Goal: Information Seeking & Learning: Check status

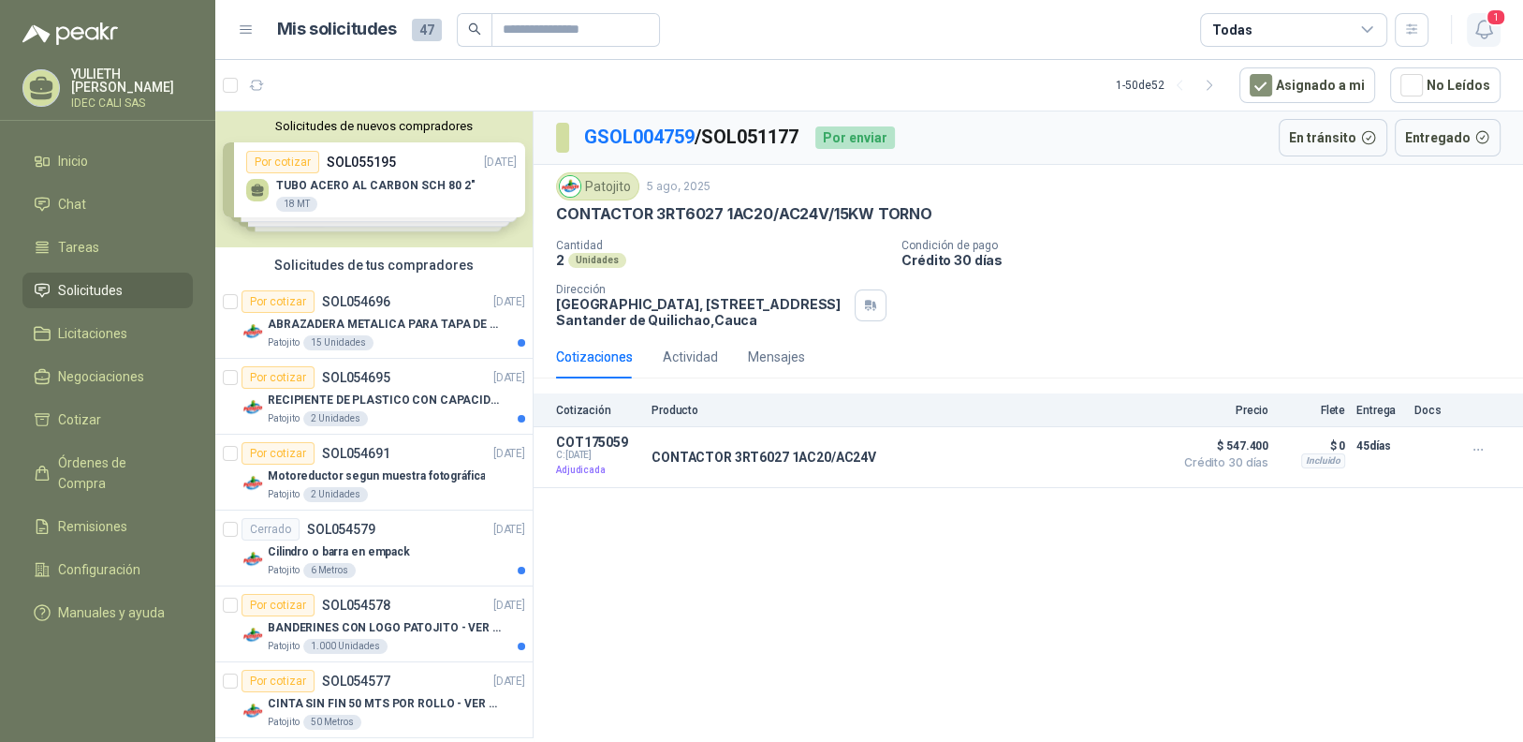
click at [1480, 32] on icon "button" at bounding box center [1484, 29] width 23 height 23
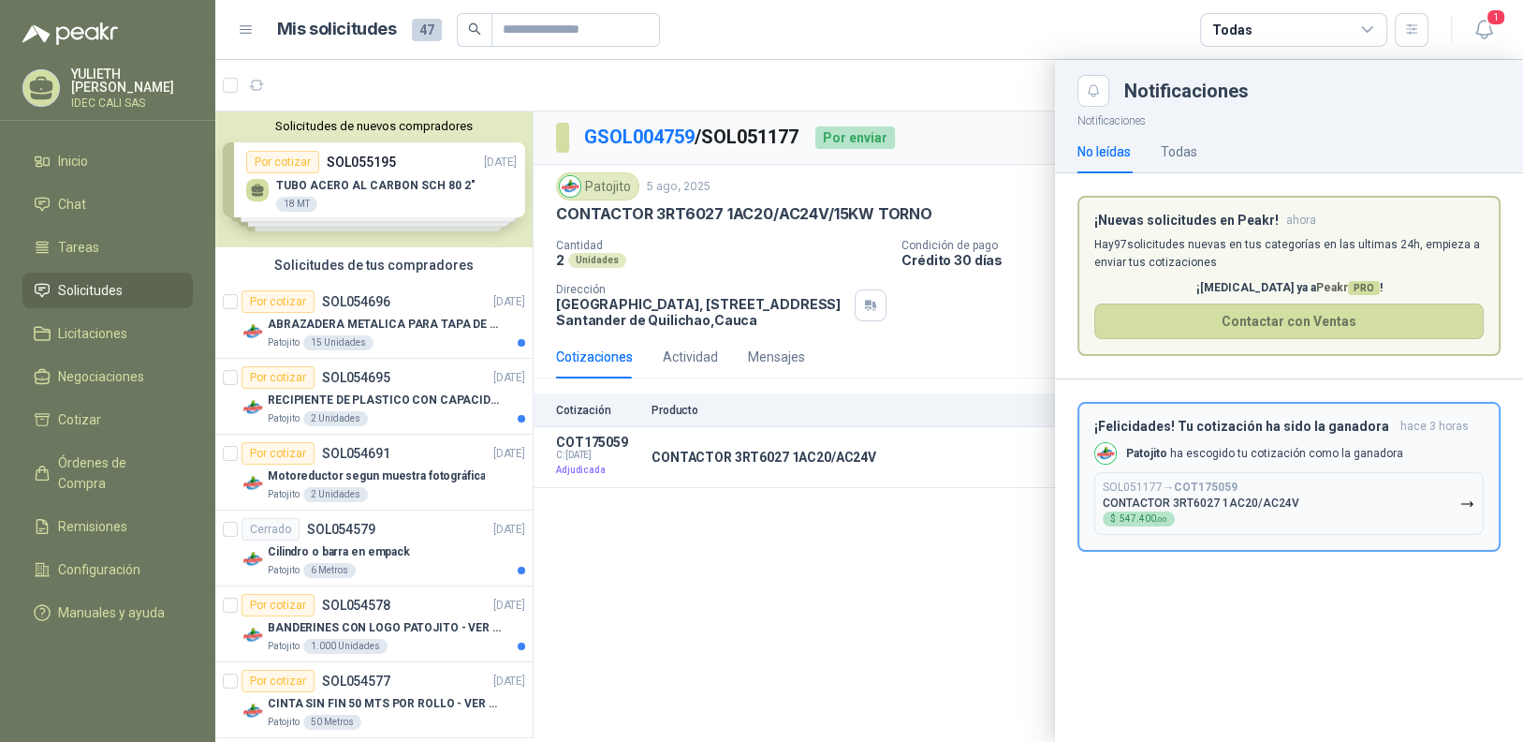
click at [1340, 496] on button "SOL051177 → COT175059 CONTACTOR 3RT6027 1AC20/AC24V $ 547.400 ,00" at bounding box center [1288, 503] width 389 height 63
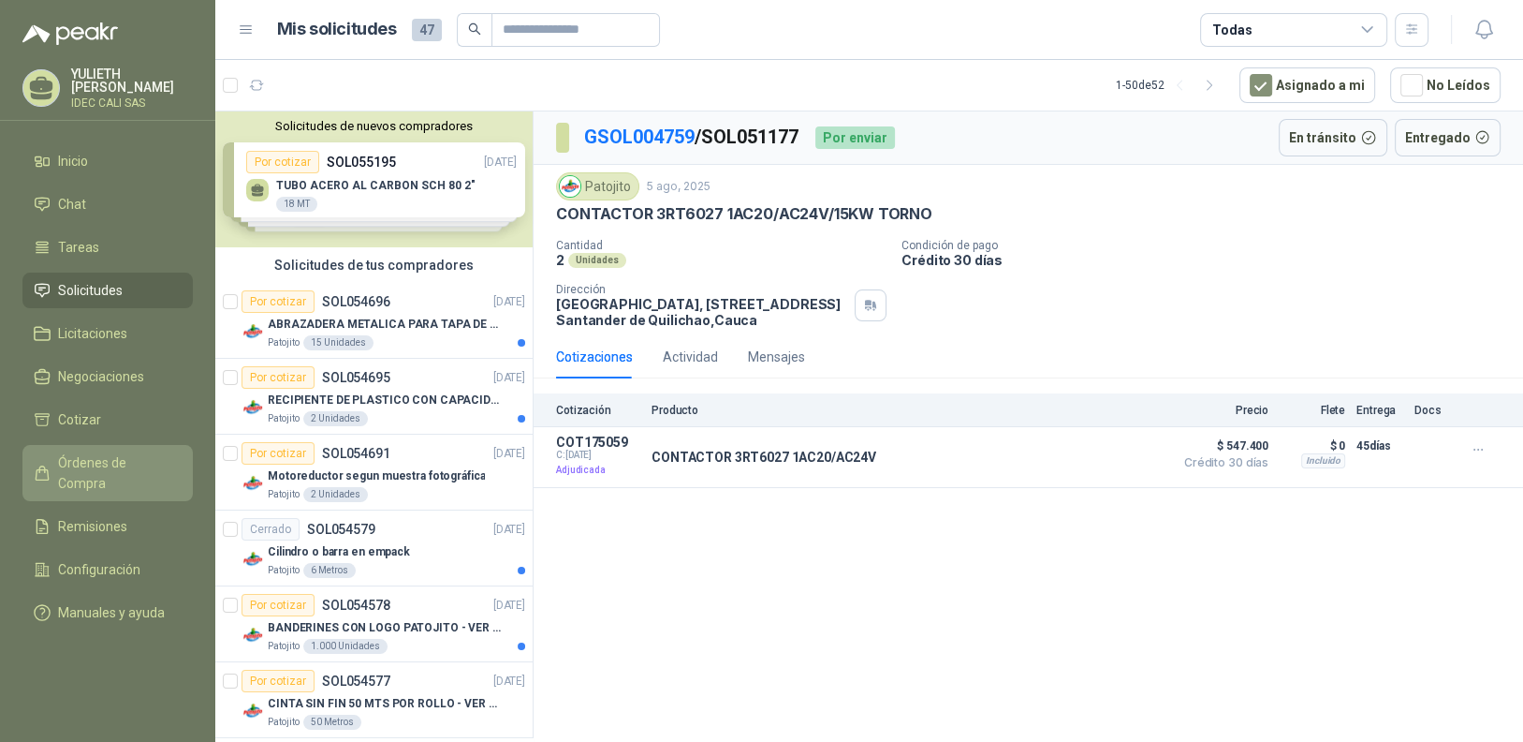
click at [117, 460] on span "Órdenes de Compra" at bounding box center [116, 472] width 117 height 41
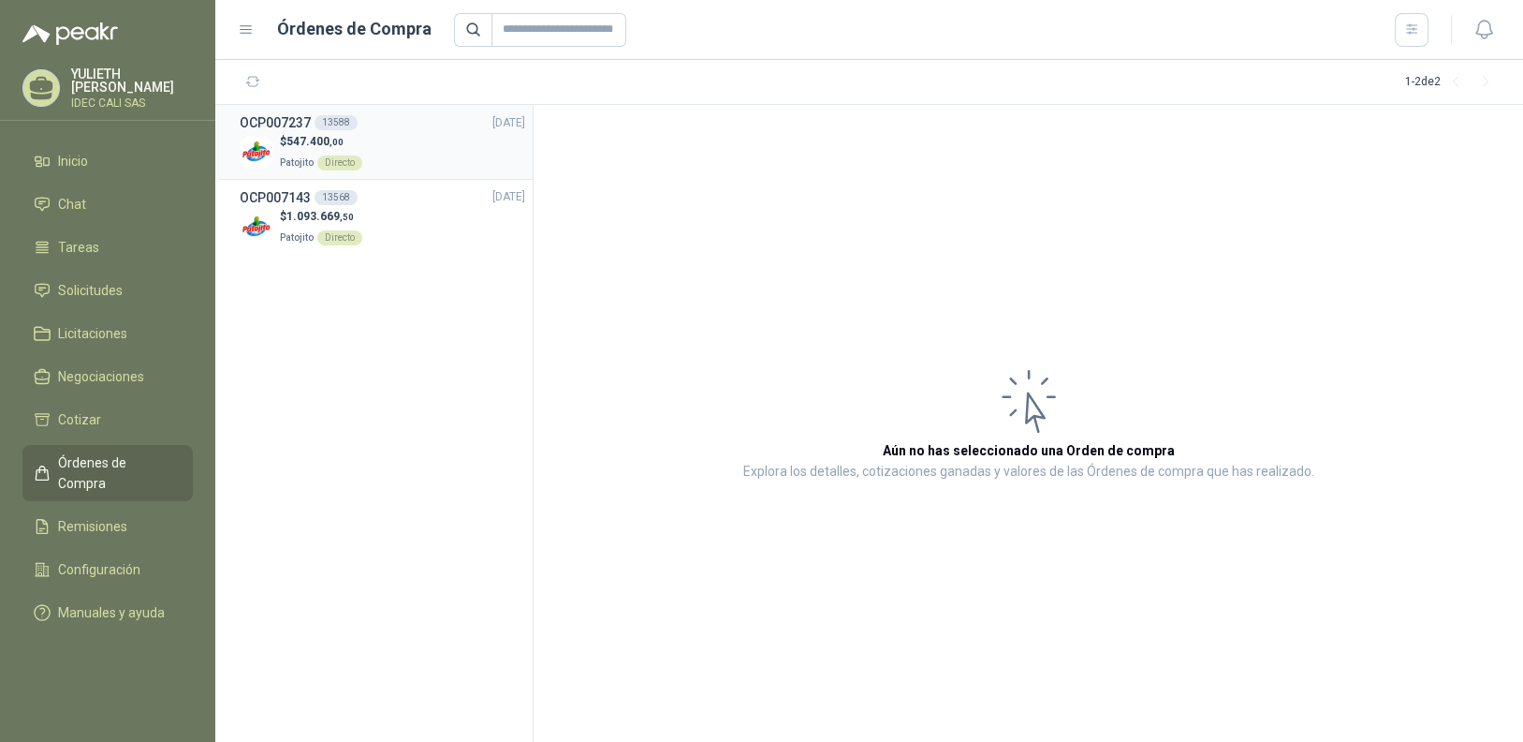
click at [399, 140] on div "$ 547.400 ,00 Patojito Directo" at bounding box center [383, 152] width 286 height 38
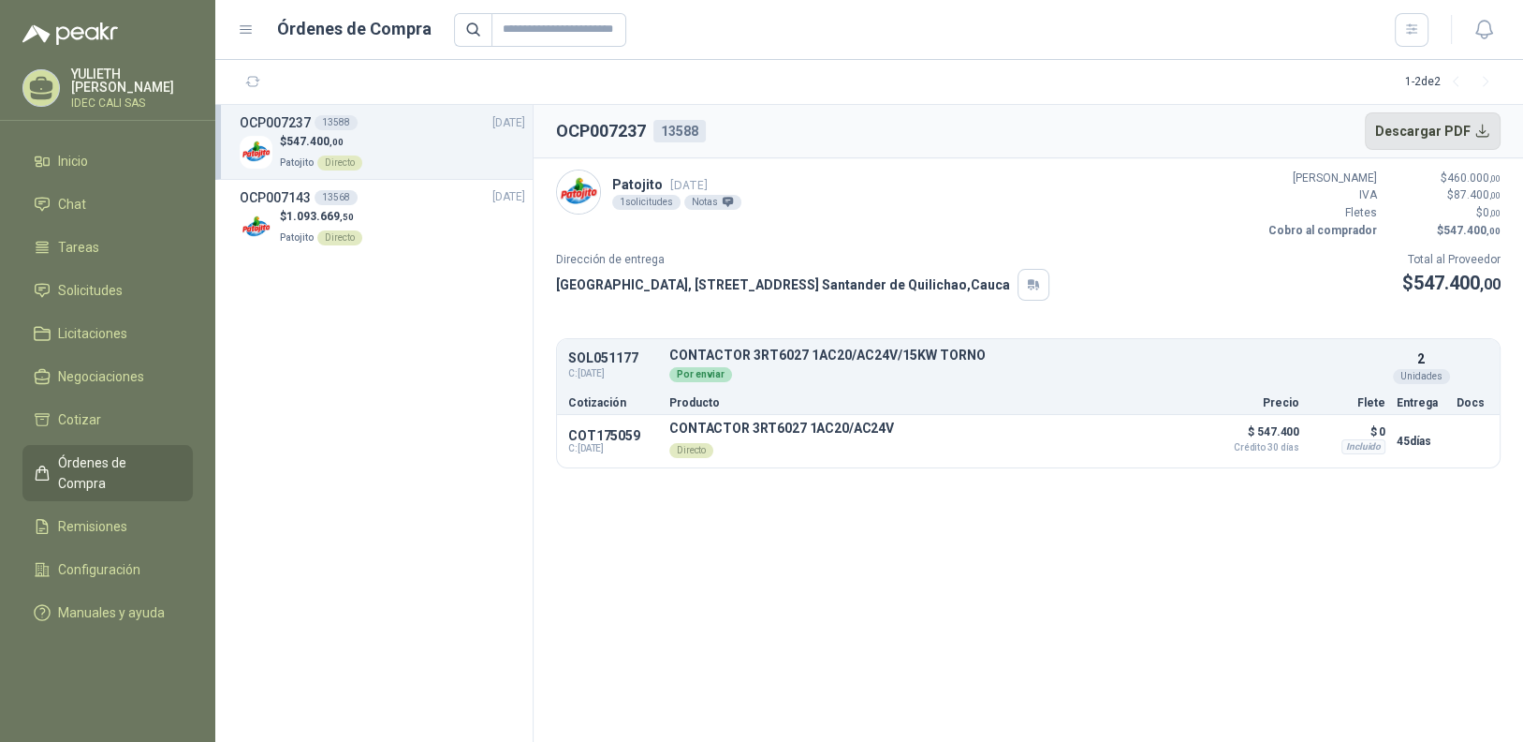
click at [1485, 131] on button "Descargar PDF" at bounding box center [1433, 130] width 137 height 37
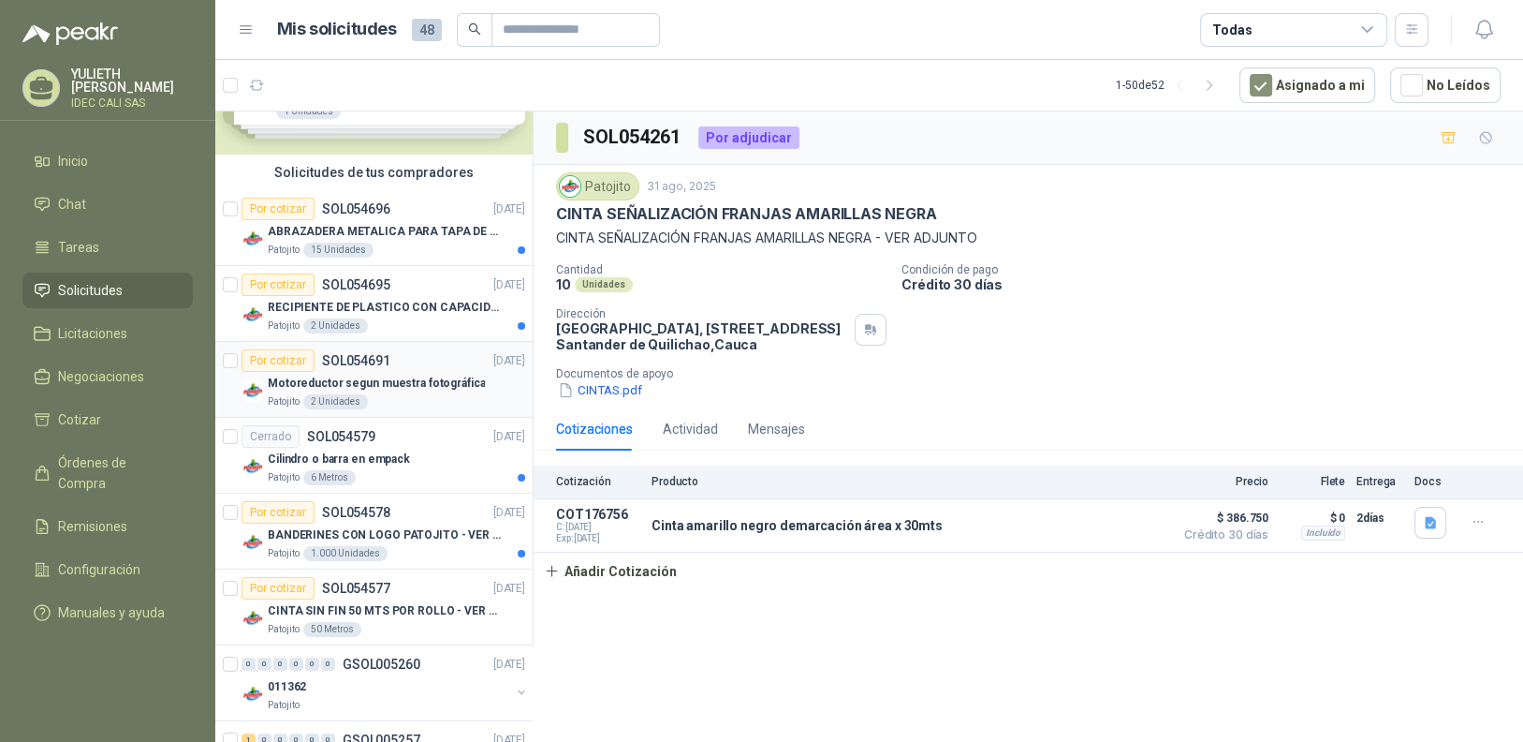
scroll to position [93, 0]
click at [268, 204] on div "Por cotizar" at bounding box center [278, 209] width 73 height 22
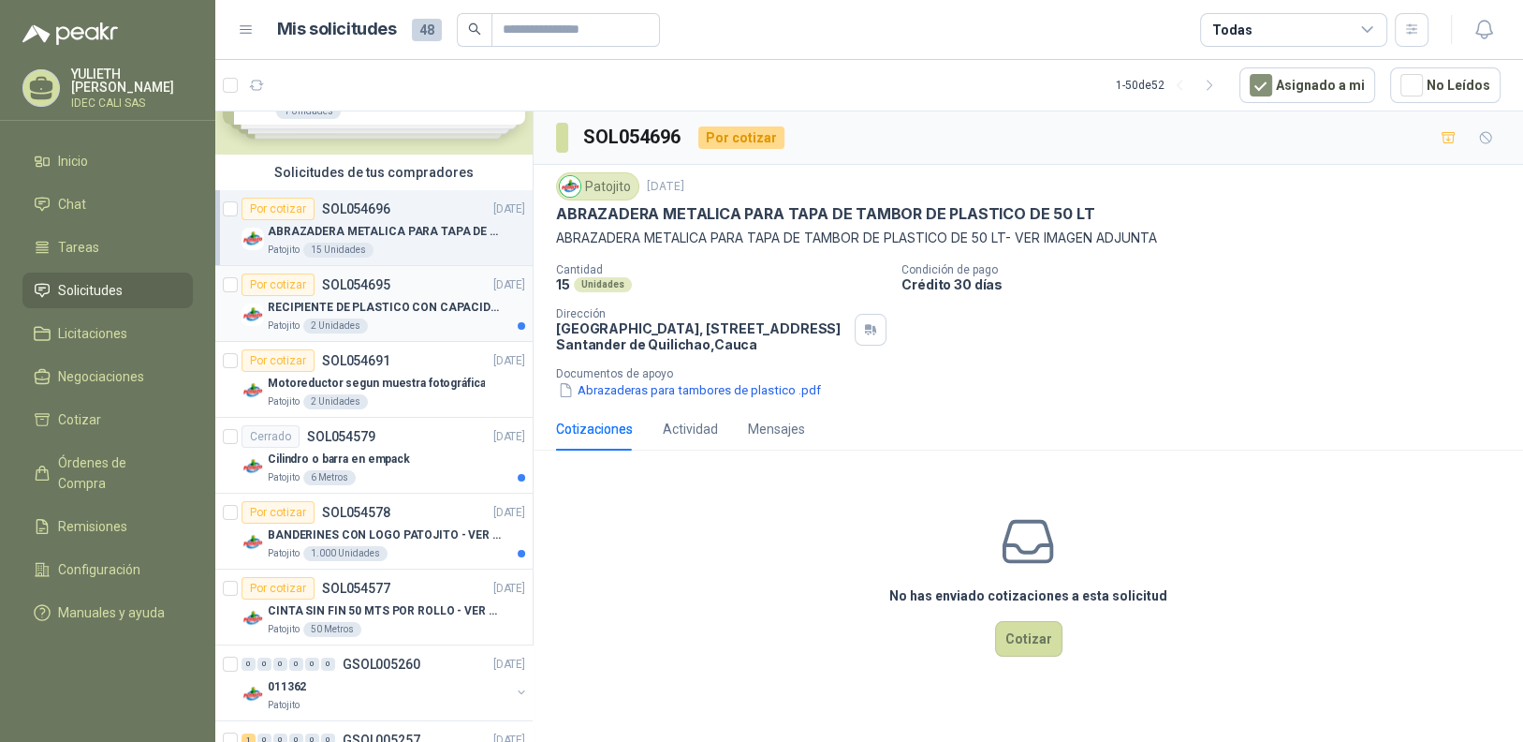
click at [278, 283] on div "Por cotizar" at bounding box center [278, 284] width 73 height 22
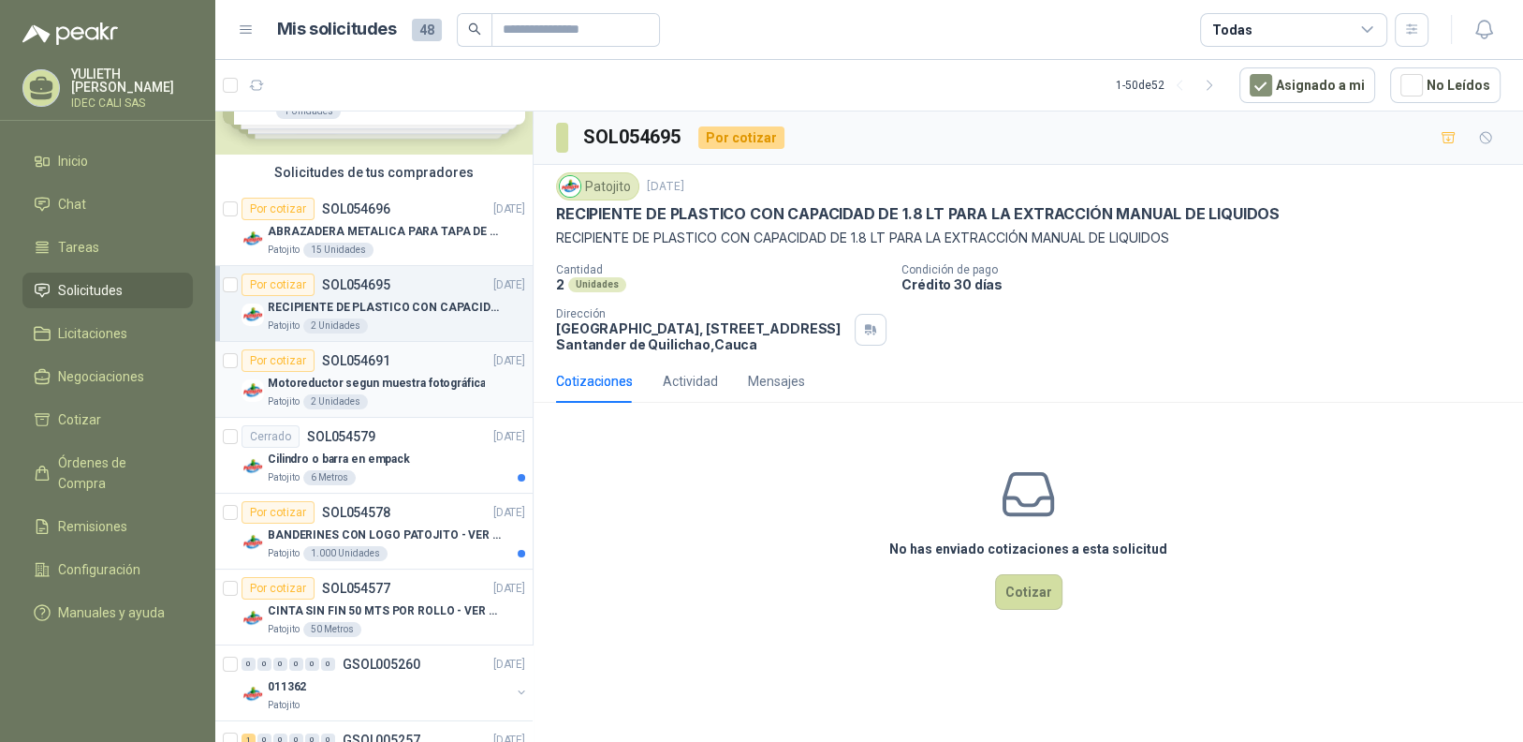
click at [354, 363] on p "SOL054691" at bounding box center [356, 360] width 68 height 13
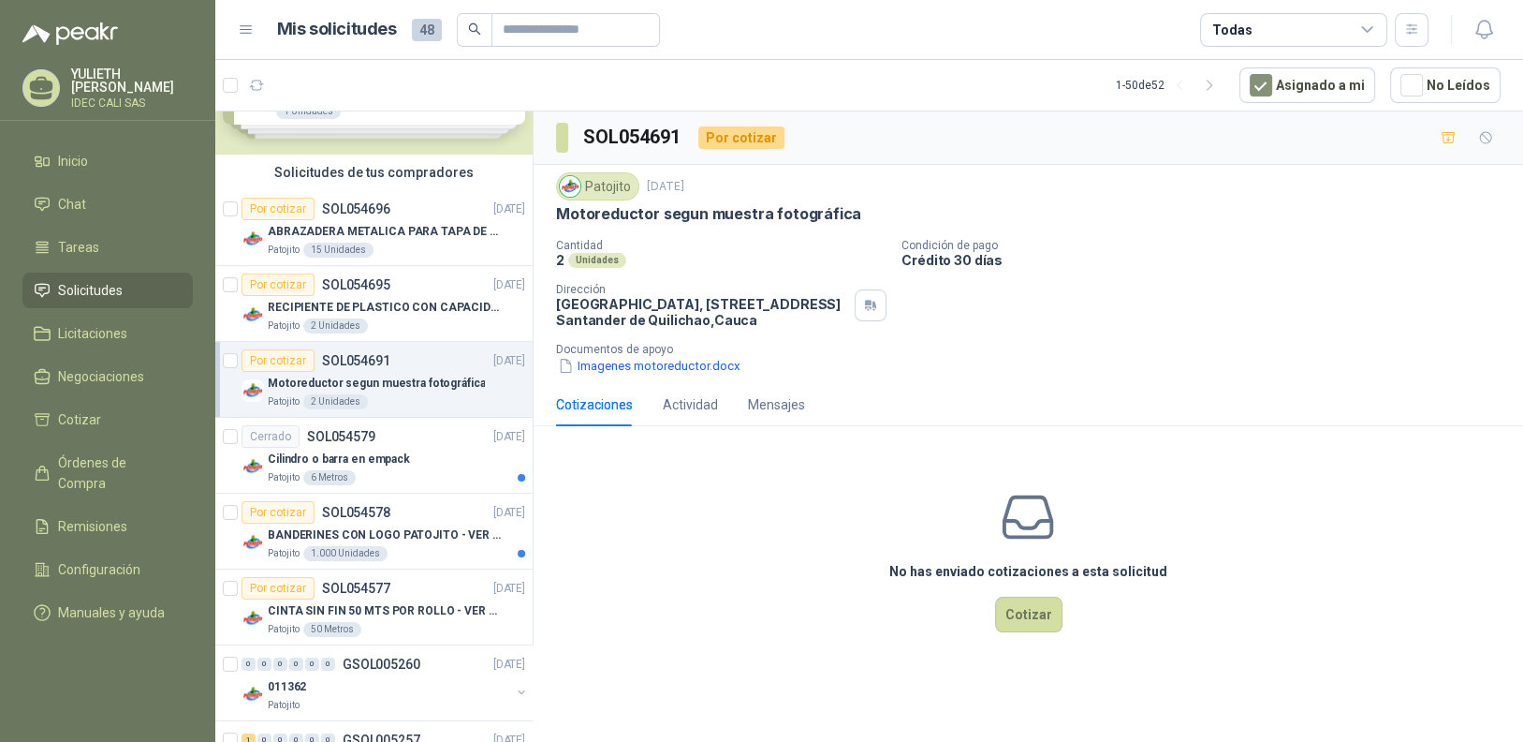
click at [669, 497] on div "No has enviado cotizaciones a esta solicitud Cotizar" at bounding box center [1029, 560] width 990 height 239
click at [639, 363] on button "Imagenes motoreductor.docx" at bounding box center [649, 366] width 186 height 20
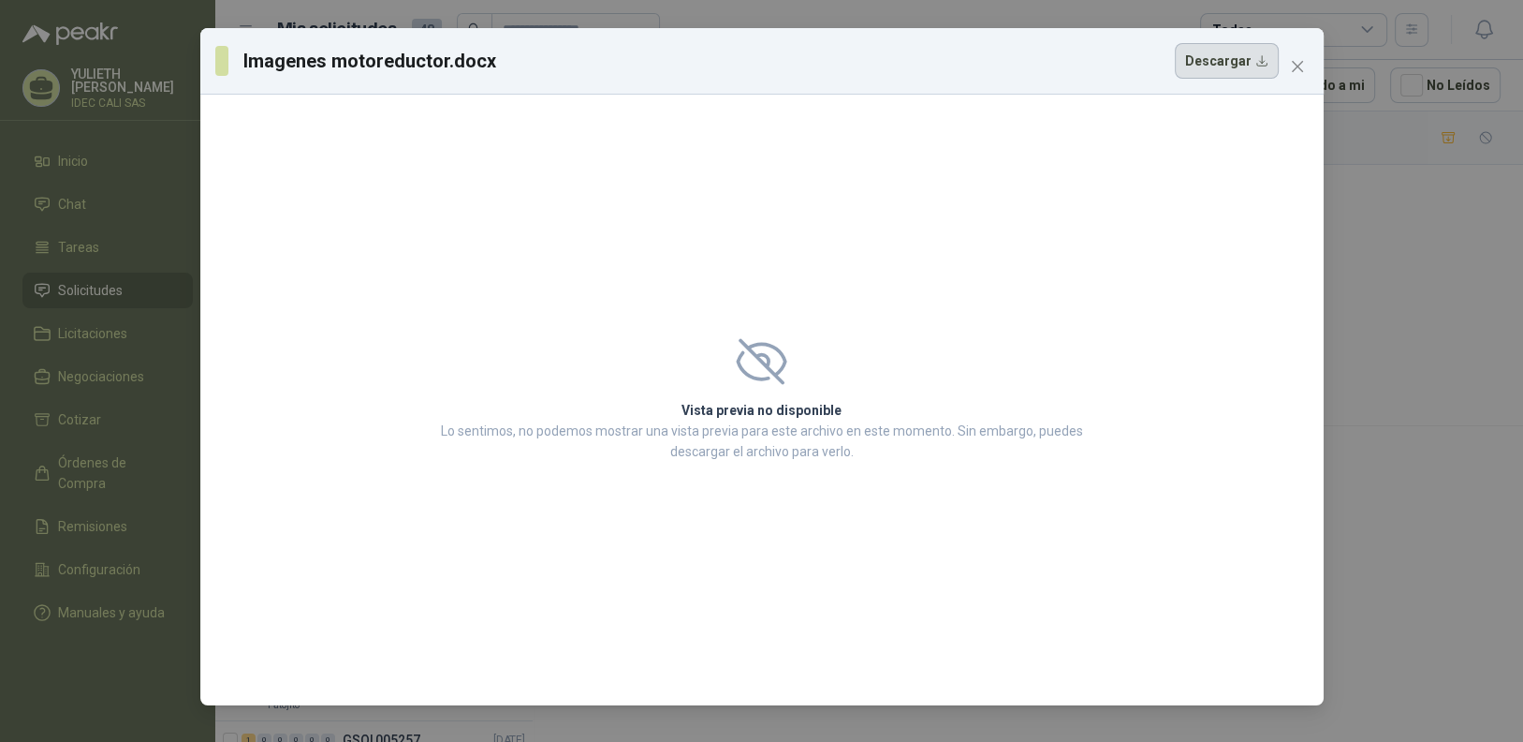
click at [1238, 70] on button "Descargar" at bounding box center [1227, 61] width 104 height 36
drag, startPoint x: 1295, startPoint y: 66, endPoint x: 1331, endPoint y: 65, distance: 36.6
click at [1295, 66] on icon "close" at bounding box center [1296, 66] width 11 height 11
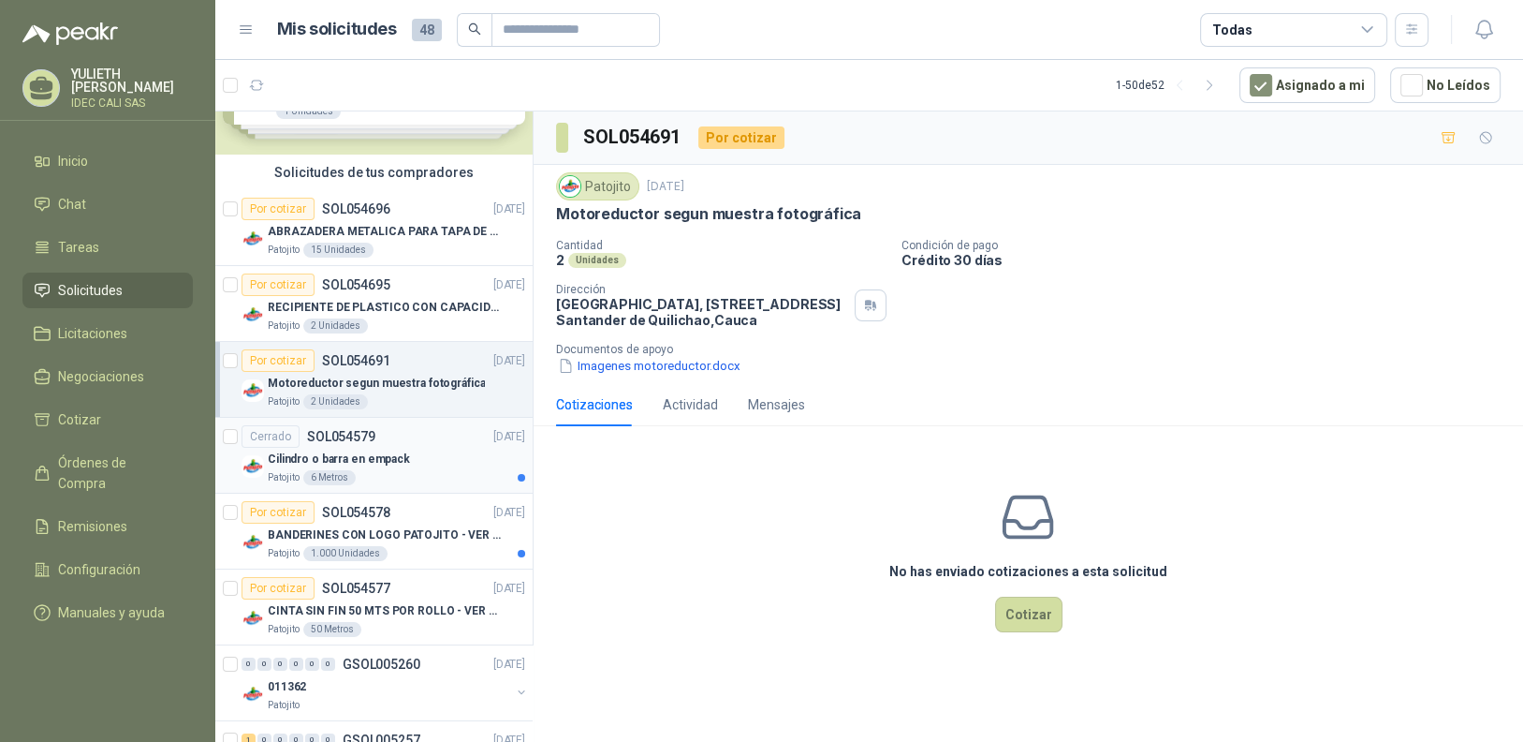
click at [387, 450] on p "Cilindro o barra en empack" at bounding box center [339, 459] width 142 height 18
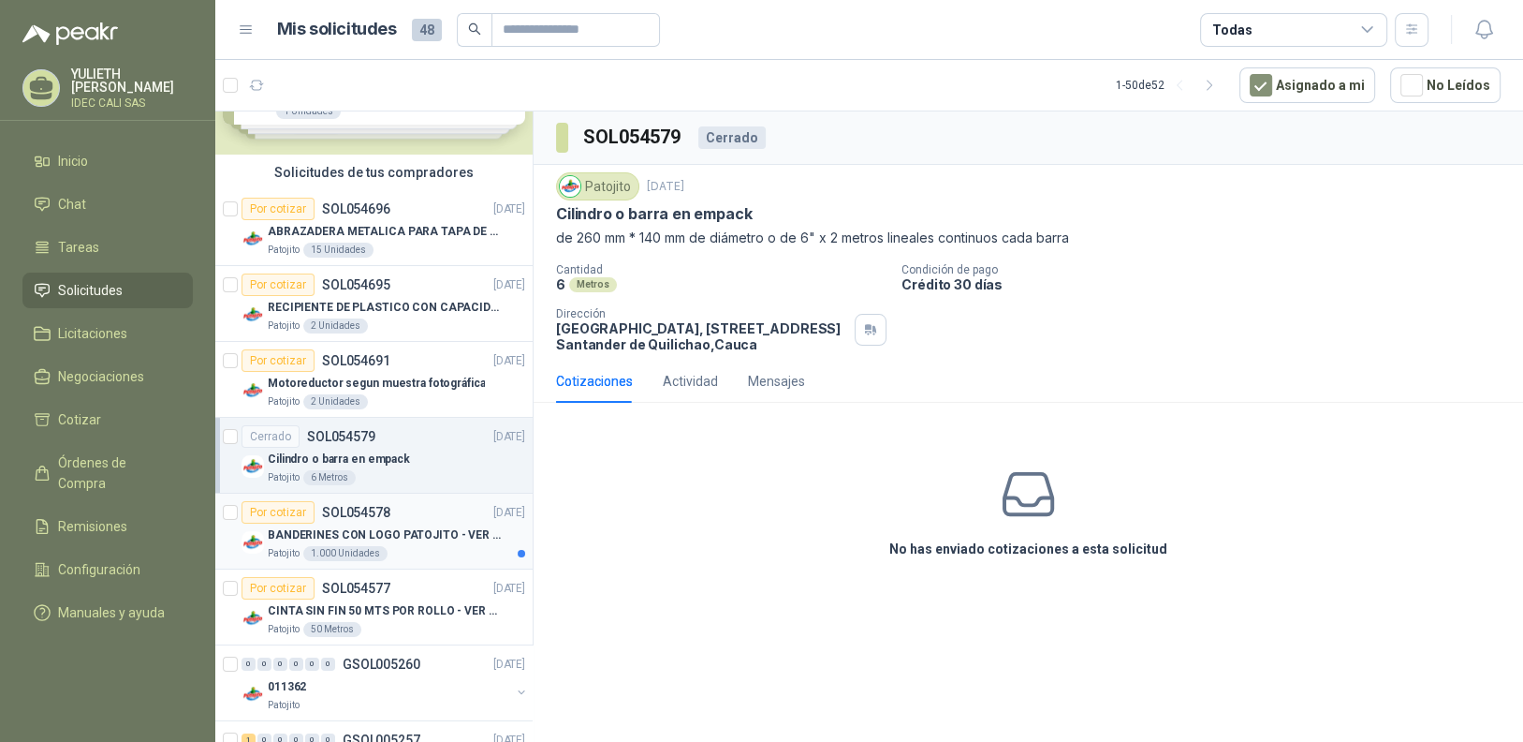
click at [315, 510] on div "Por cotizar SOL054578" at bounding box center [316, 512] width 149 height 22
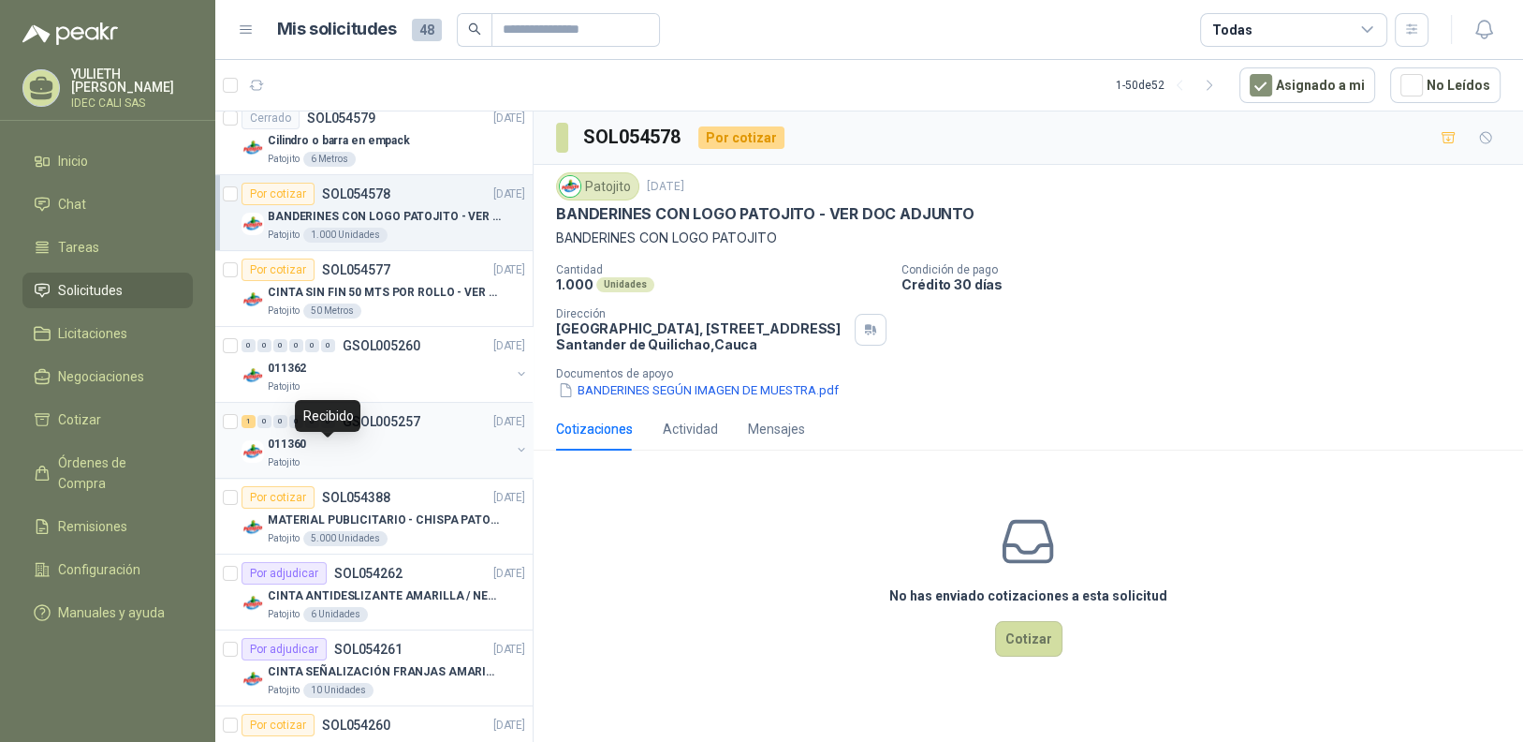
scroll to position [468, 0]
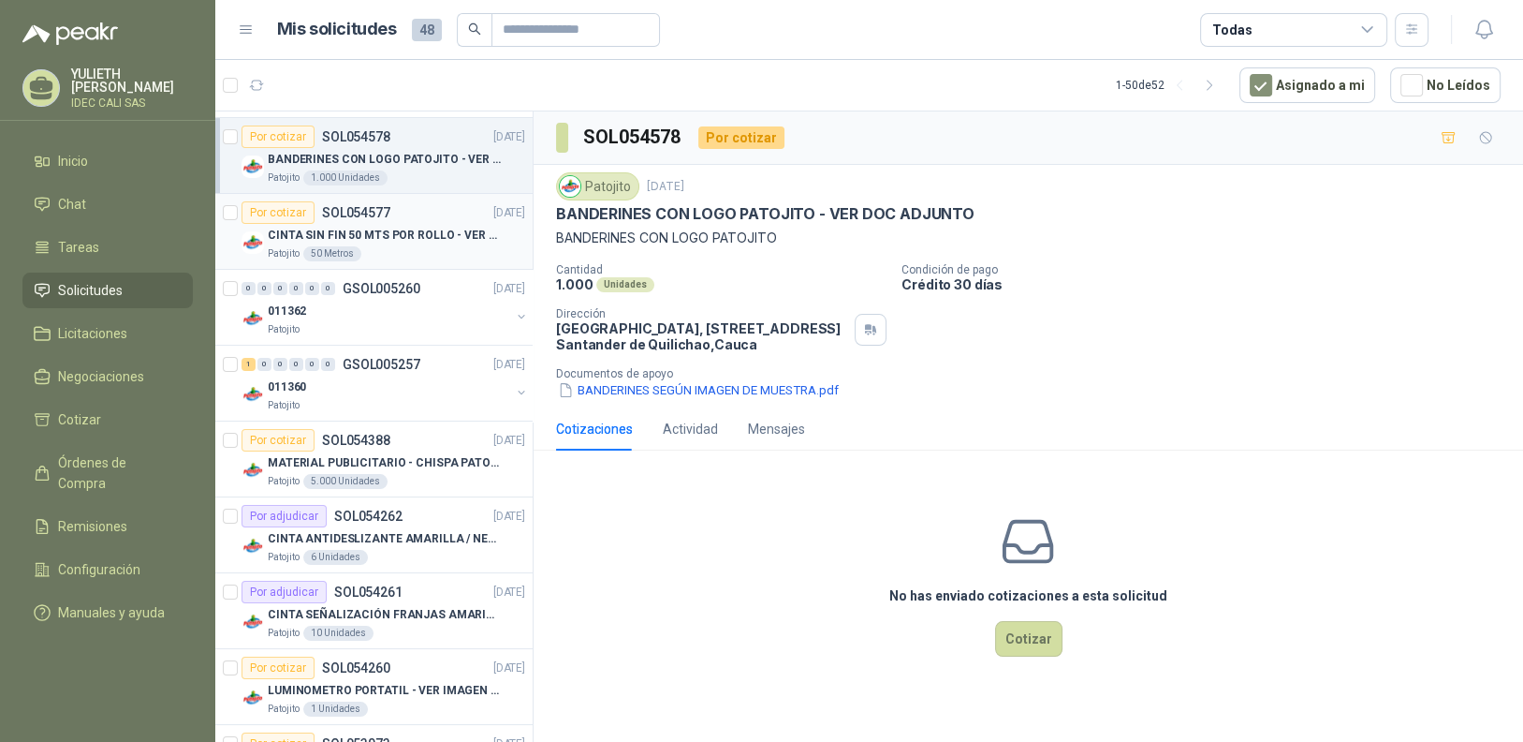
click at [278, 212] on div "Por cotizar" at bounding box center [278, 212] width 73 height 22
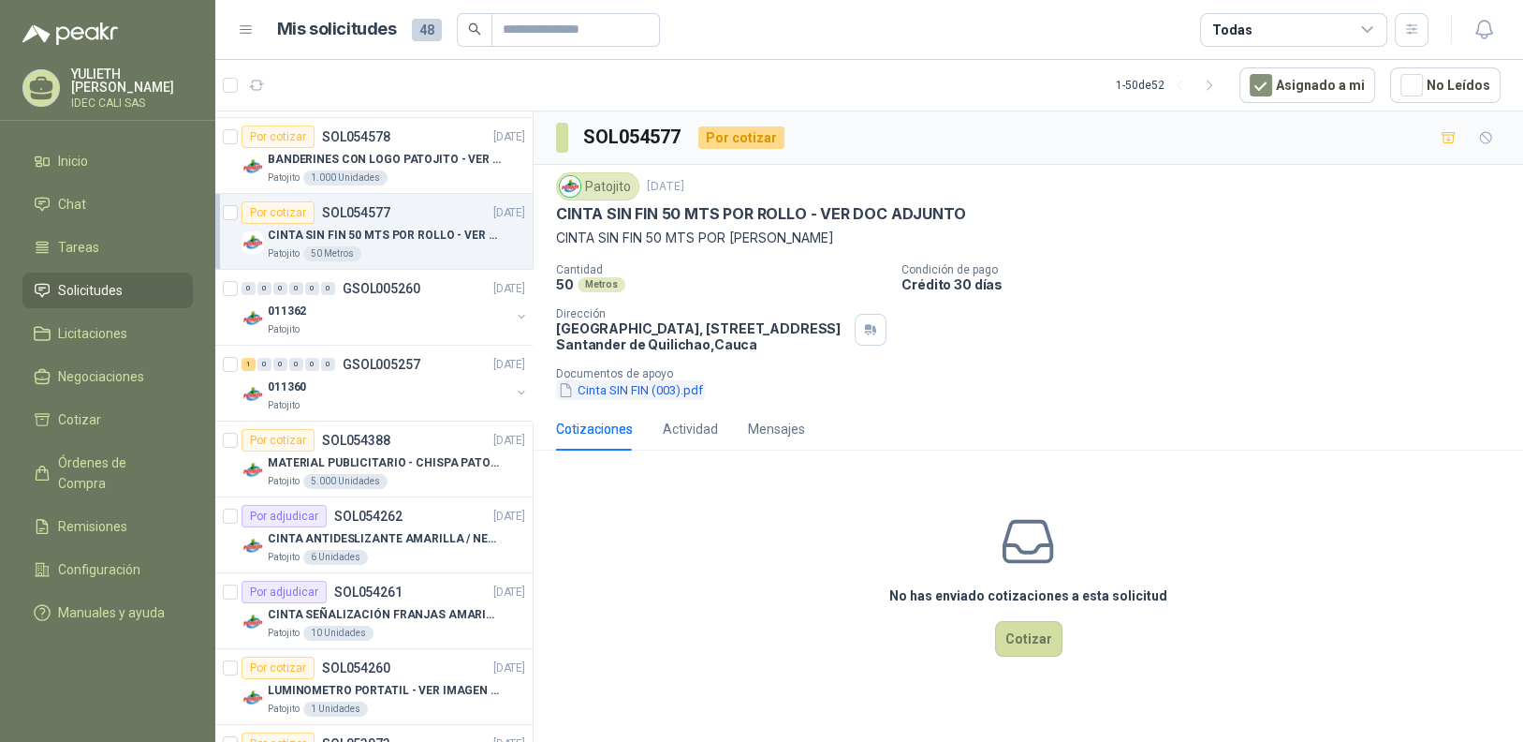
click at [639, 392] on button "Cinta SIN FIN (003).pdf" at bounding box center [630, 390] width 149 height 20
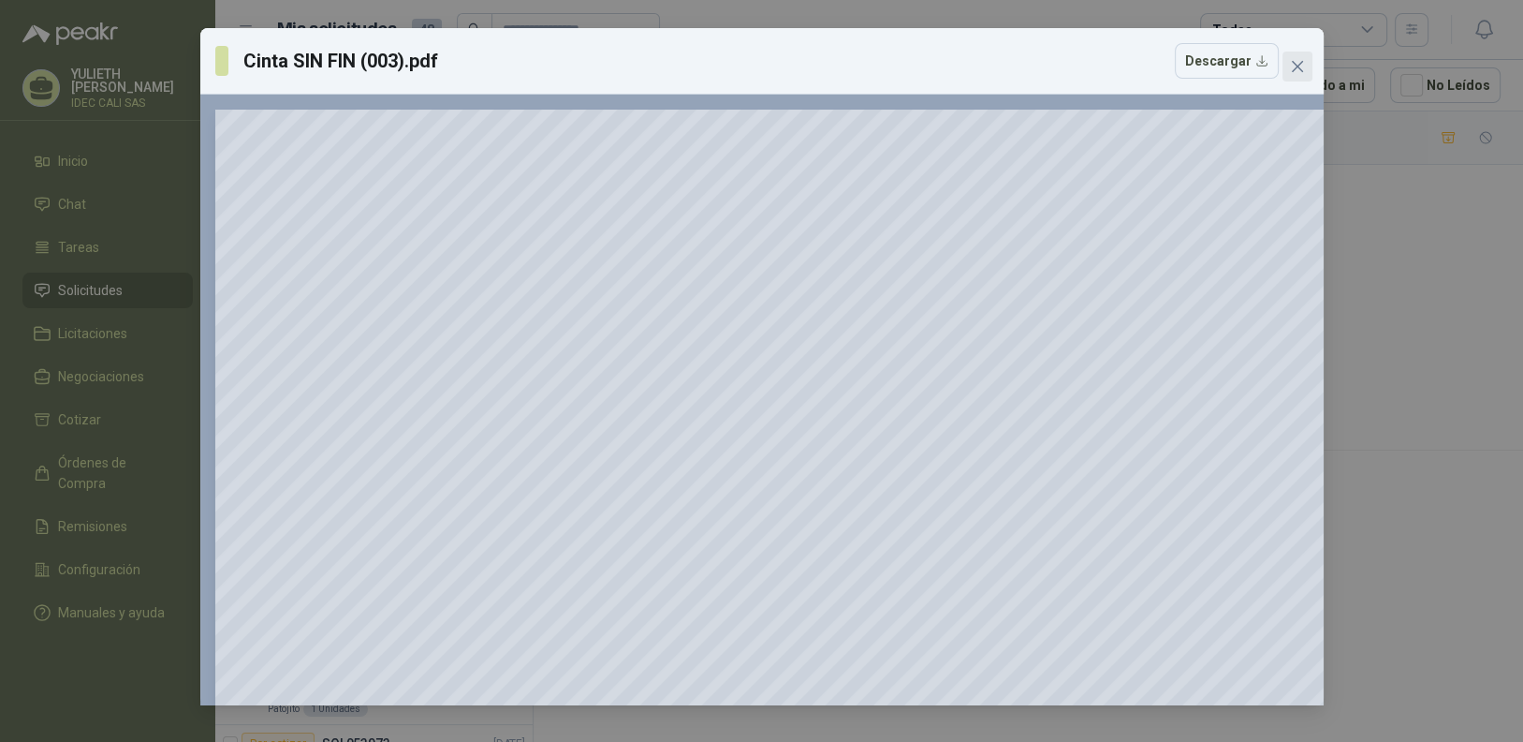
click at [1291, 72] on icon "close" at bounding box center [1297, 66] width 15 height 15
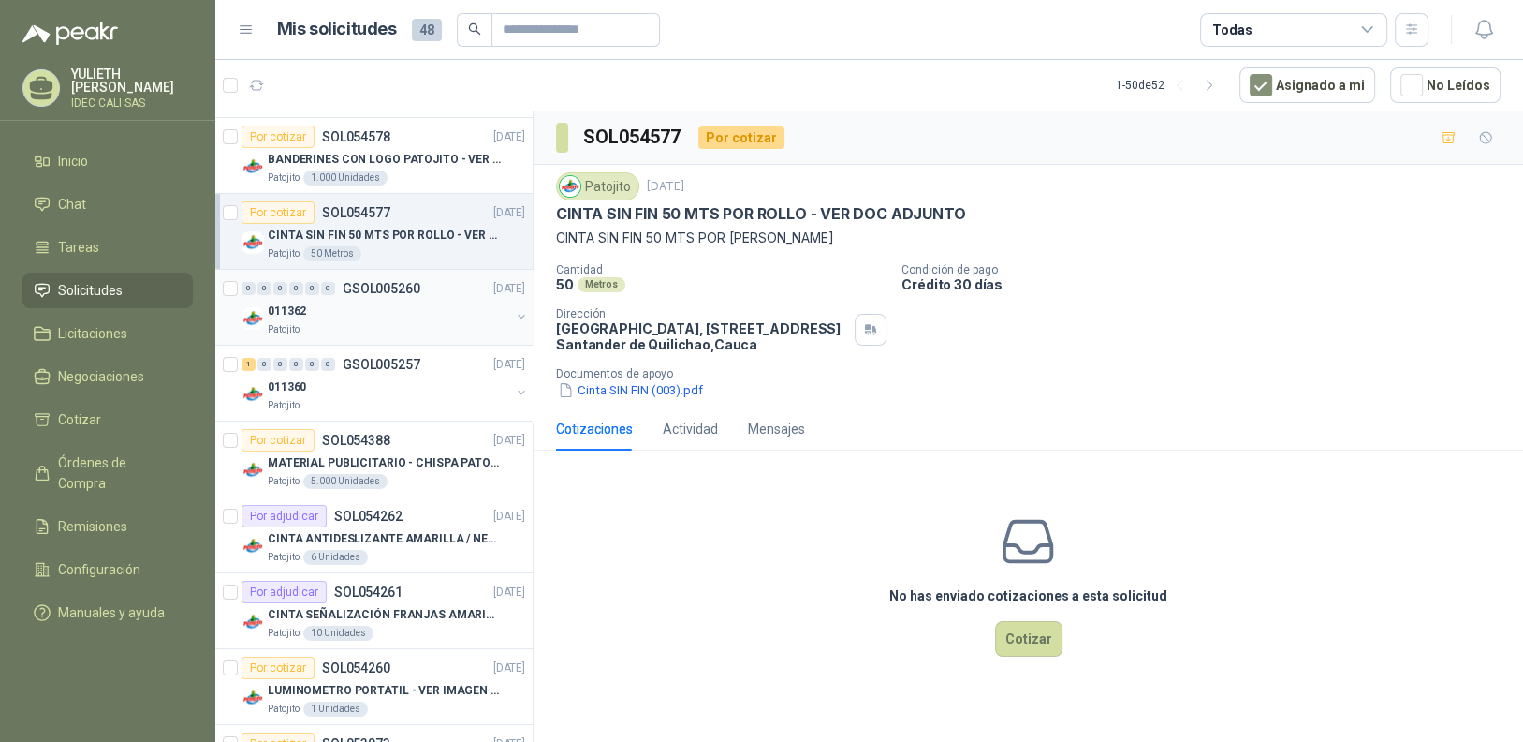
click at [369, 304] on div "011362" at bounding box center [389, 311] width 242 height 22
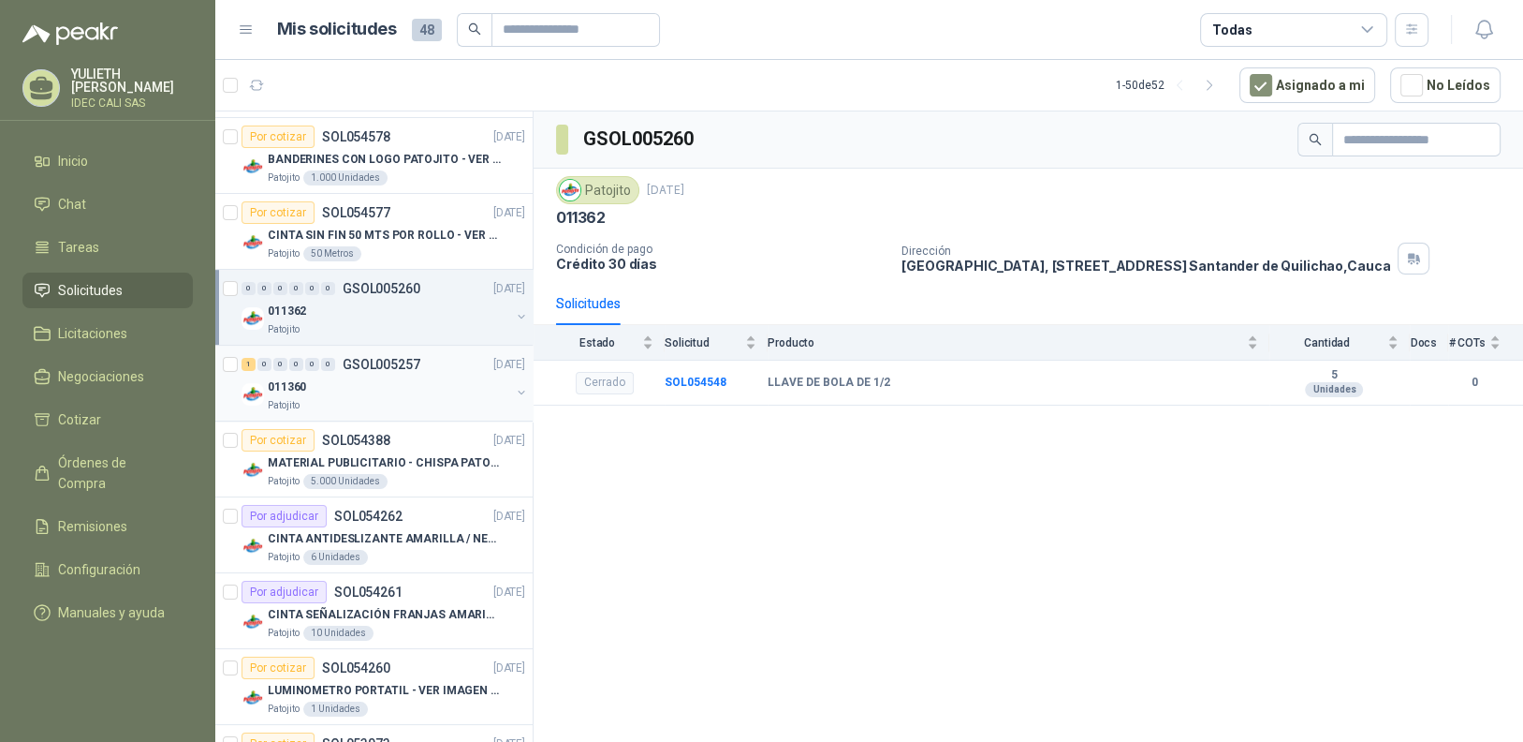
click at [359, 400] on div "Patojito" at bounding box center [389, 405] width 242 height 15
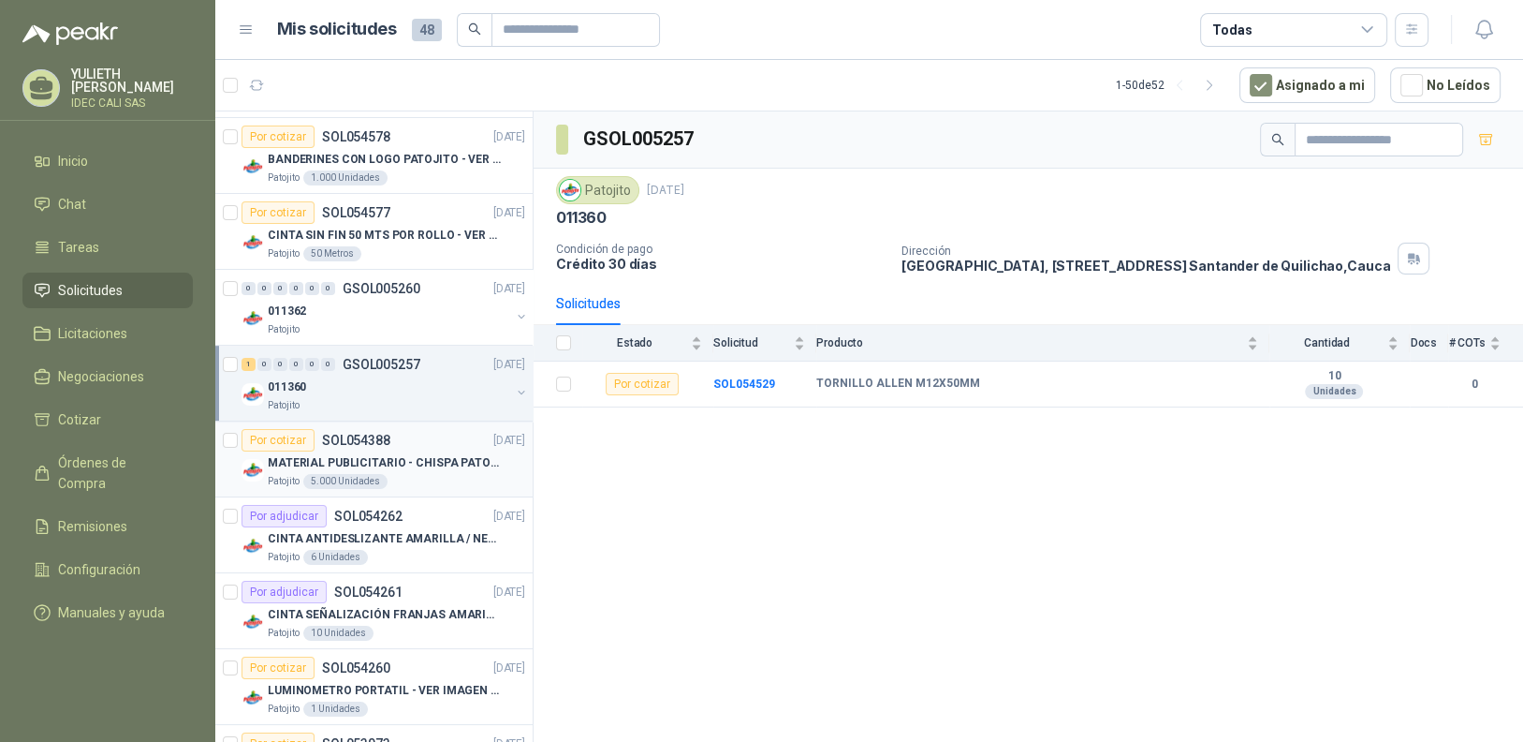
click at [263, 445] on div "Por cotizar" at bounding box center [278, 440] width 73 height 22
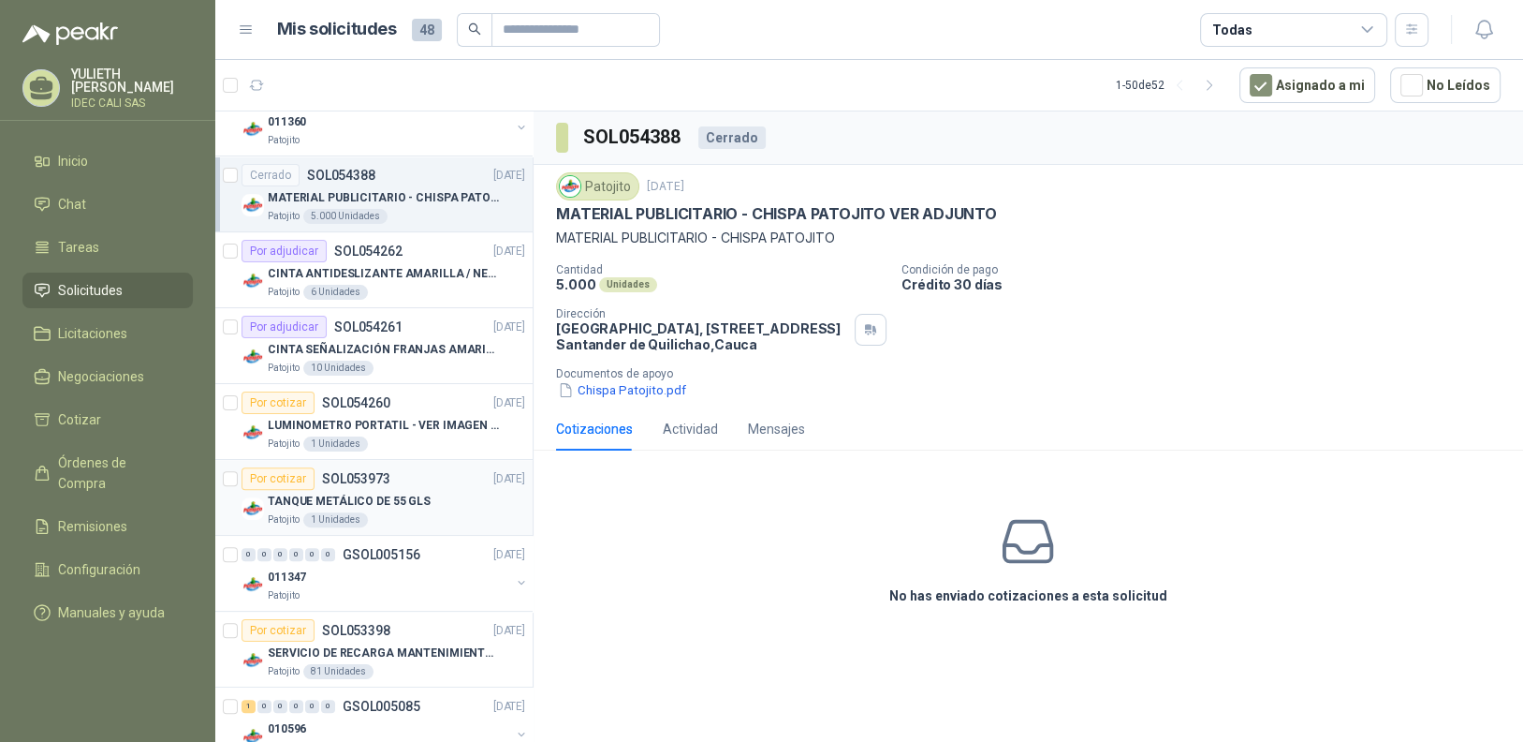
scroll to position [748, 0]
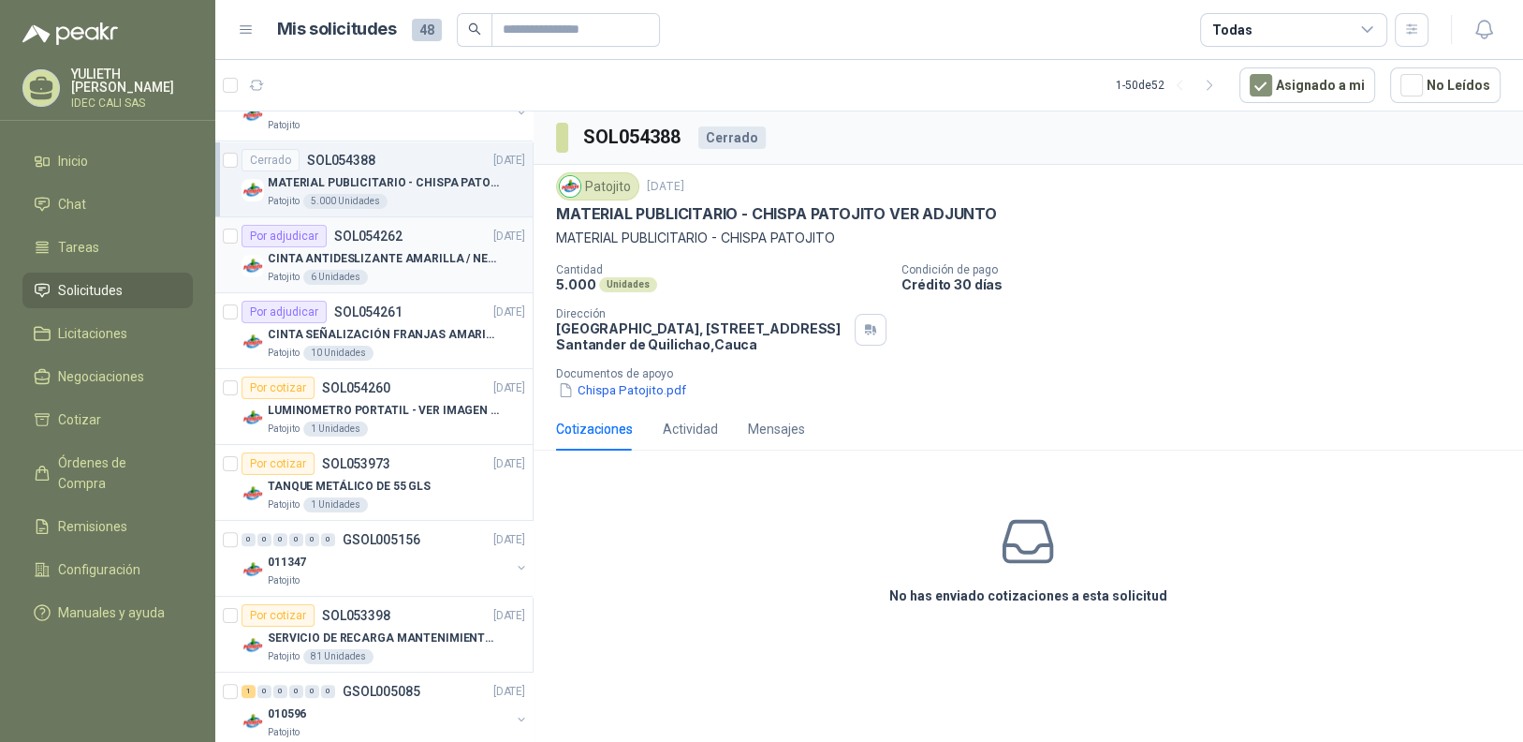
click at [271, 231] on div "Por adjudicar" at bounding box center [284, 236] width 85 height 22
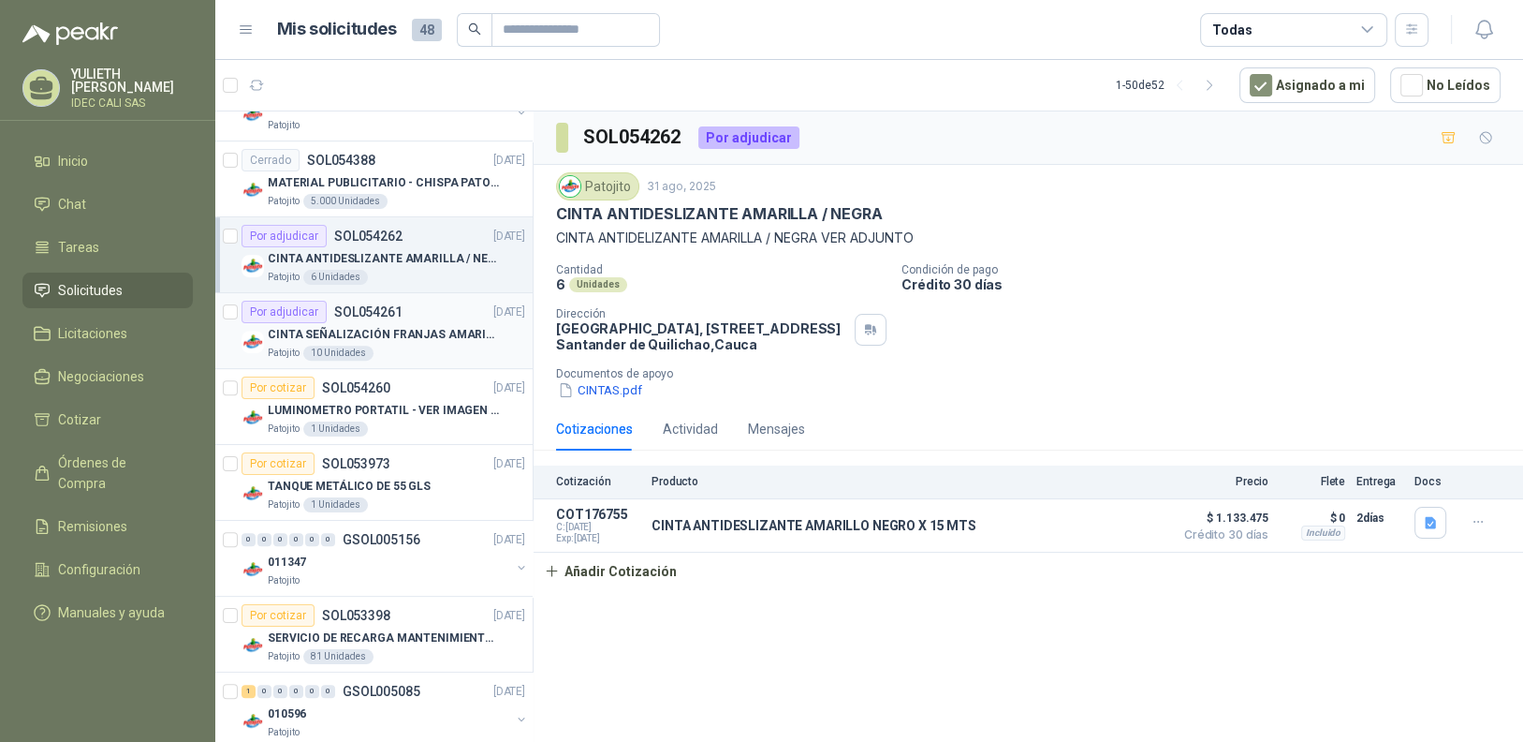
click at [290, 311] on div "Por adjudicar" at bounding box center [284, 312] width 85 height 22
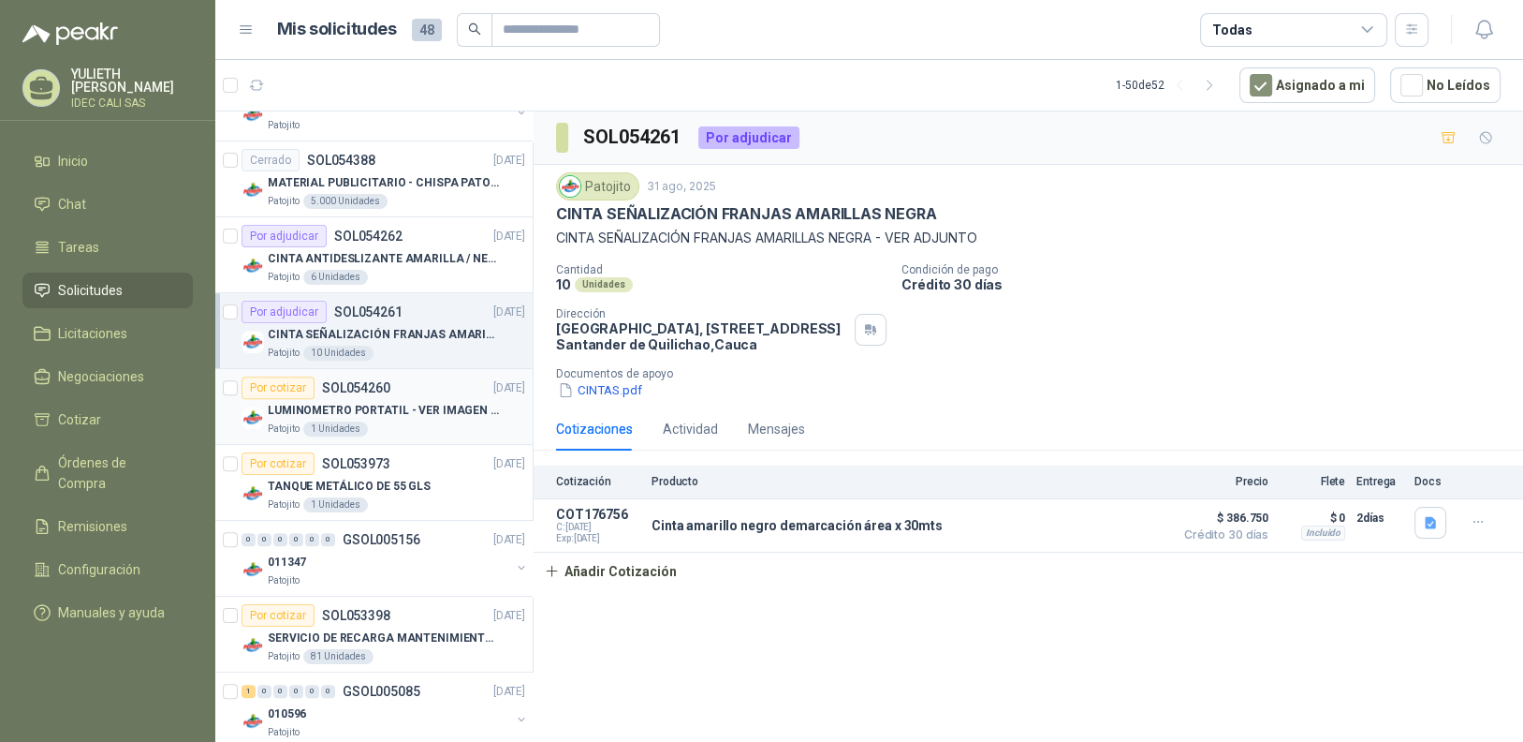
click at [283, 386] on div "Por cotizar" at bounding box center [278, 387] width 73 height 22
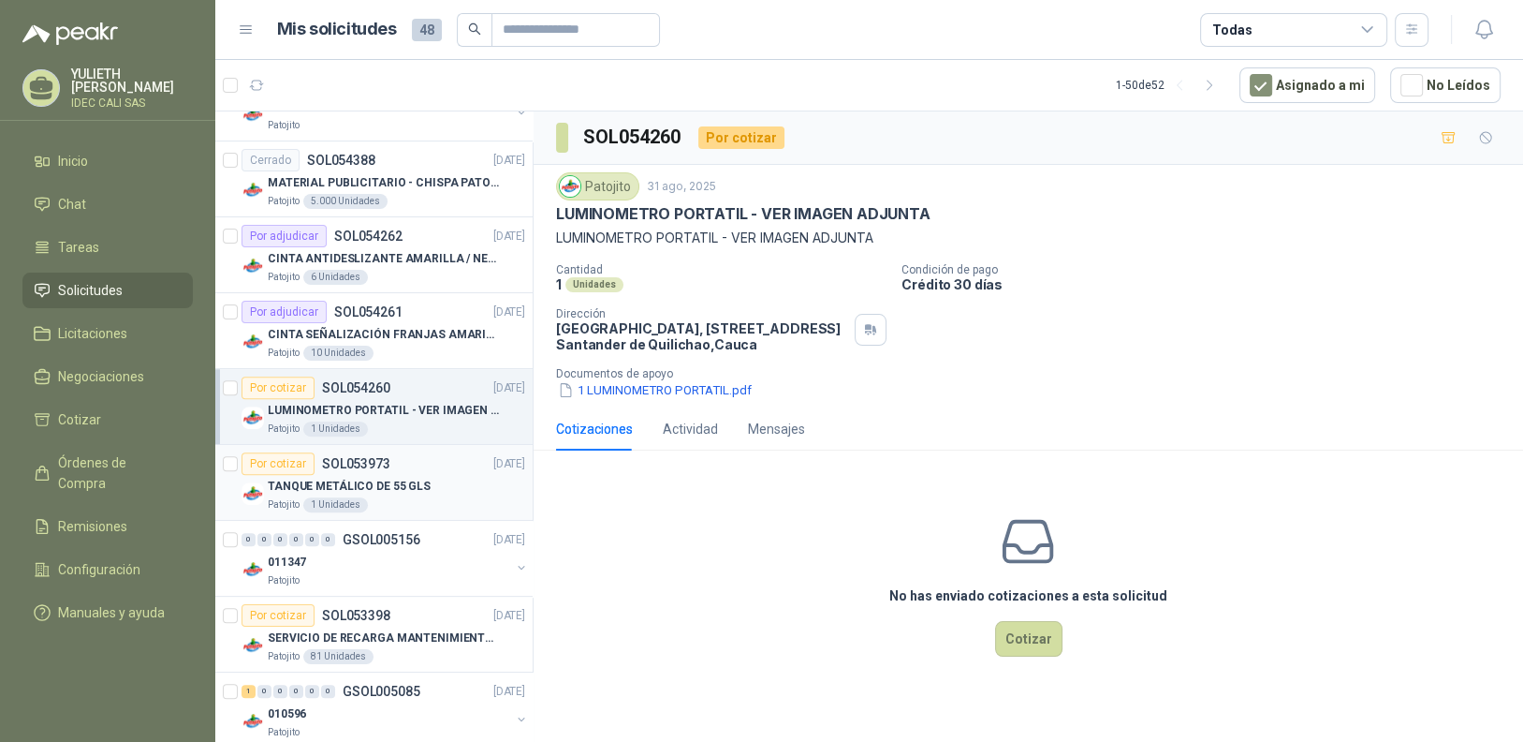
click at [301, 454] on div "Por cotizar" at bounding box center [278, 463] width 73 height 22
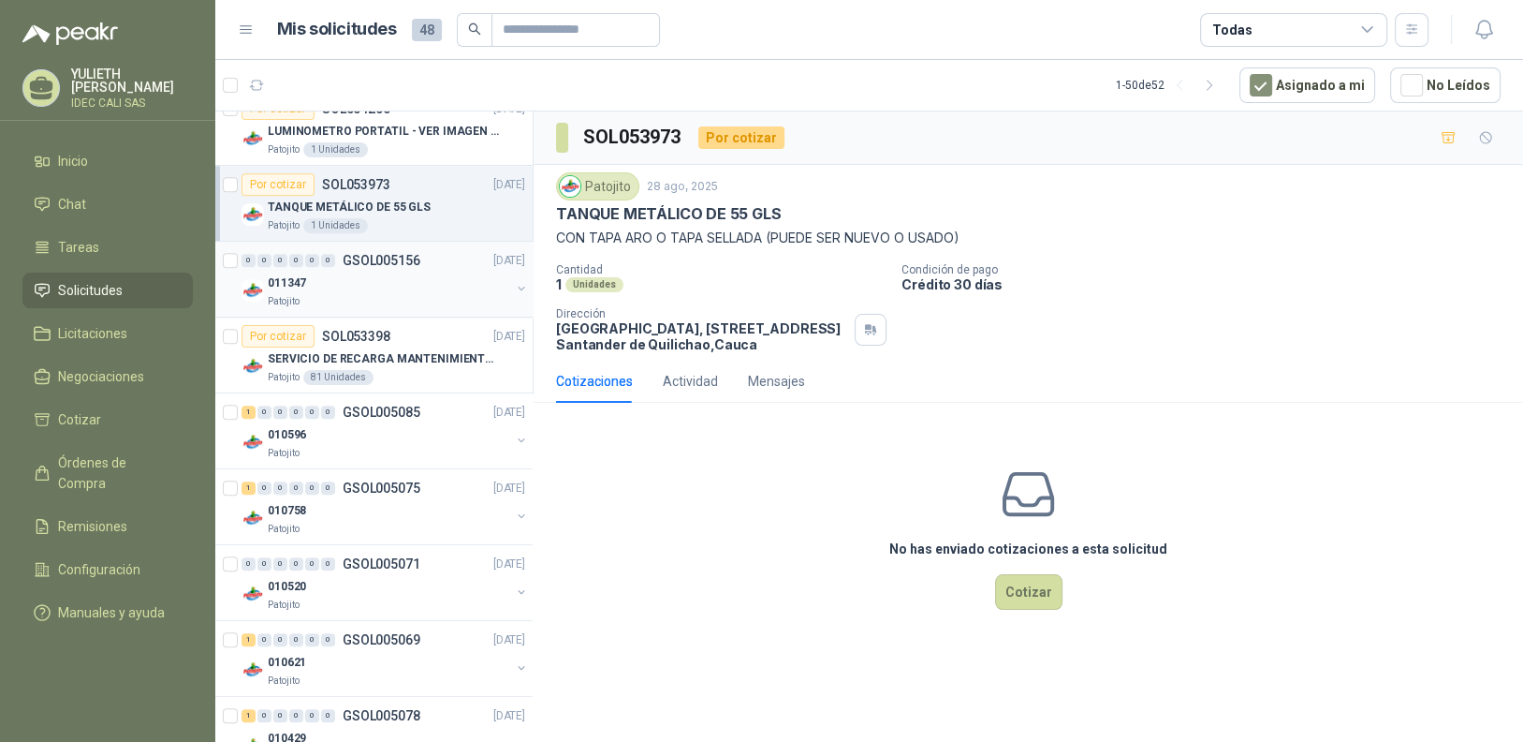
scroll to position [1030, 0]
click at [283, 283] on p "011347" at bounding box center [287, 281] width 38 height 18
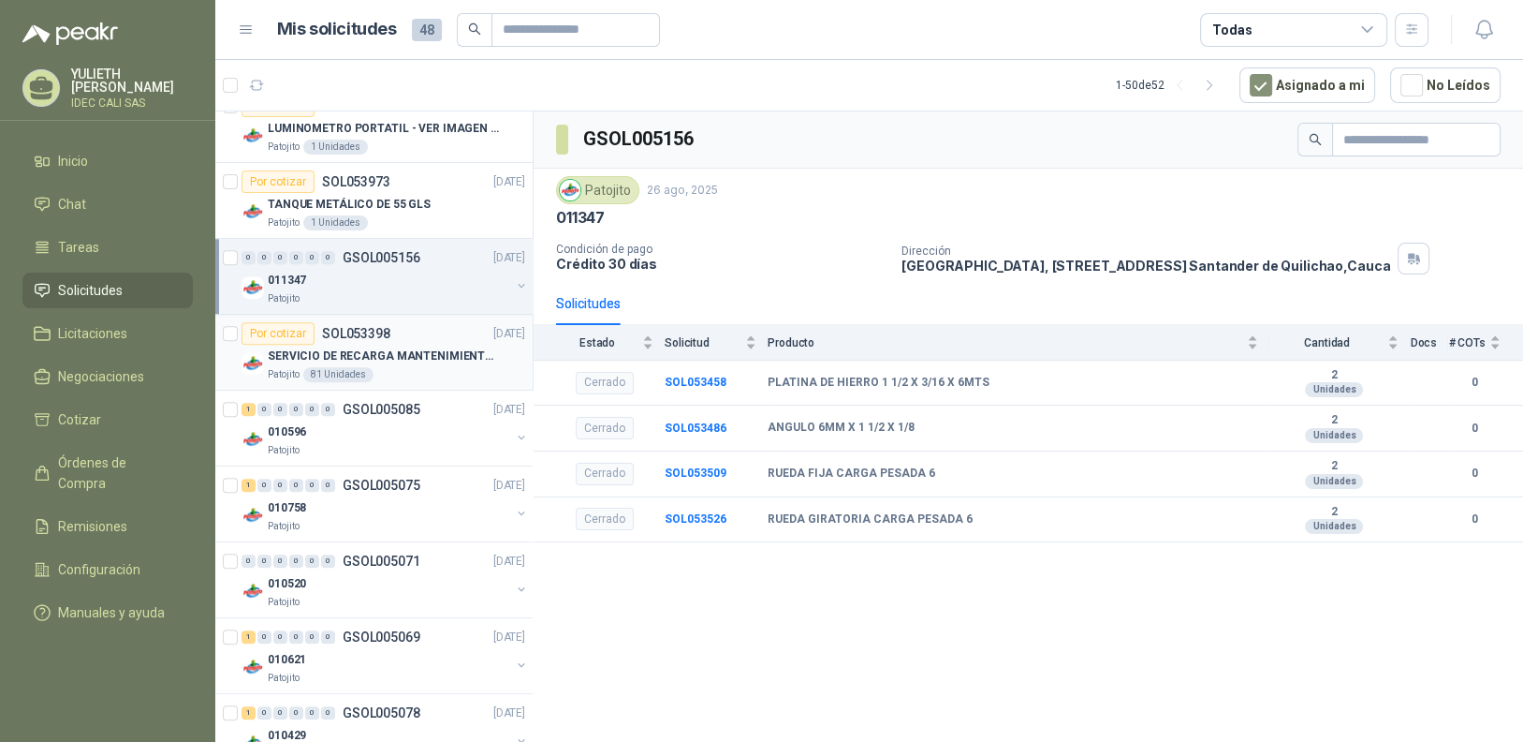
click at [284, 331] on div "Por cotizar" at bounding box center [278, 333] width 73 height 22
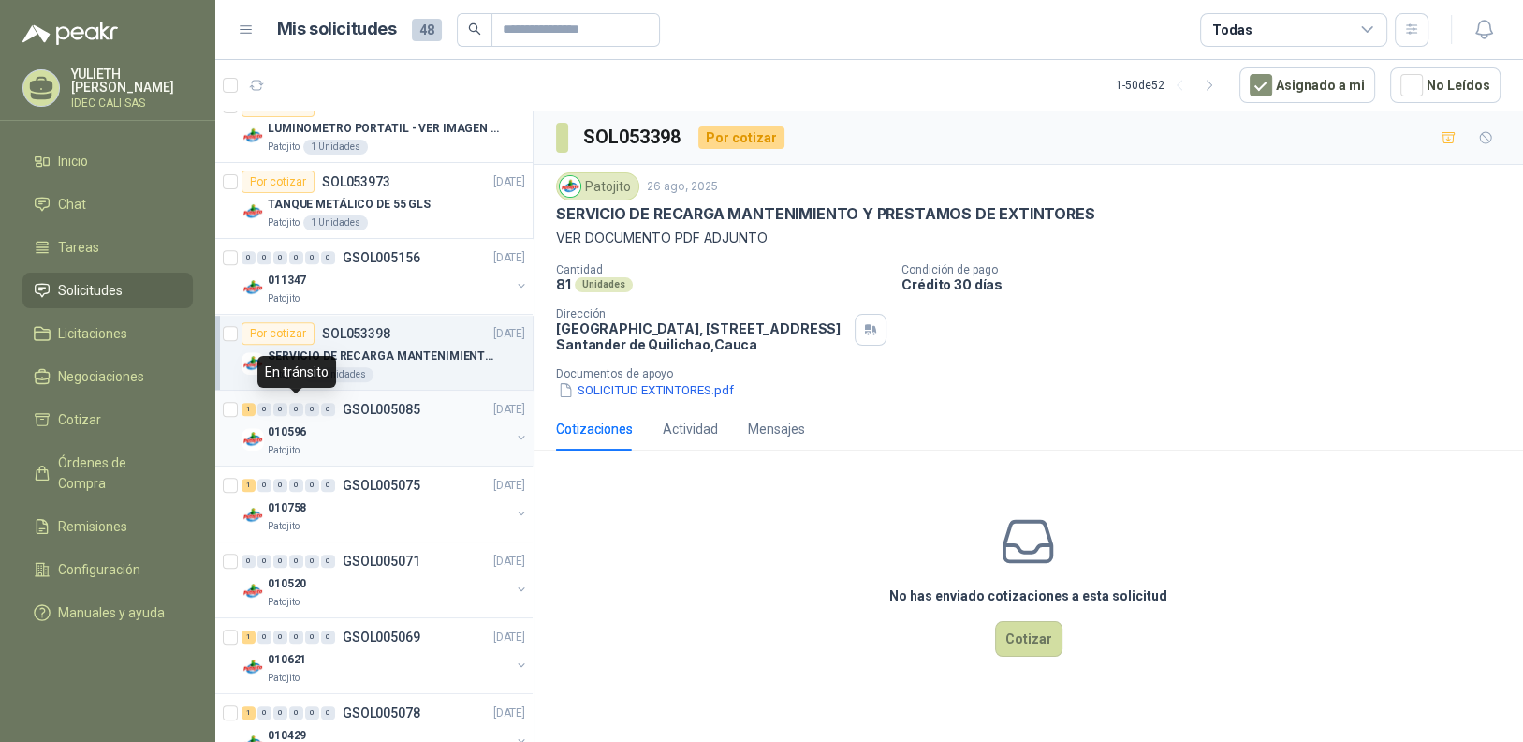
click at [301, 413] on div "1 0 0 0 0 0 GSOL005085 21/08/25" at bounding box center [385, 409] width 287 height 22
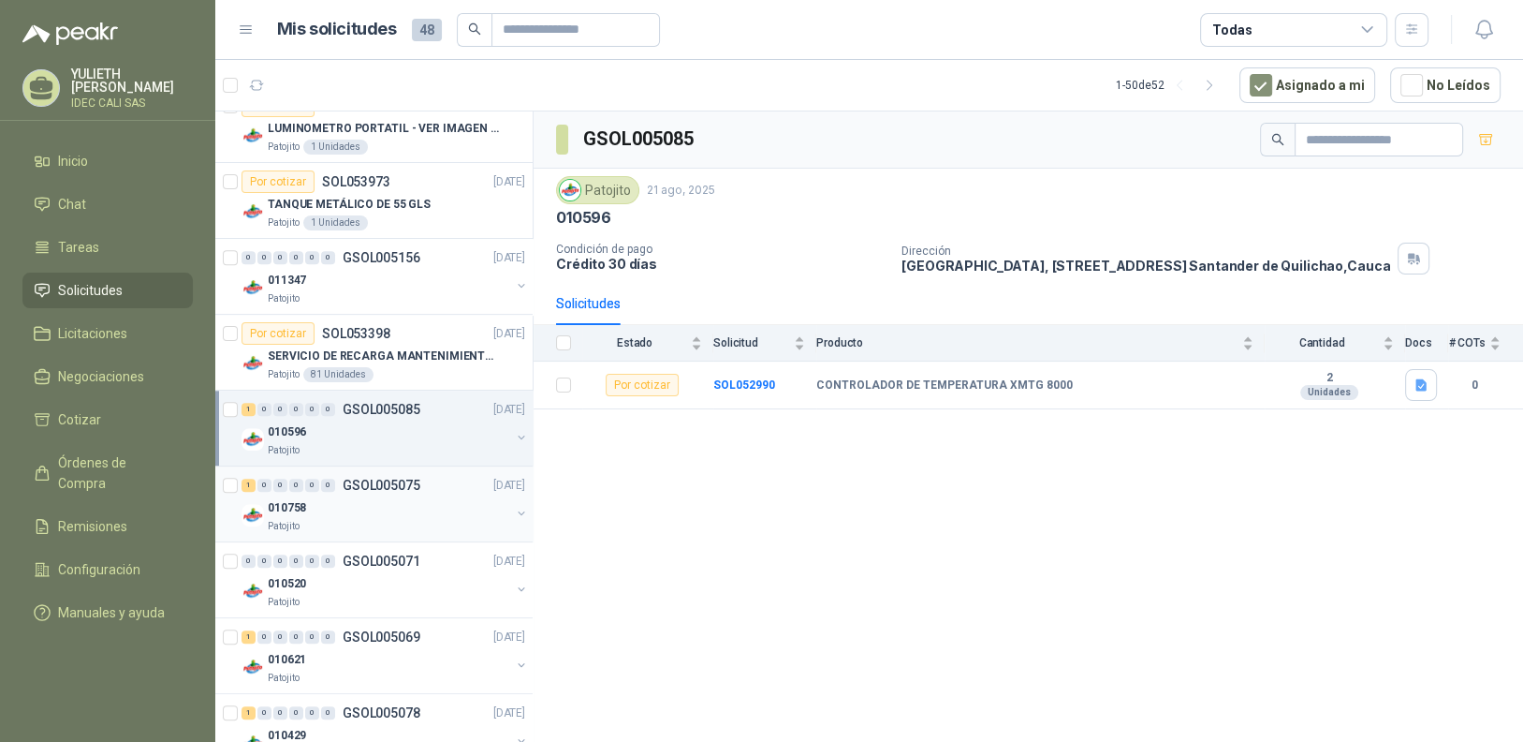
click at [315, 496] on div "010758" at bounding box center [389, 507] width 242 height 22
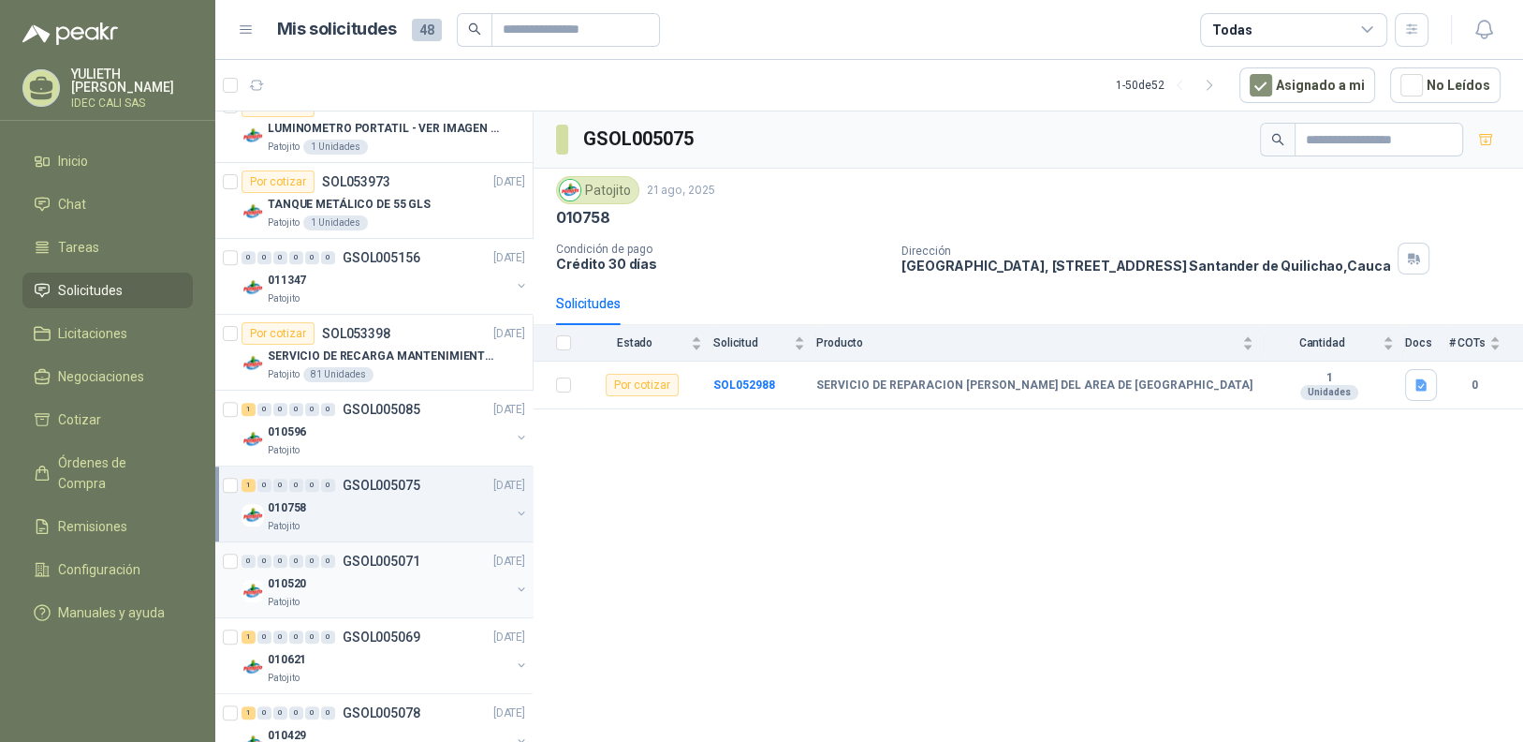
click at [336, 576] on div "010520" at bounding box center [389, 583] width 242 height 22
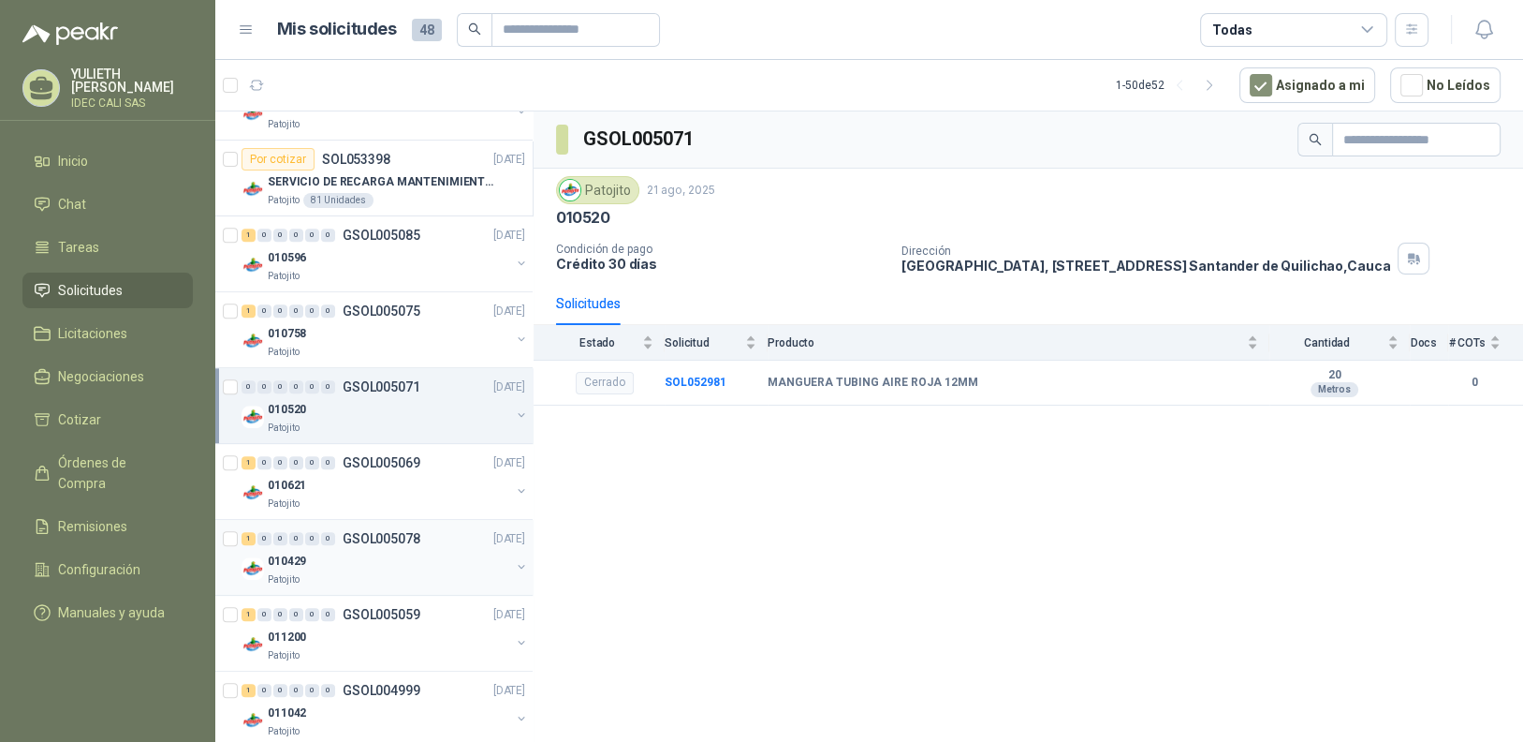
scroll to position [1217, 0]
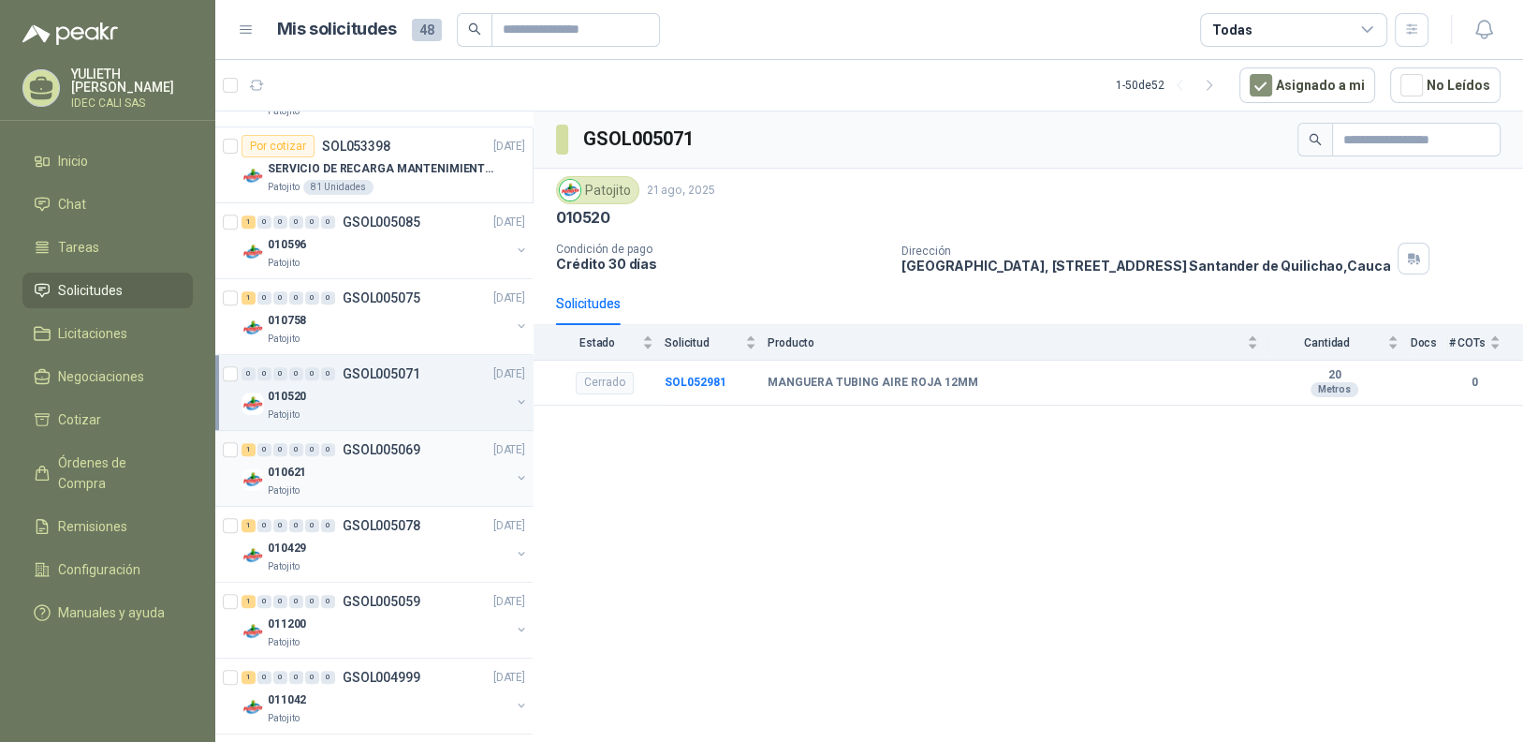
click at [316, 464] on div "010621" at bounding box center [389, 472] width 242 height 22
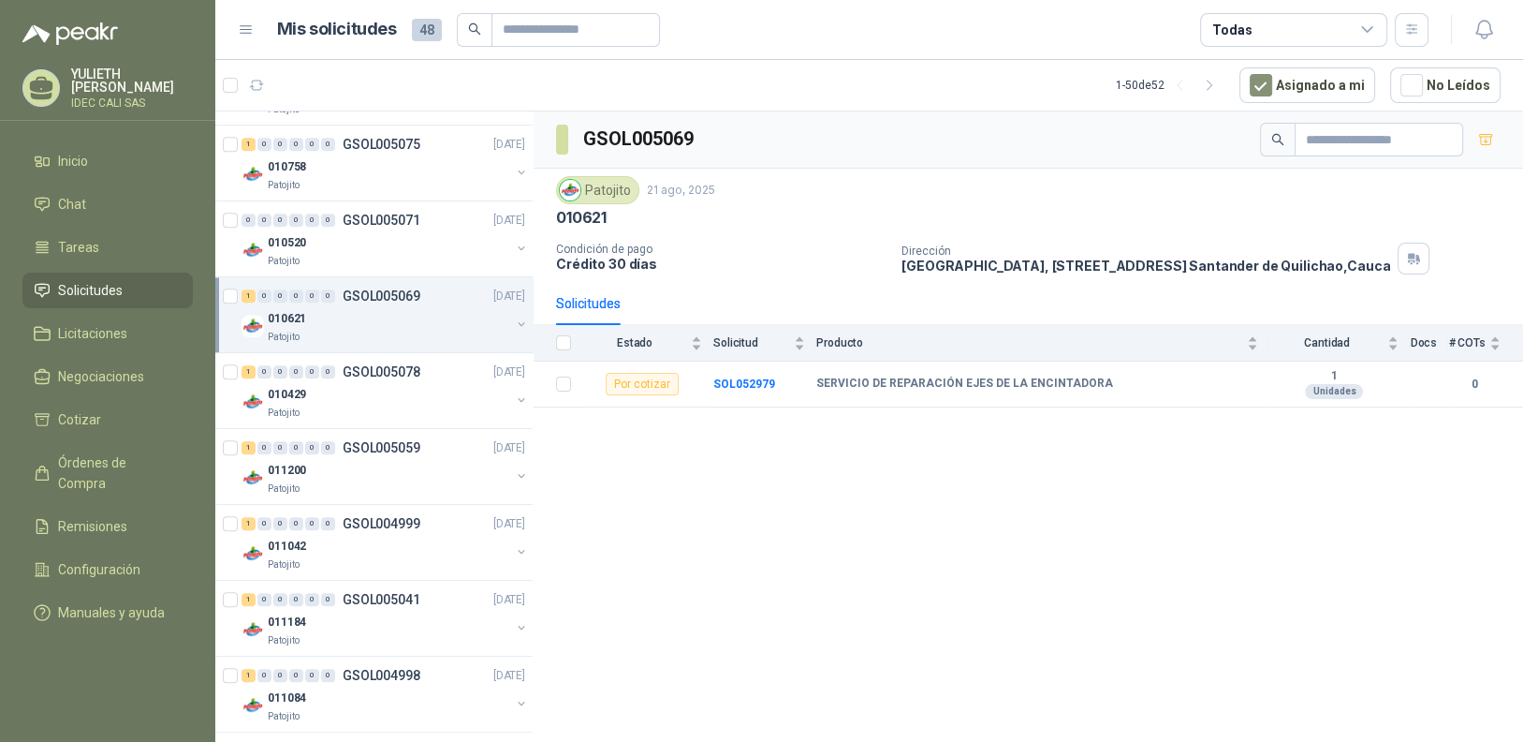
scroll to position [1403, 0]
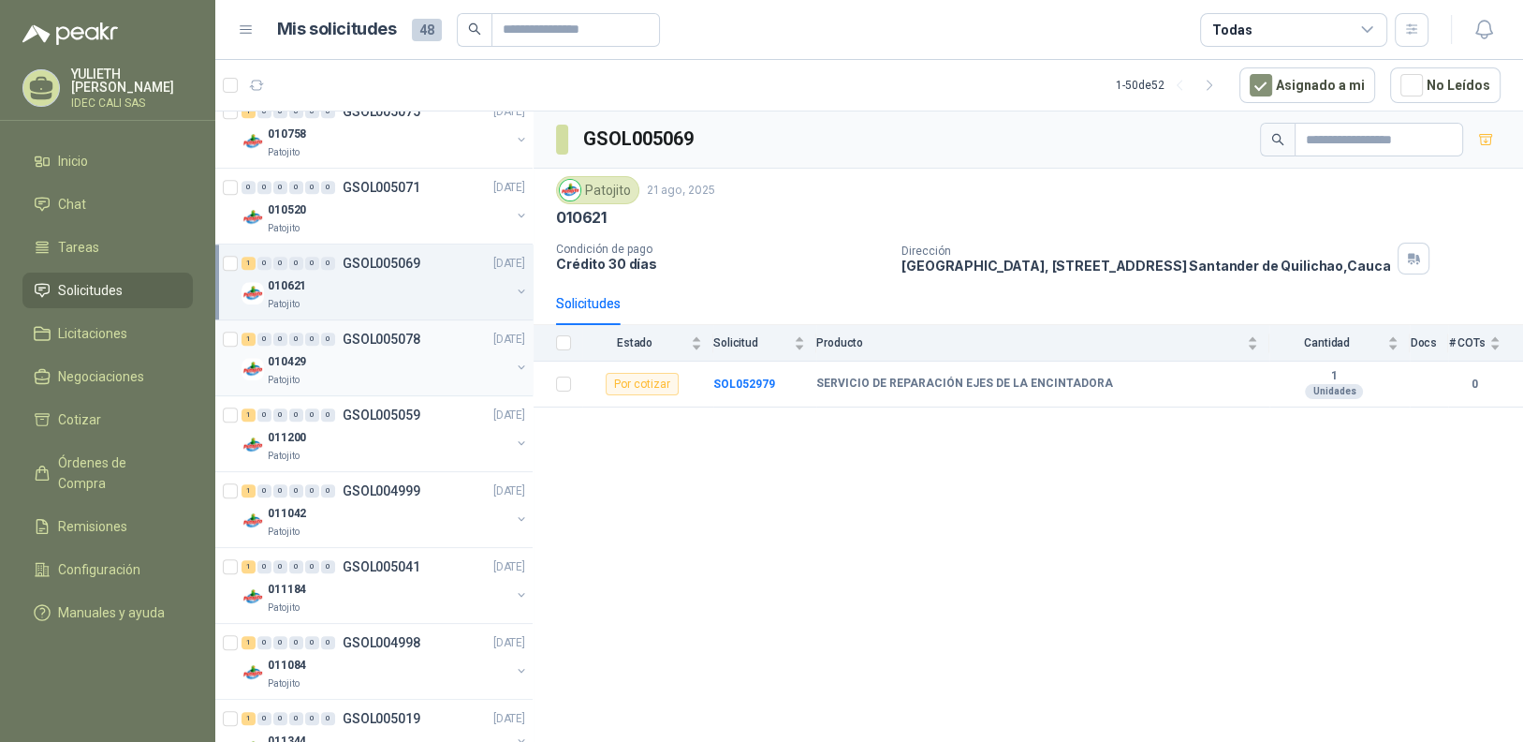
drag, startPoint x: 415, startPoint y: 341, endPoint x: 449, endPoint y: 338, distance: 34.8
click at [416, 341] on div "1 0 0 0 0 0 GSOL005078 21/08/25" at bounding box center [385, 339] width 287 height 22
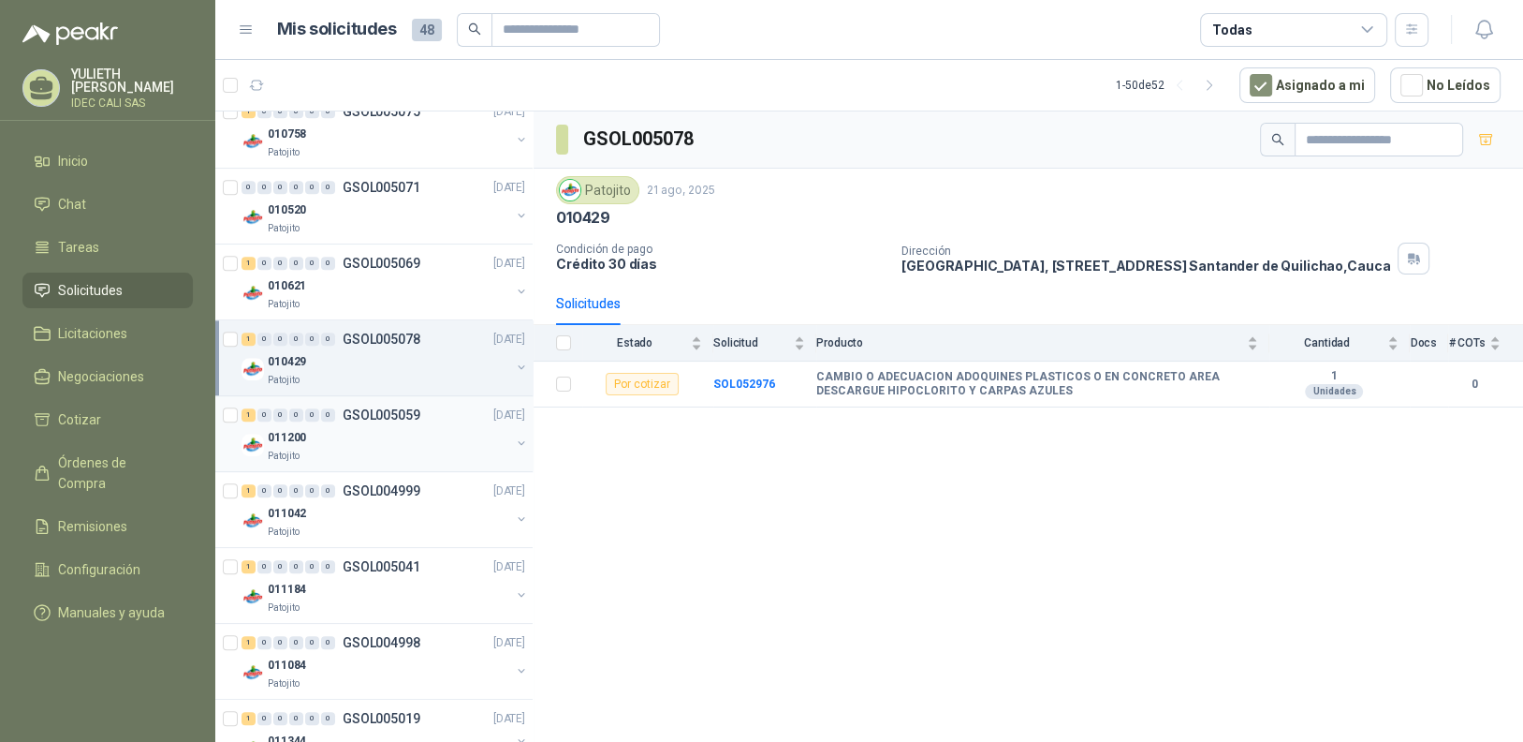
click at [390, 448] on div "Patojito" at bounding box center [389, 455] width 242 height 15
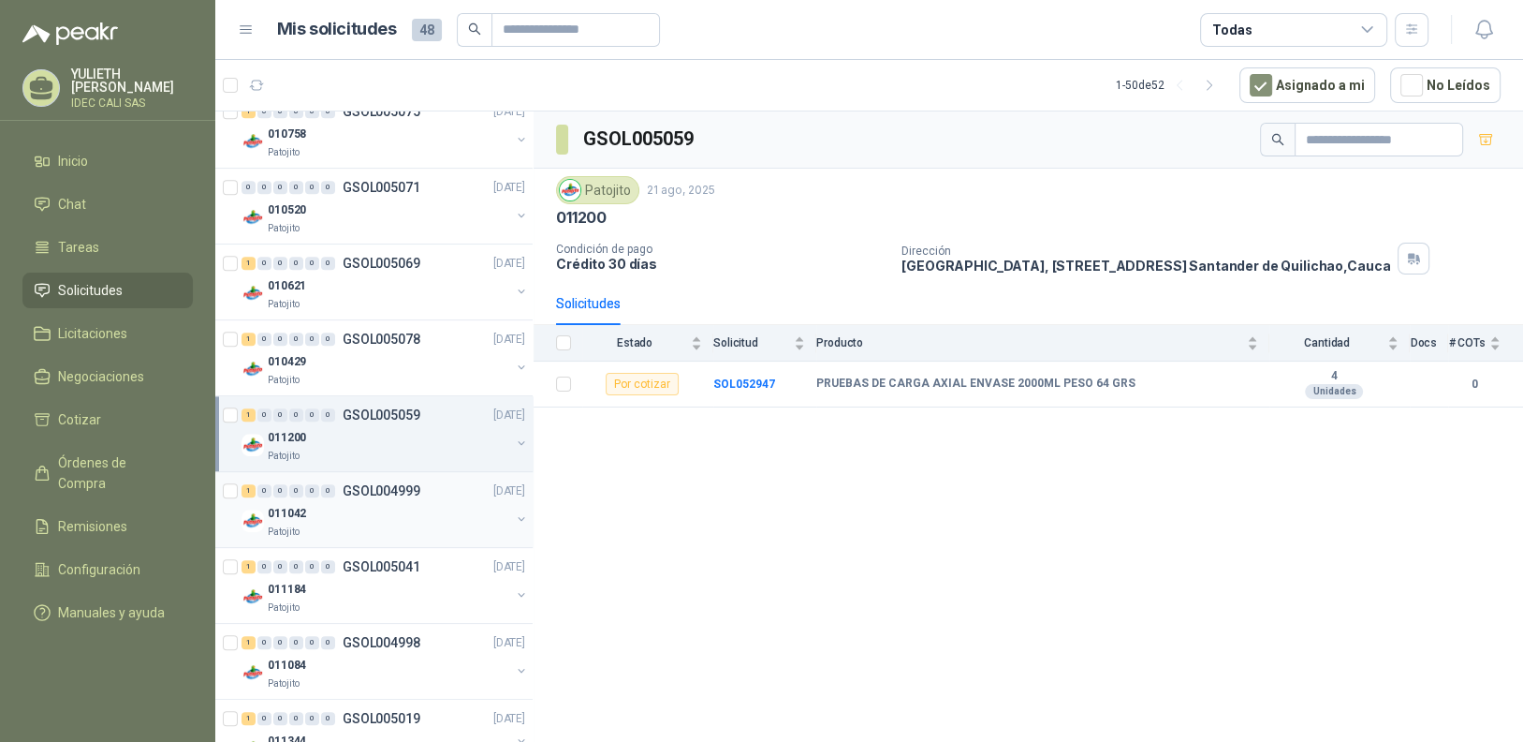
click at [345, 527] on div "Patojito" at bounding box center [389, 531] width 242 height 15
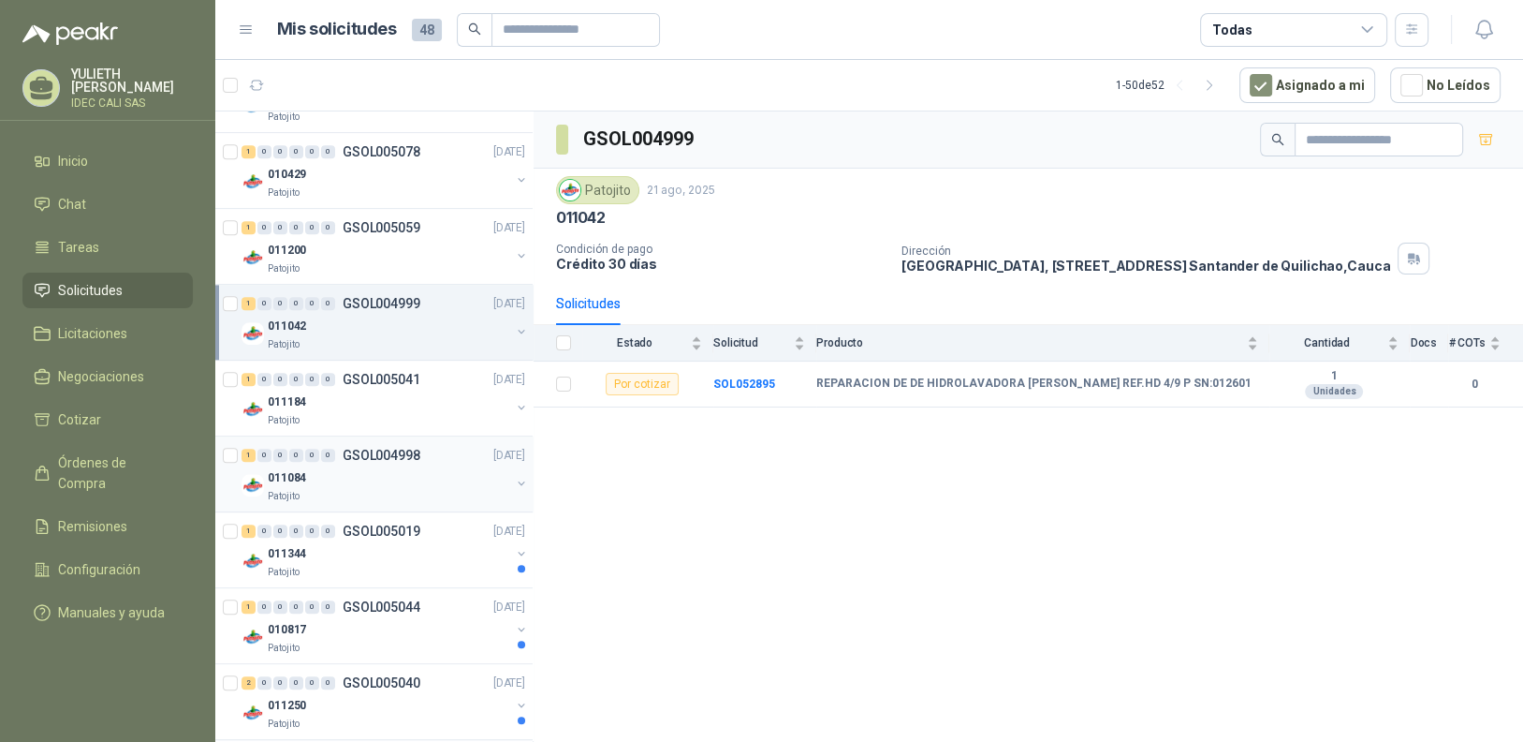
scroll to position [1685, 0]
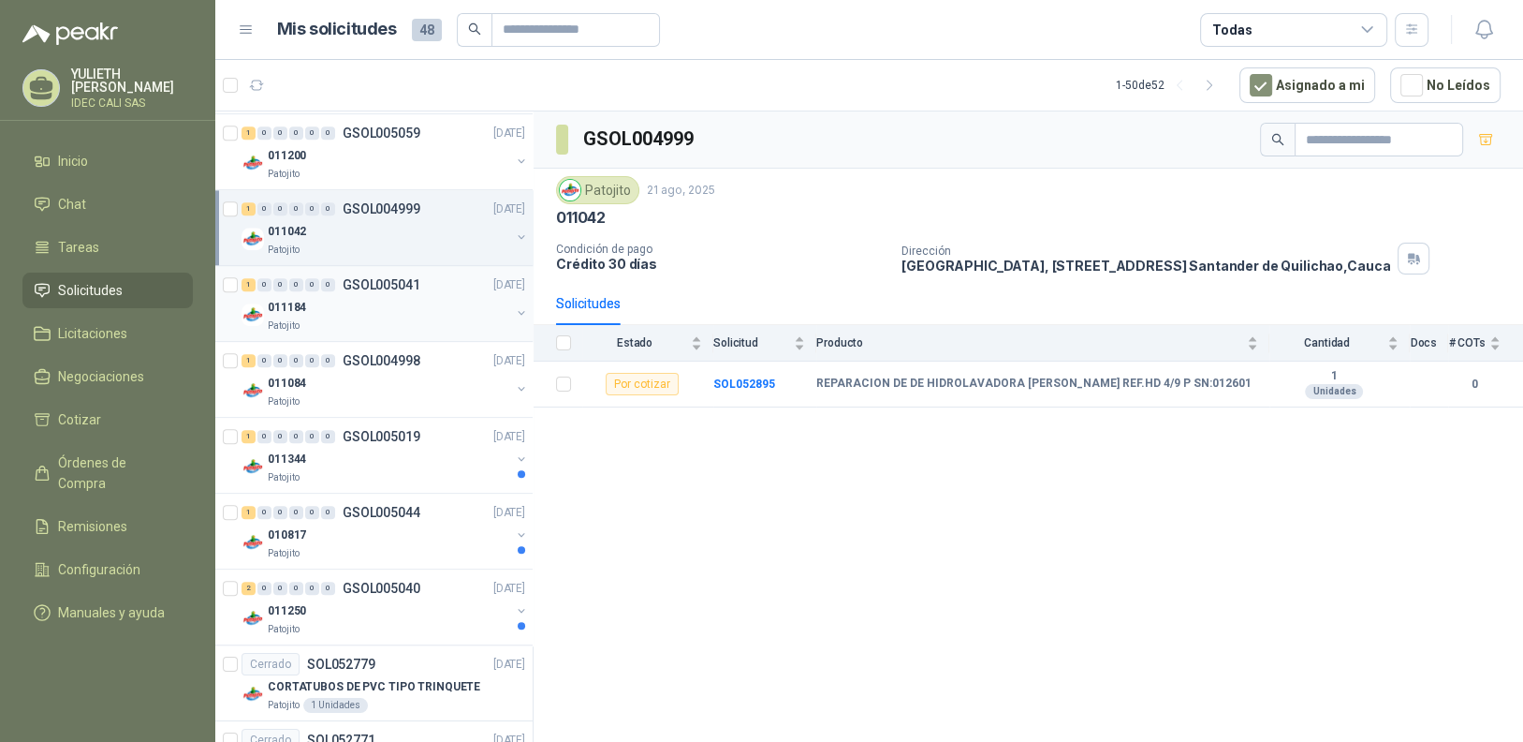
click at [365, 296] on div "011184" at bounding box center [389, 307] width 242 height 22
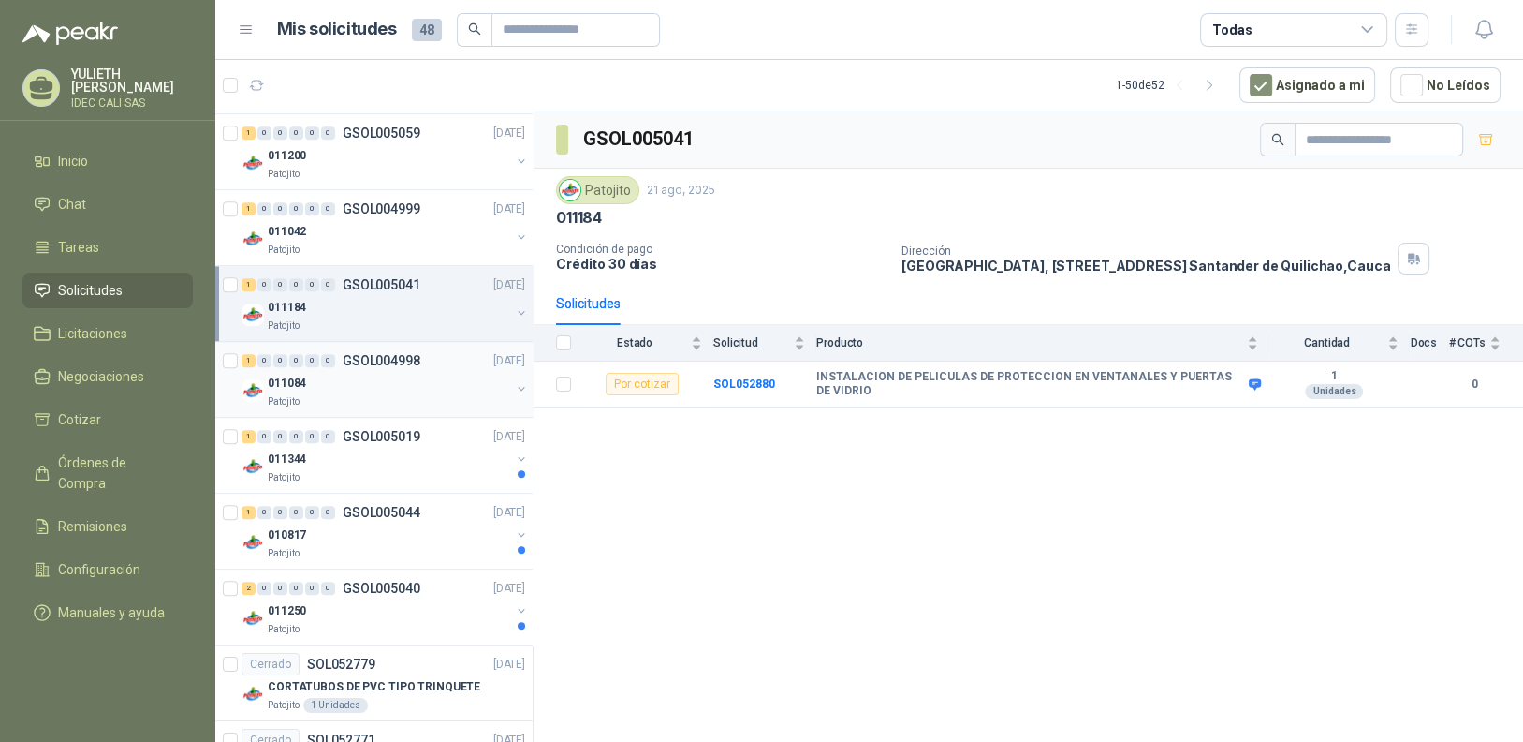
click at [353, 396] on div "Patojito" at bounding box center [389, 401] width 242 height 15
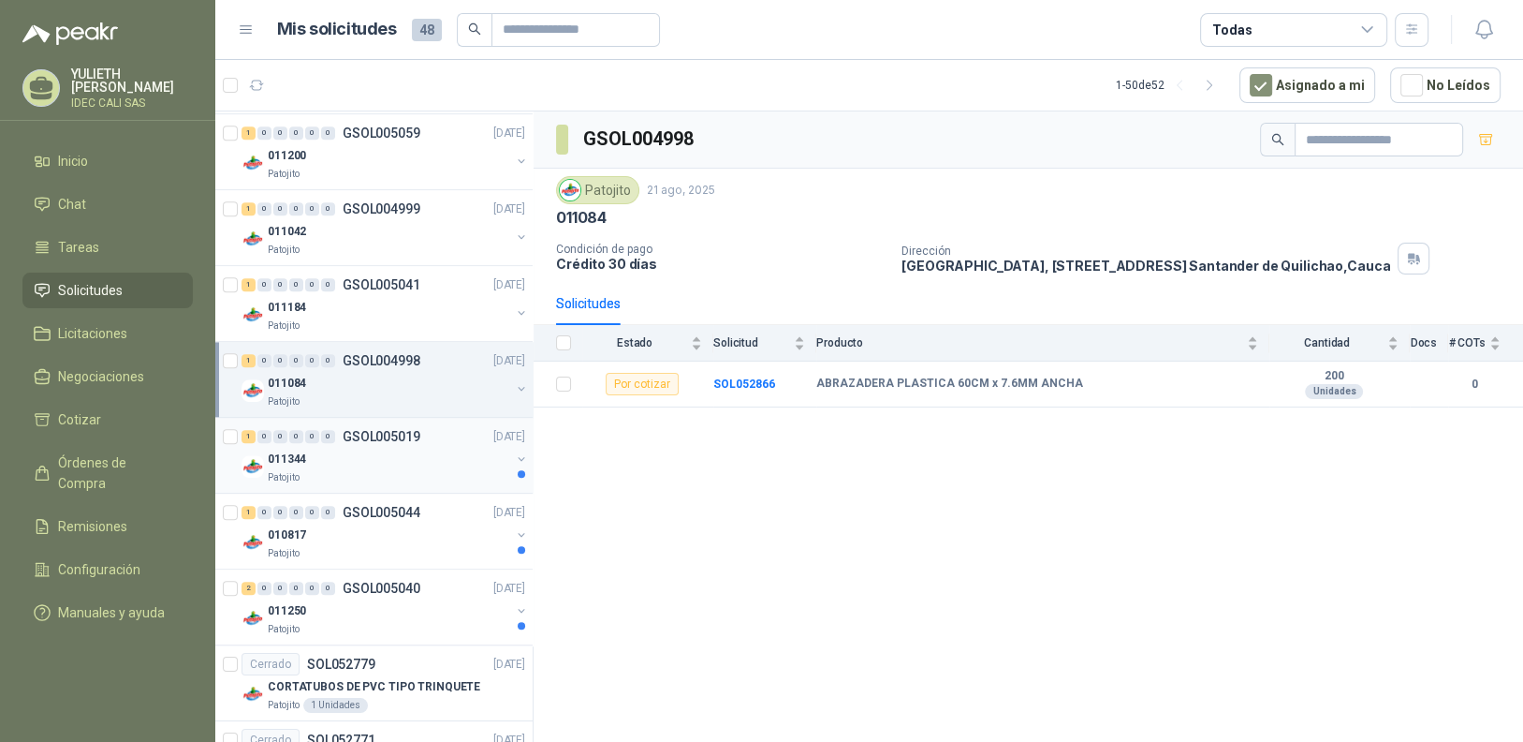
click at [344, 448] on div "011344" at bounding box center [389, 459] width 242 height 22
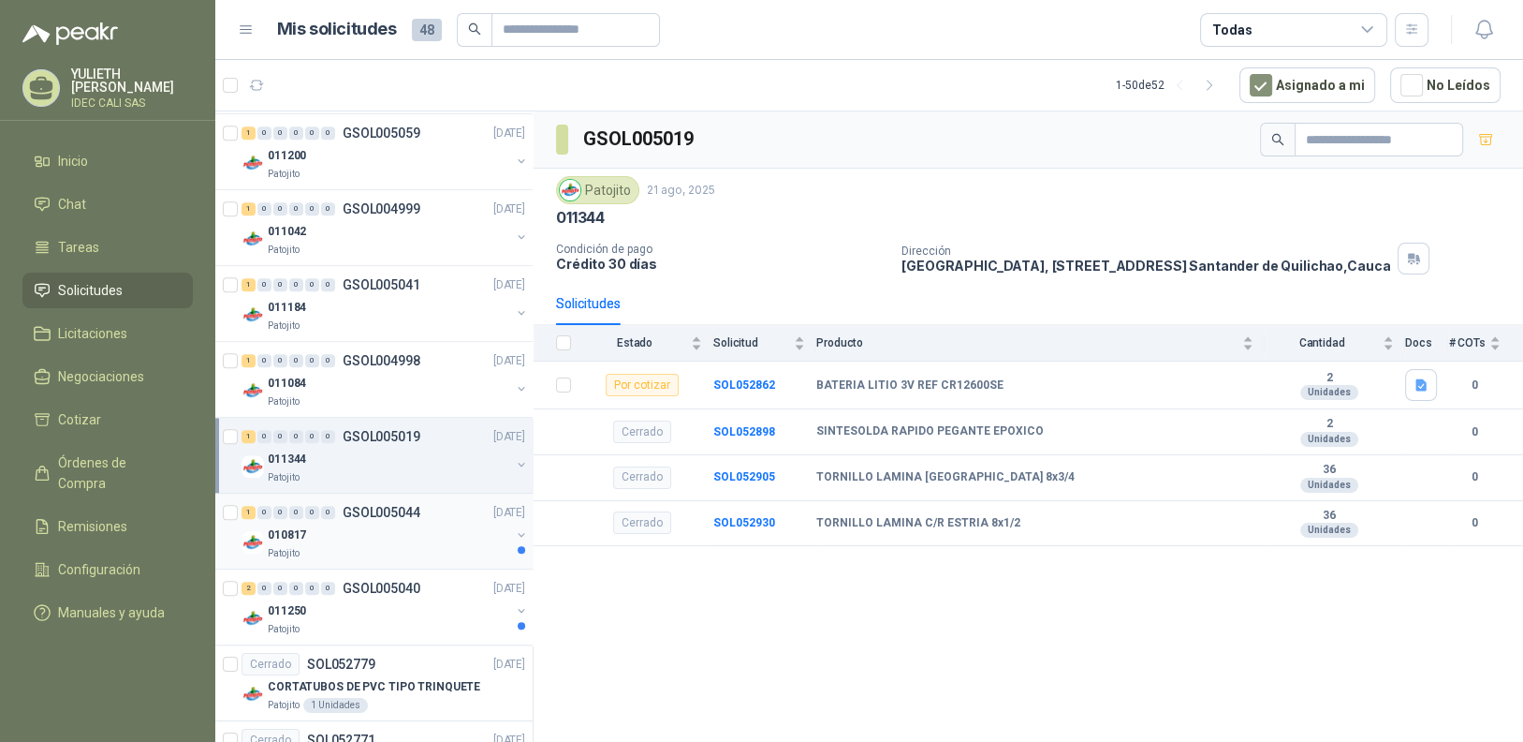
click at [357, 523] on div "010817" at bounding box center [389, 534] width 242 height 22
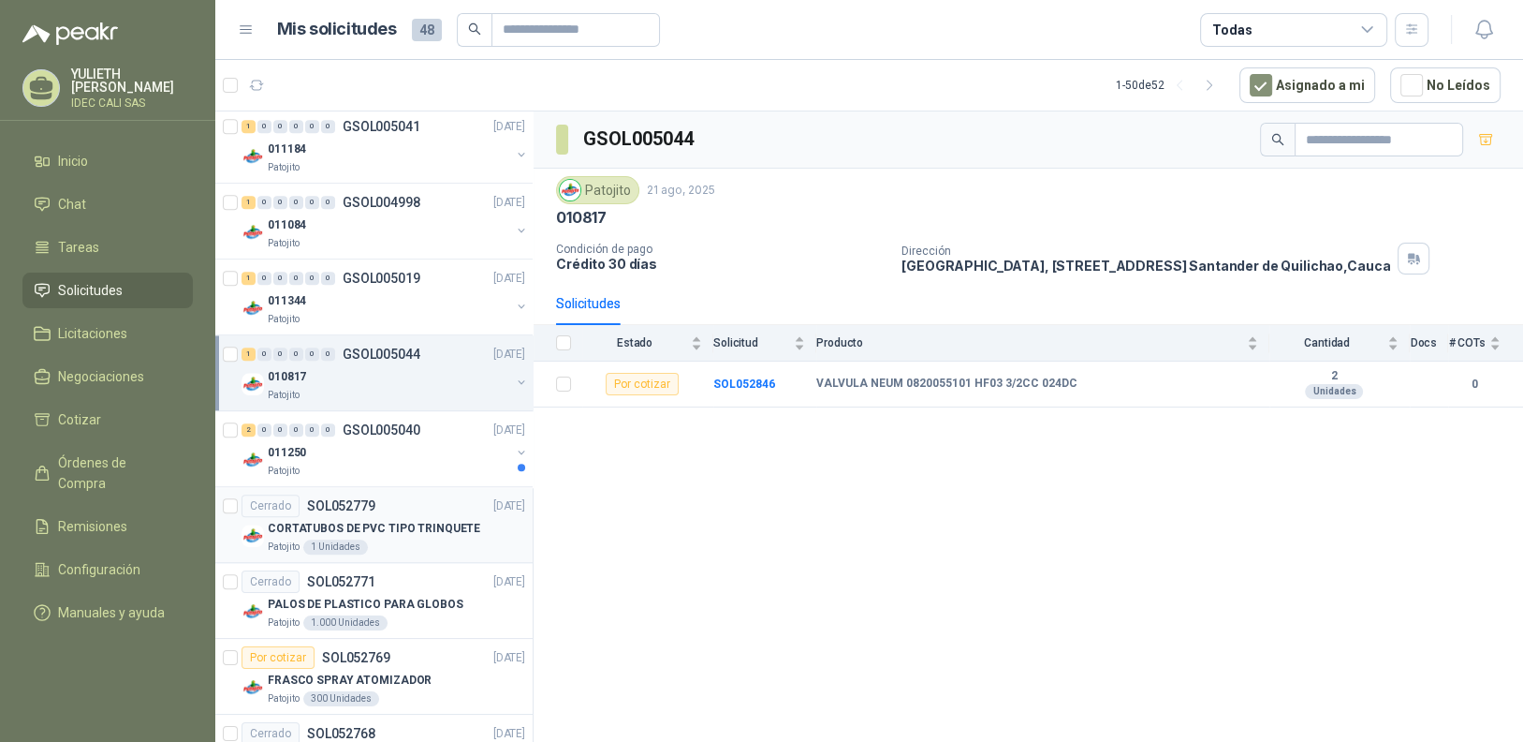
scroll to position [1872, 0]
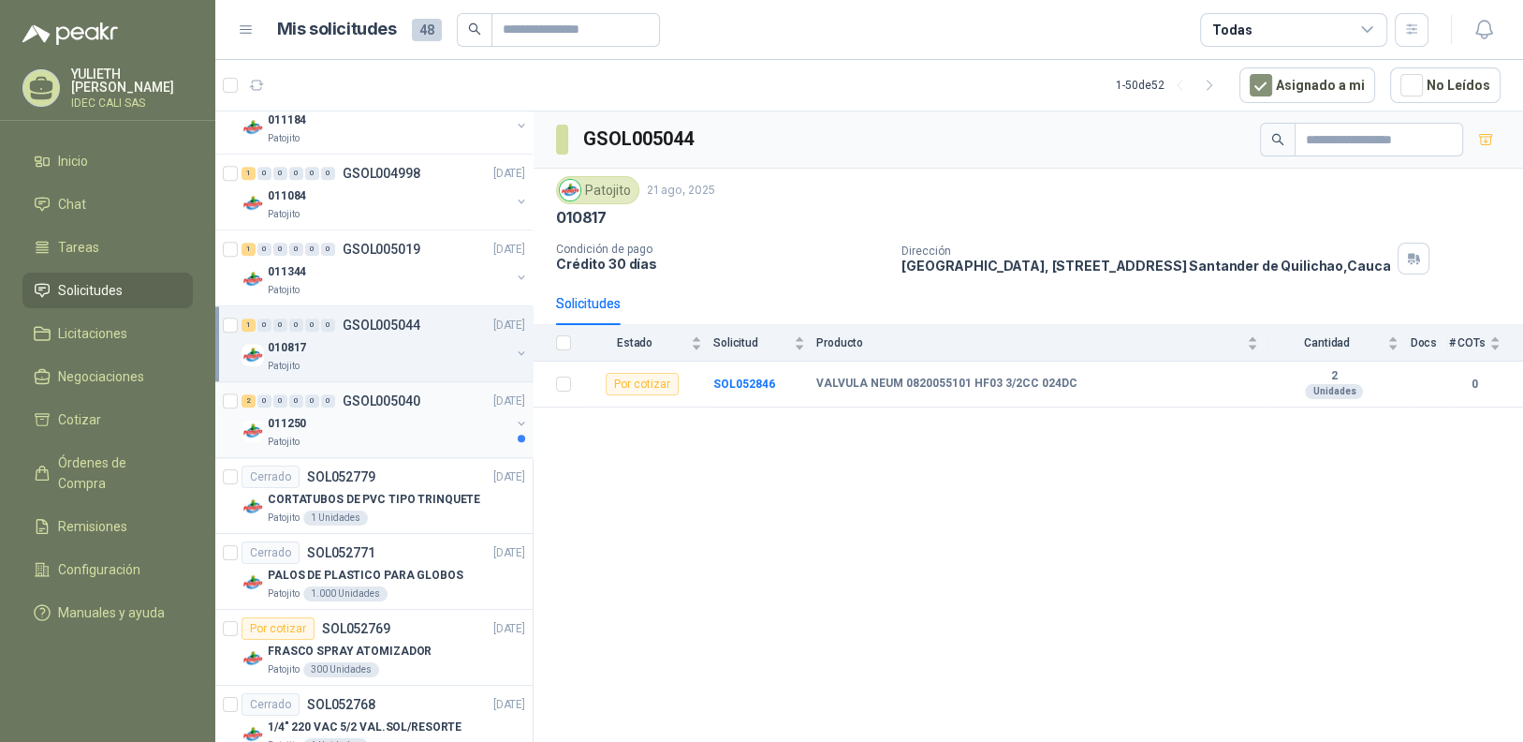
click at [345, 421] on div "011250" at bounding box center [389, 423] width 242 height 22
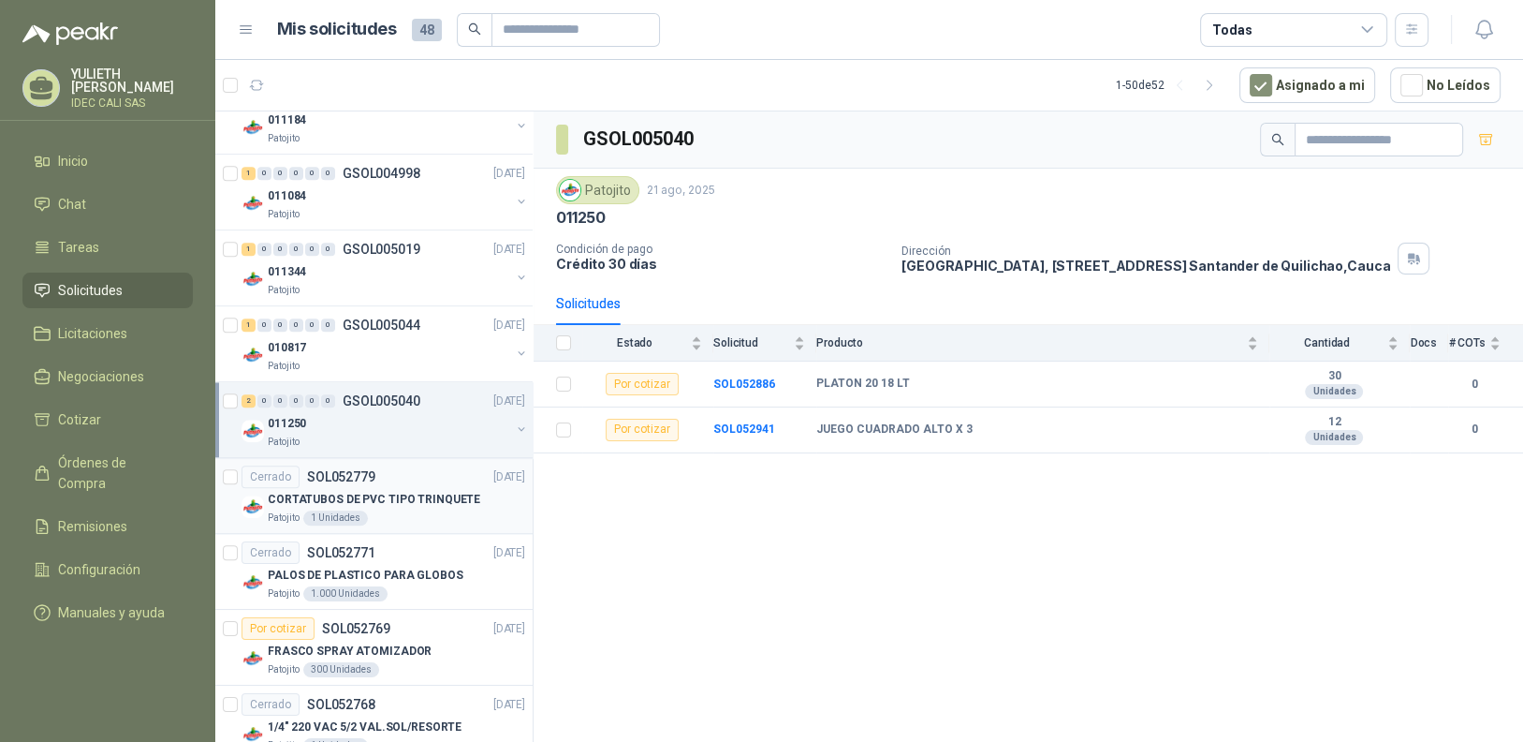
click at [352, 500] on p "CORTATUBOS DE PVC TIPO TRINQUETE" at bounding box center [374, 500] width 213 height 18
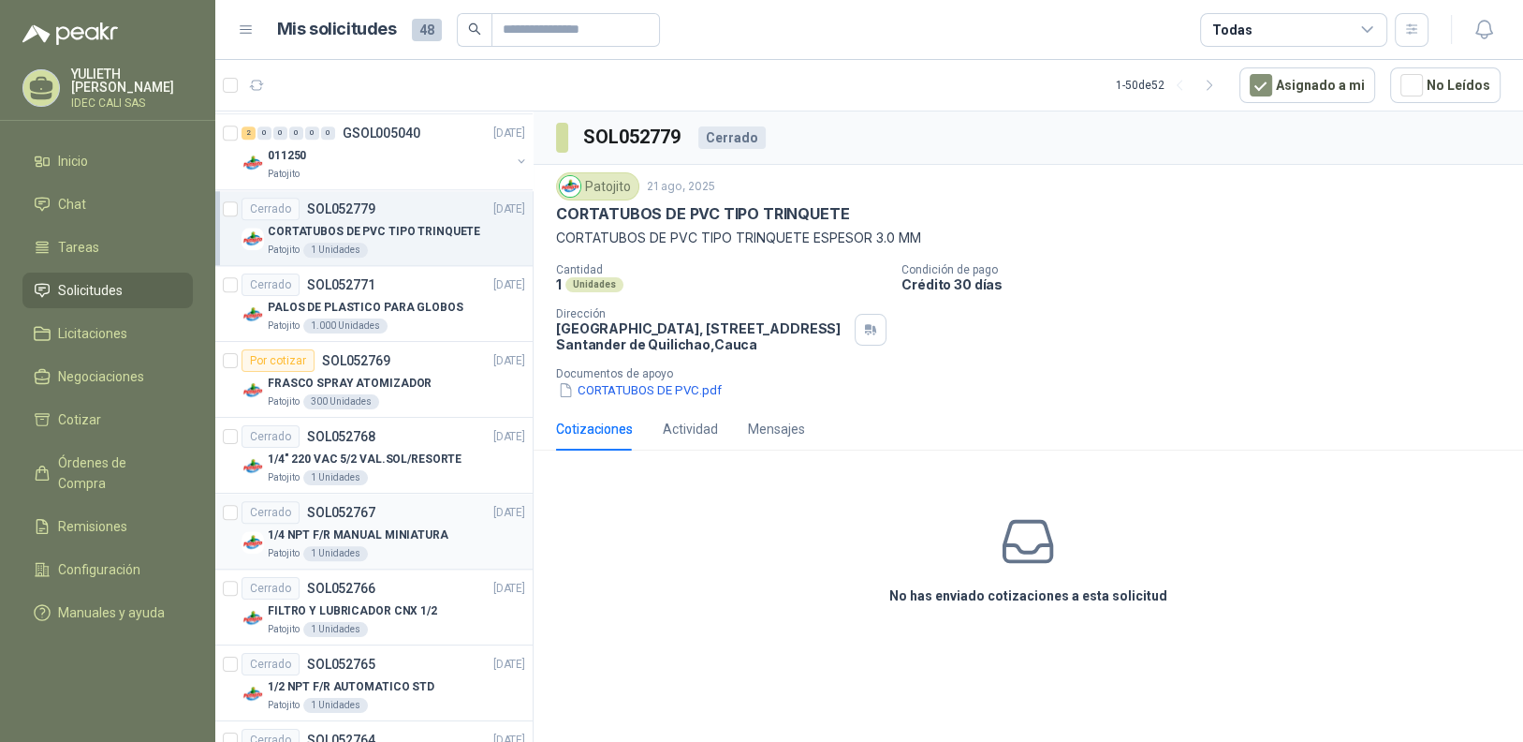
scroll to position [2152, 0]
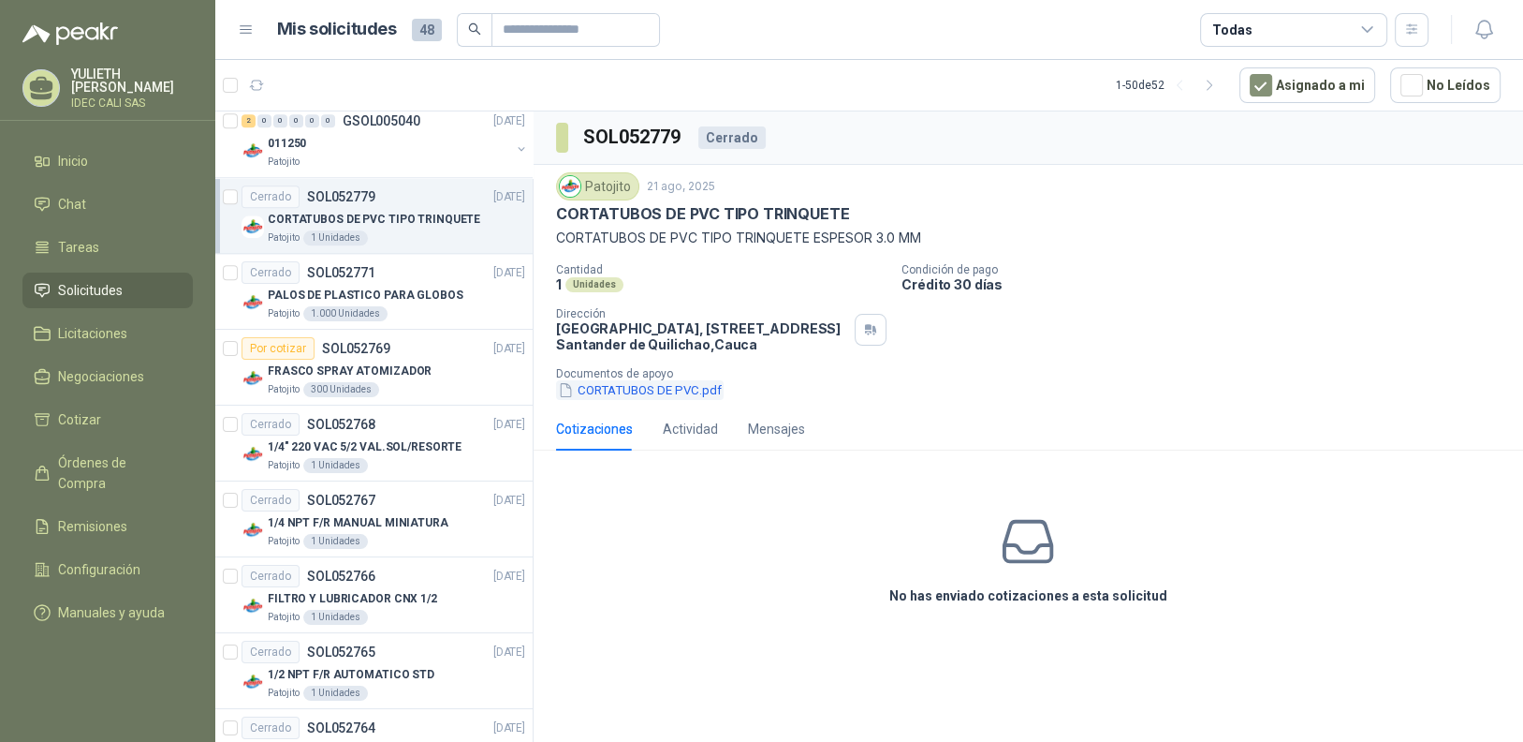
click at [611, 394] on button "CORTATUBOS DE PVC.pdf" at bounding box center [640, 390] width 168 height 20
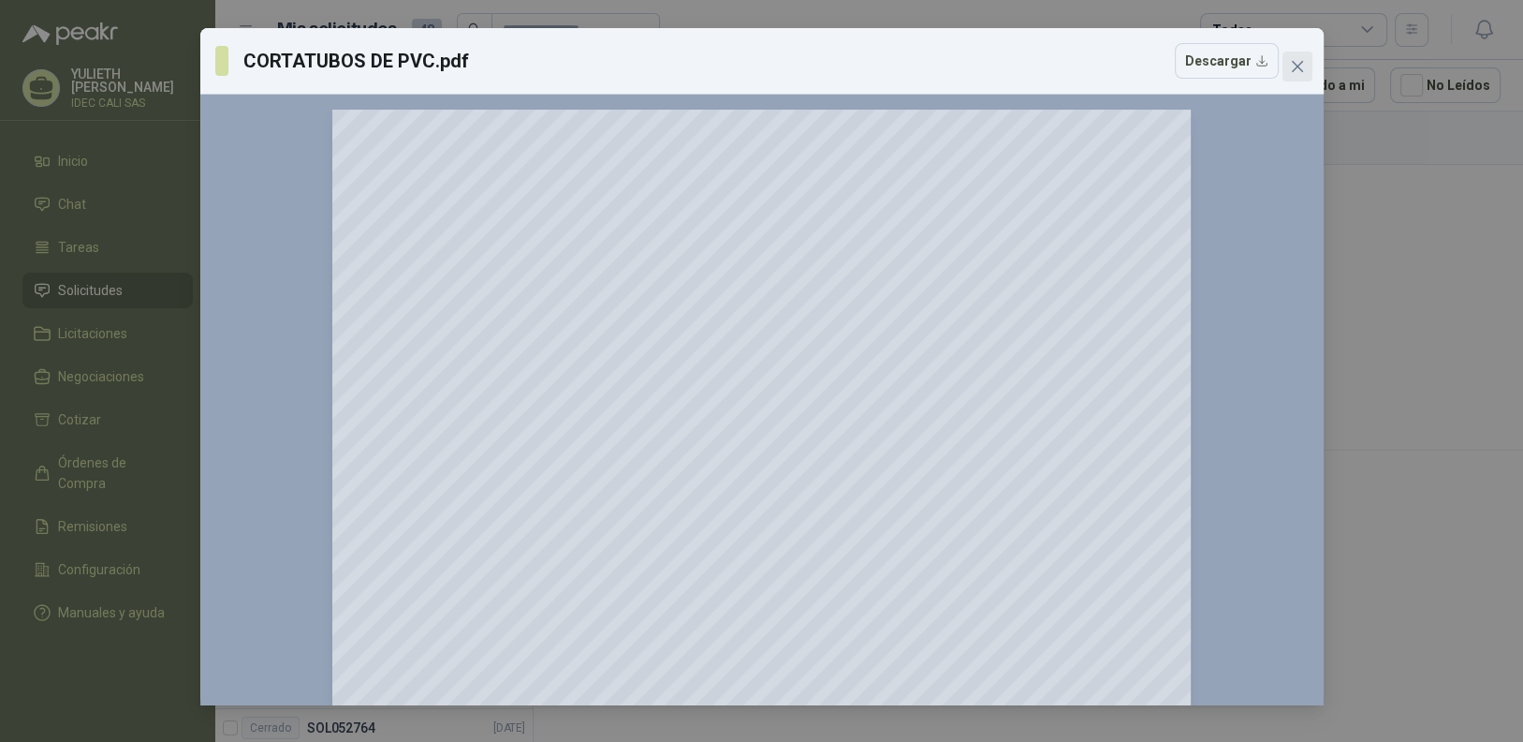
click at [1295, 72] on icon "close" at bounding box center [1297, 66] width 15 height 15
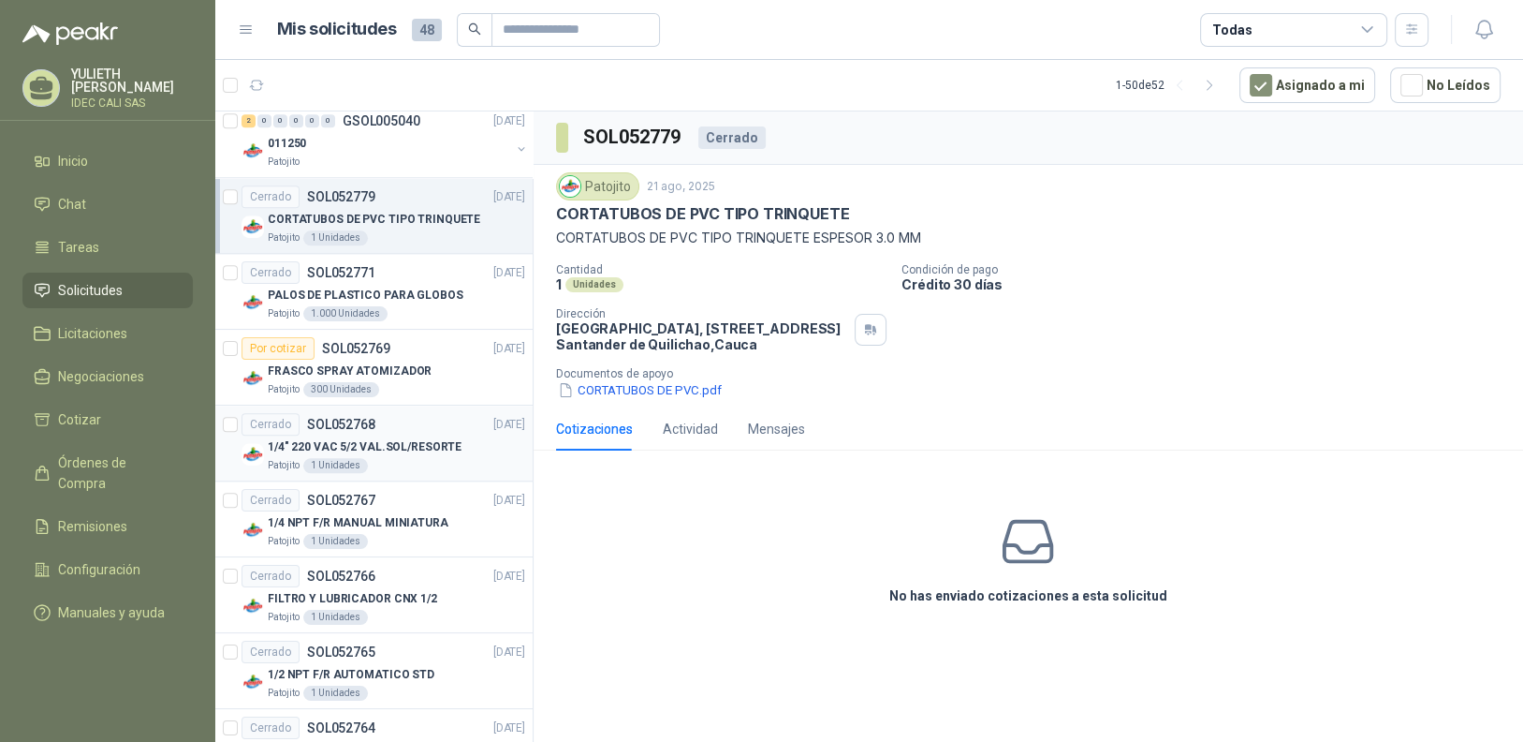
click at [359, 435] on div "1/4" 220 VAC 5/2 VAL.SOL/RESORTE" at bounding box center [396, 446] width 257 height 22
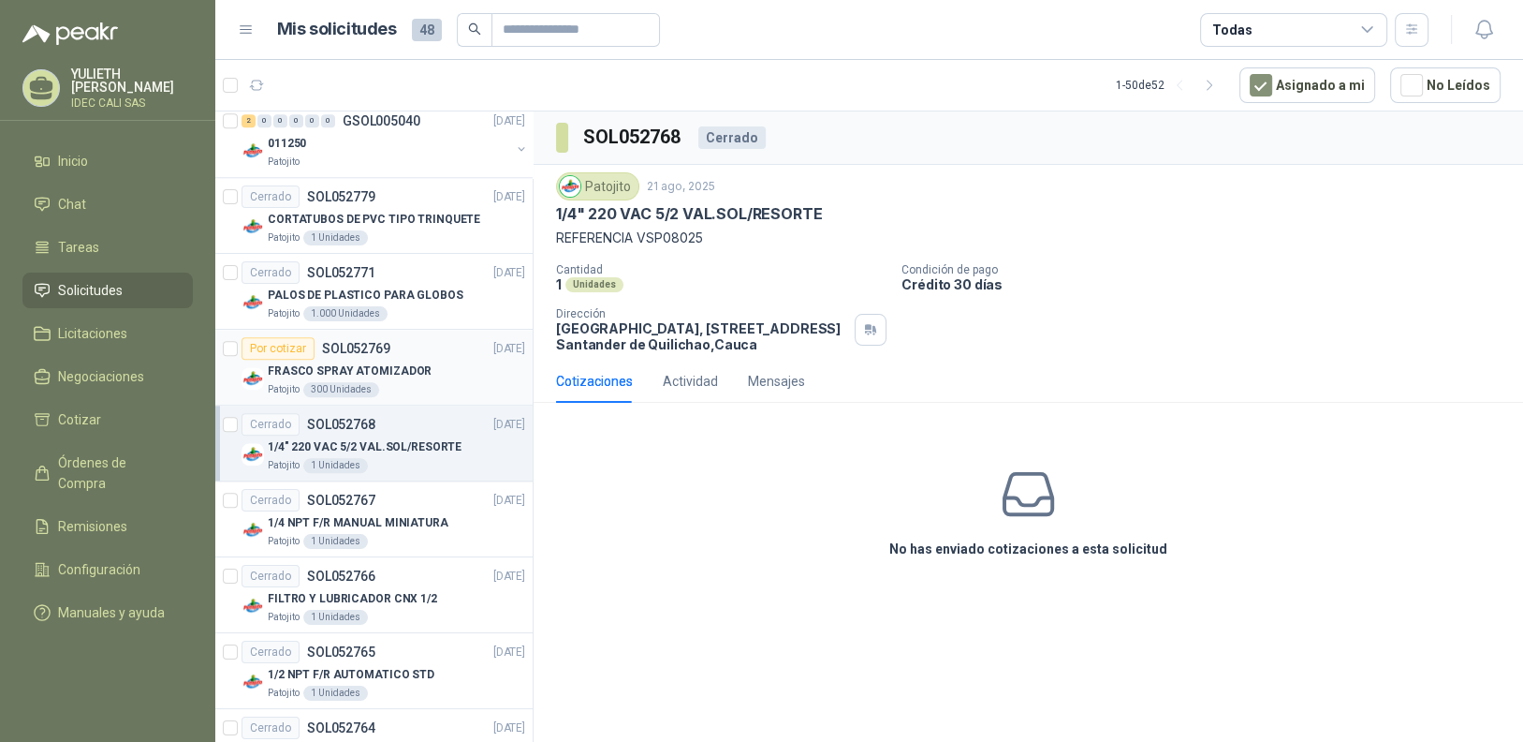
click at [359, 345] on p "SOL052769" at bounding box center [356, 348] width 68 height 13
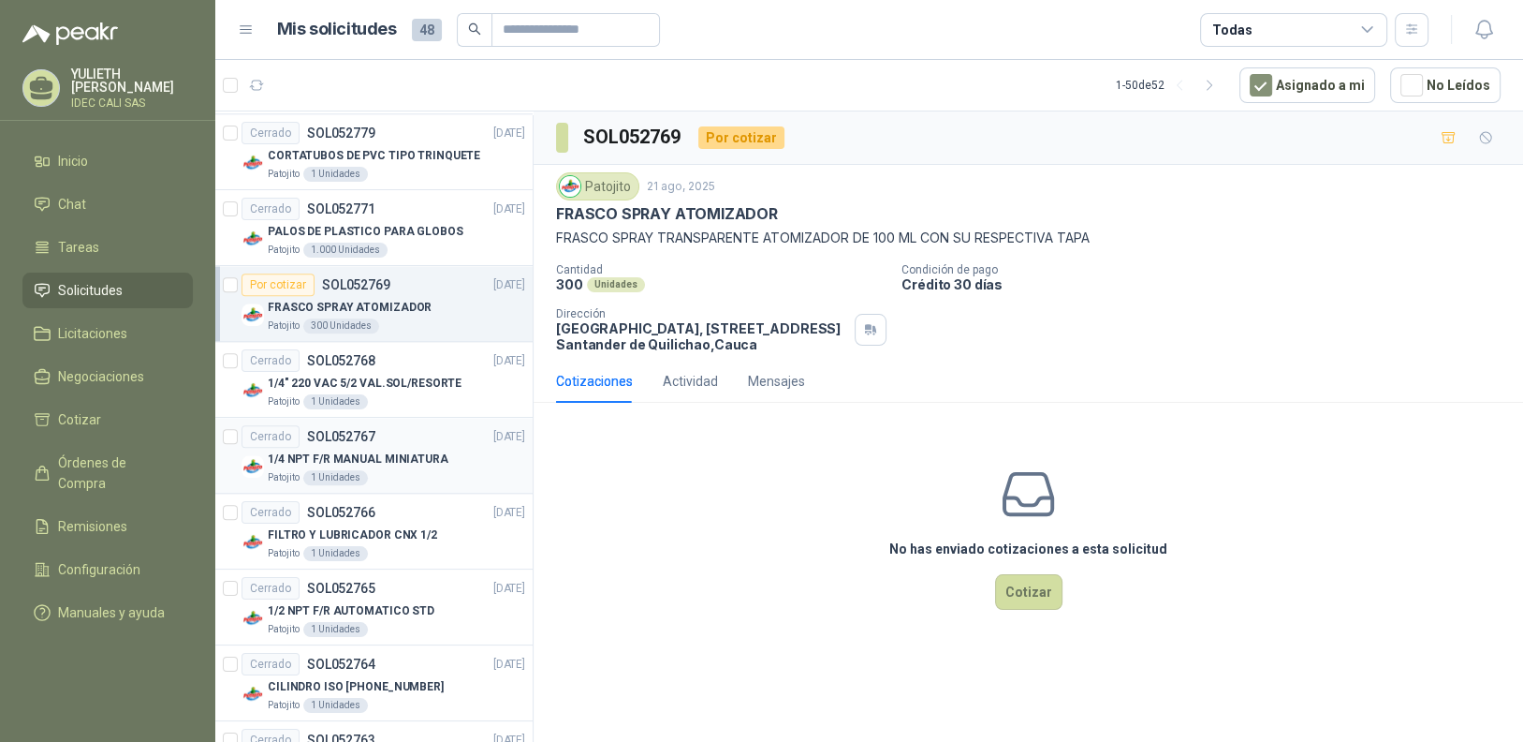
scroll to position [2246, 0]
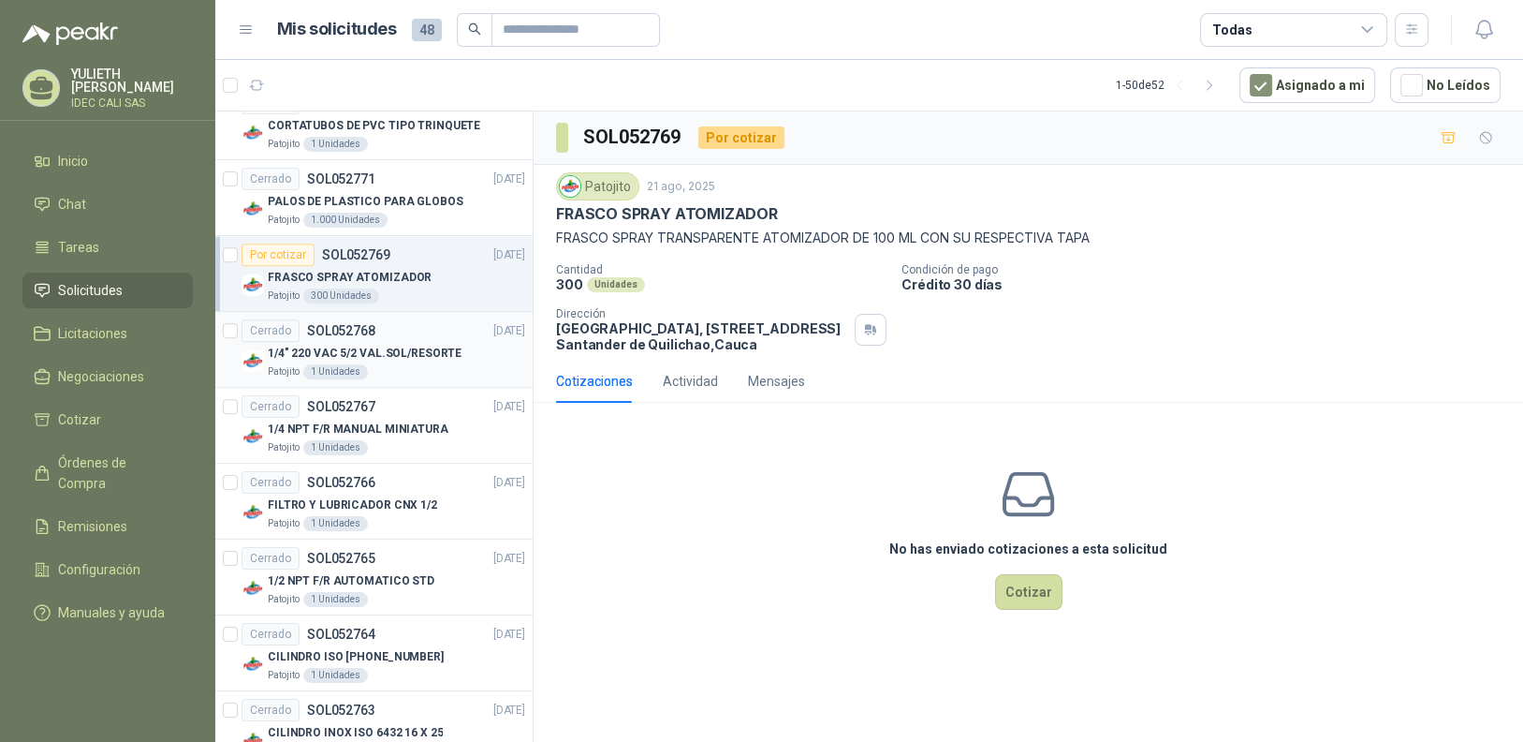
click at [378, 350] on p "1/4" 220 VAC 5/2 VAL.SOL/RESORTE" at bounding box center [365, 354] width 194 height 18
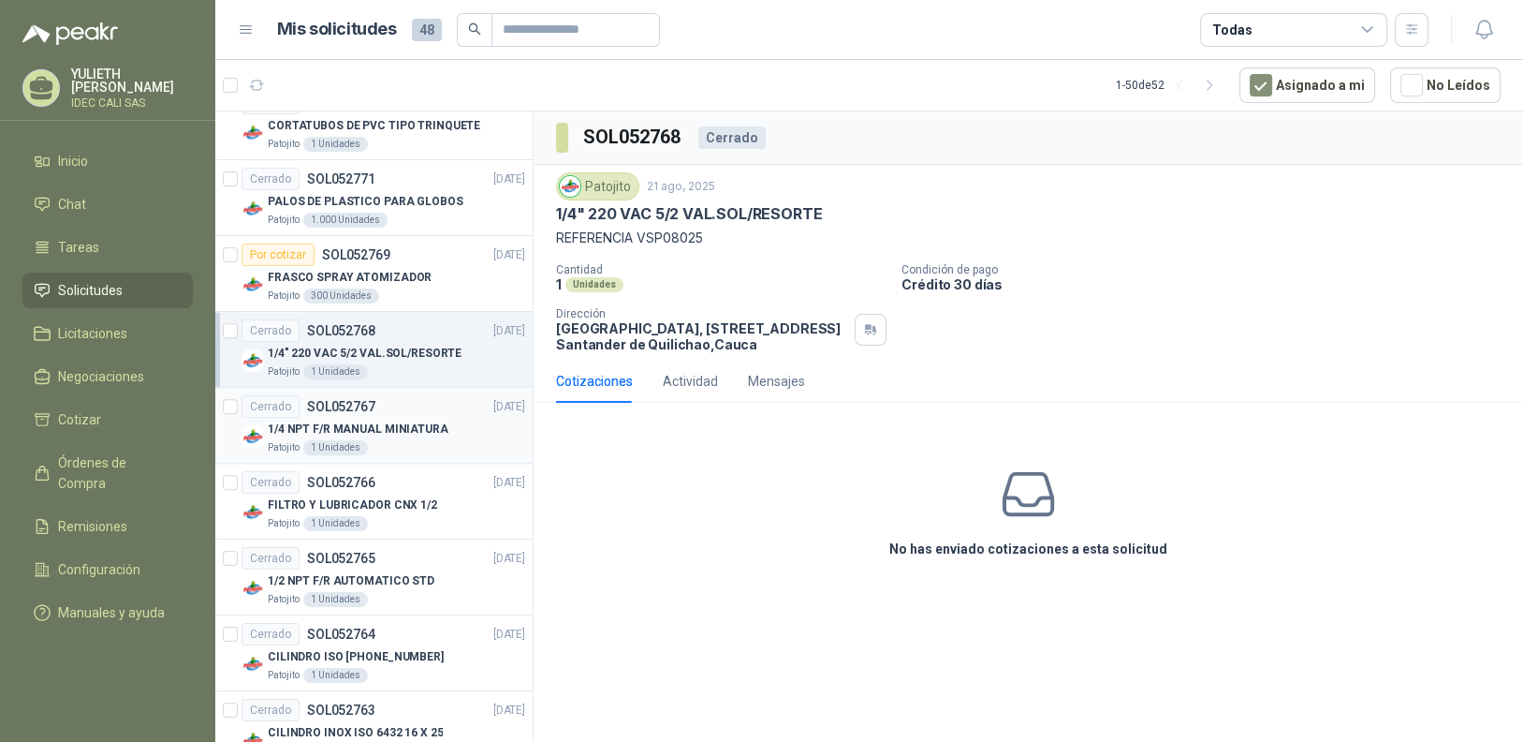
click at [393, 420] on p "1/4 NPT F/R MANUAL MINIATURA" at bounding box center [358, 429] width 181 height 18
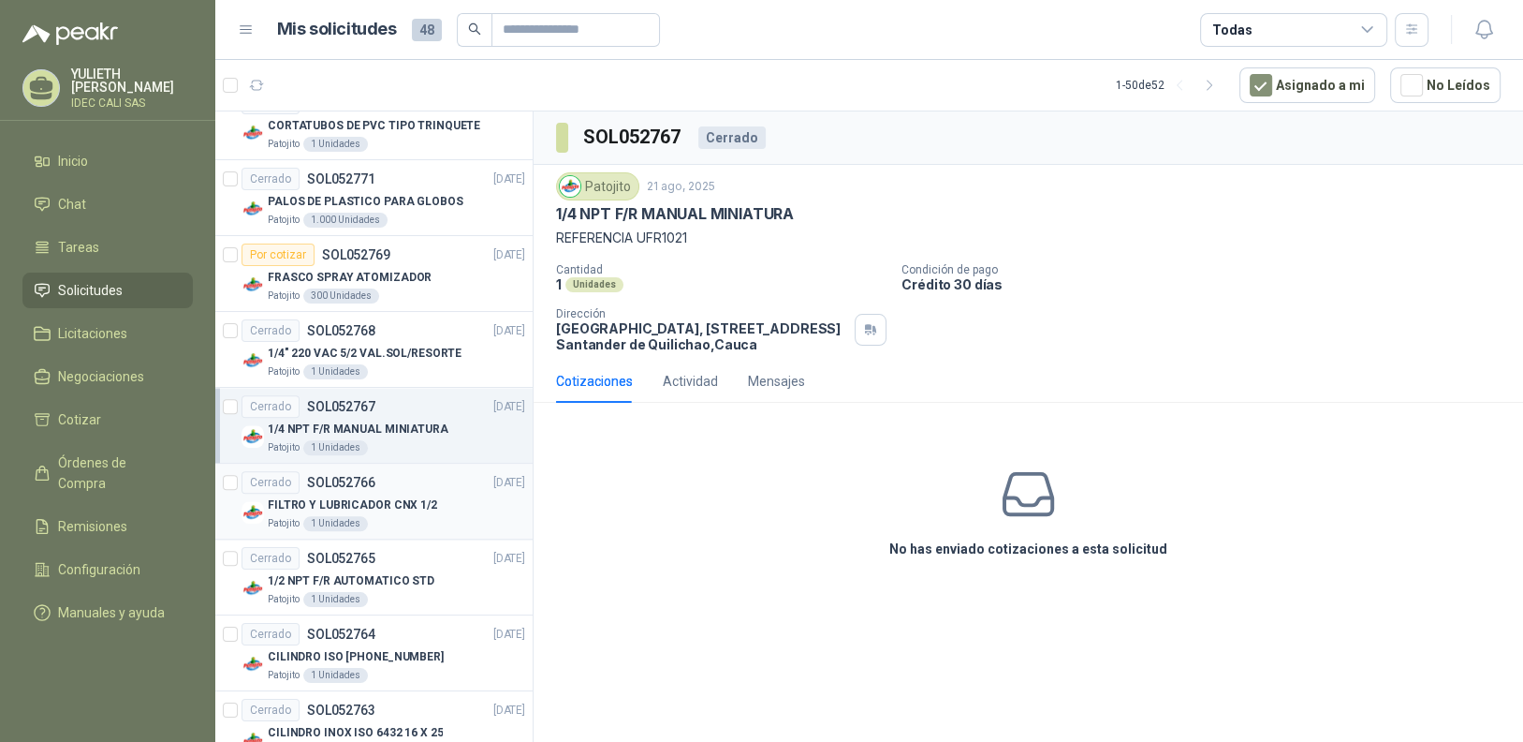
click at [397, 463] on article "Cerrado SOL052766 21/08/25 FILTRO Y LUBRICADOR CNX 1/2 Patojito 1 Unidades" at bounding box center [373, 501] width 317 height 76
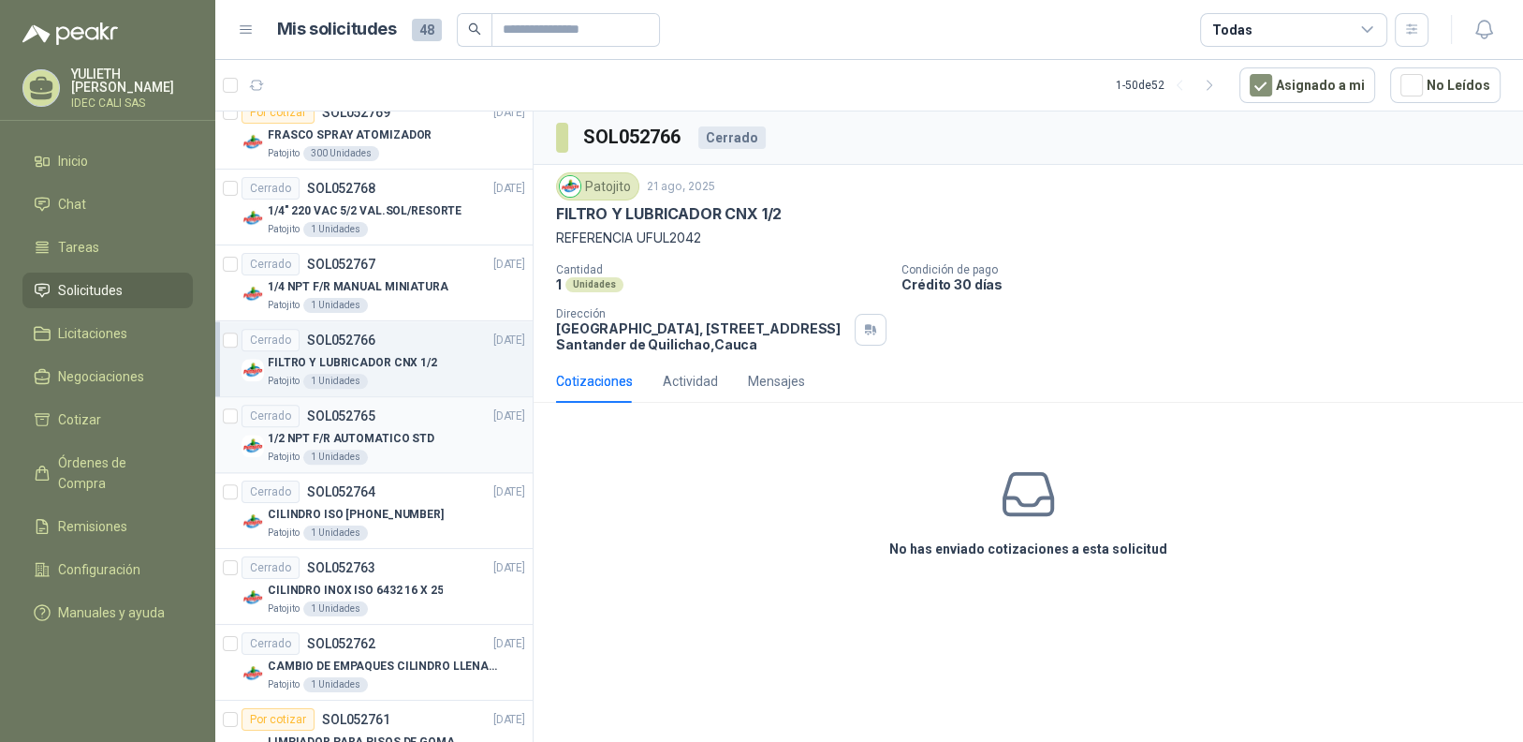
scroll to position [2434, 0]
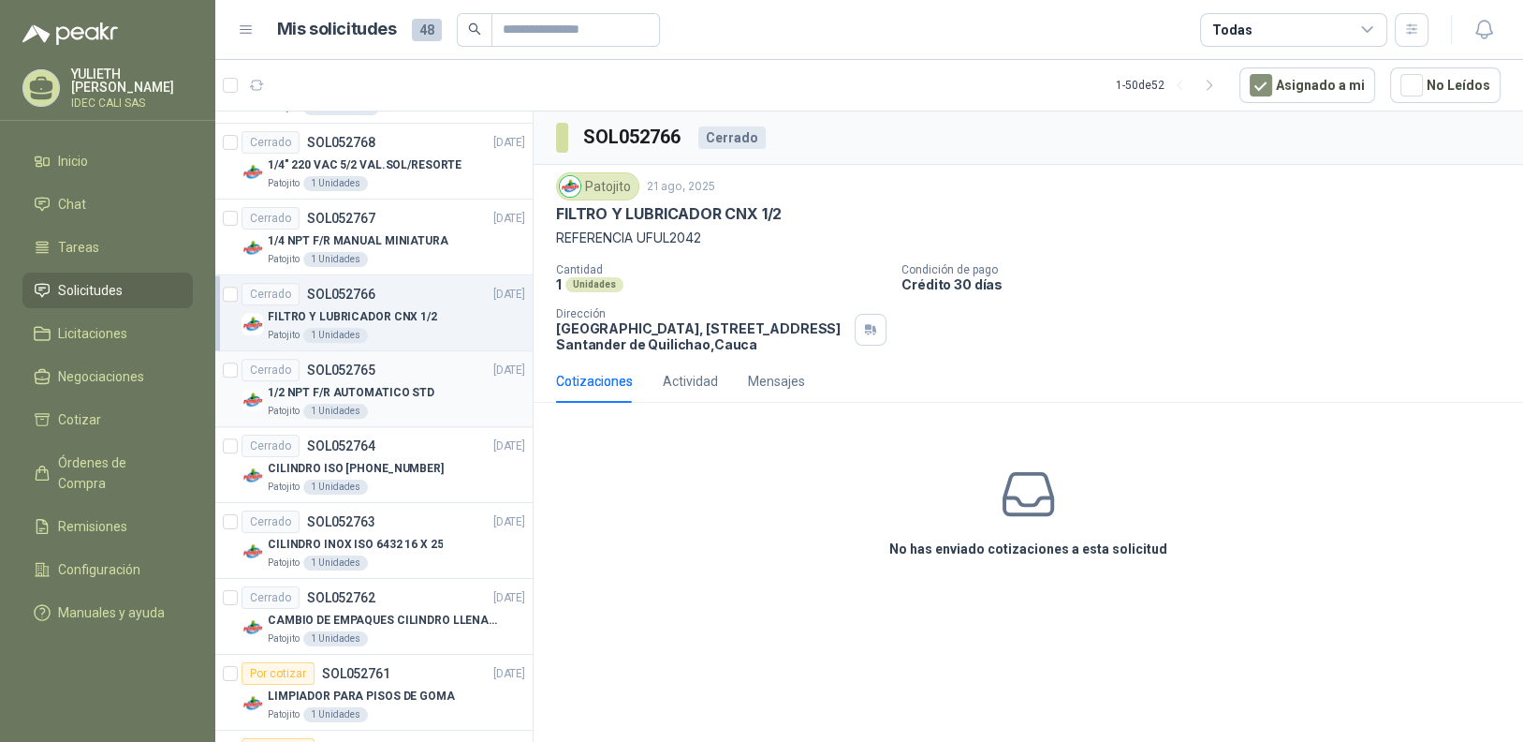
click at [401, 384] on p "1/2 NPT F/R AUTOMATICO STD" at bounding box center [351, 393] width 167 height 18
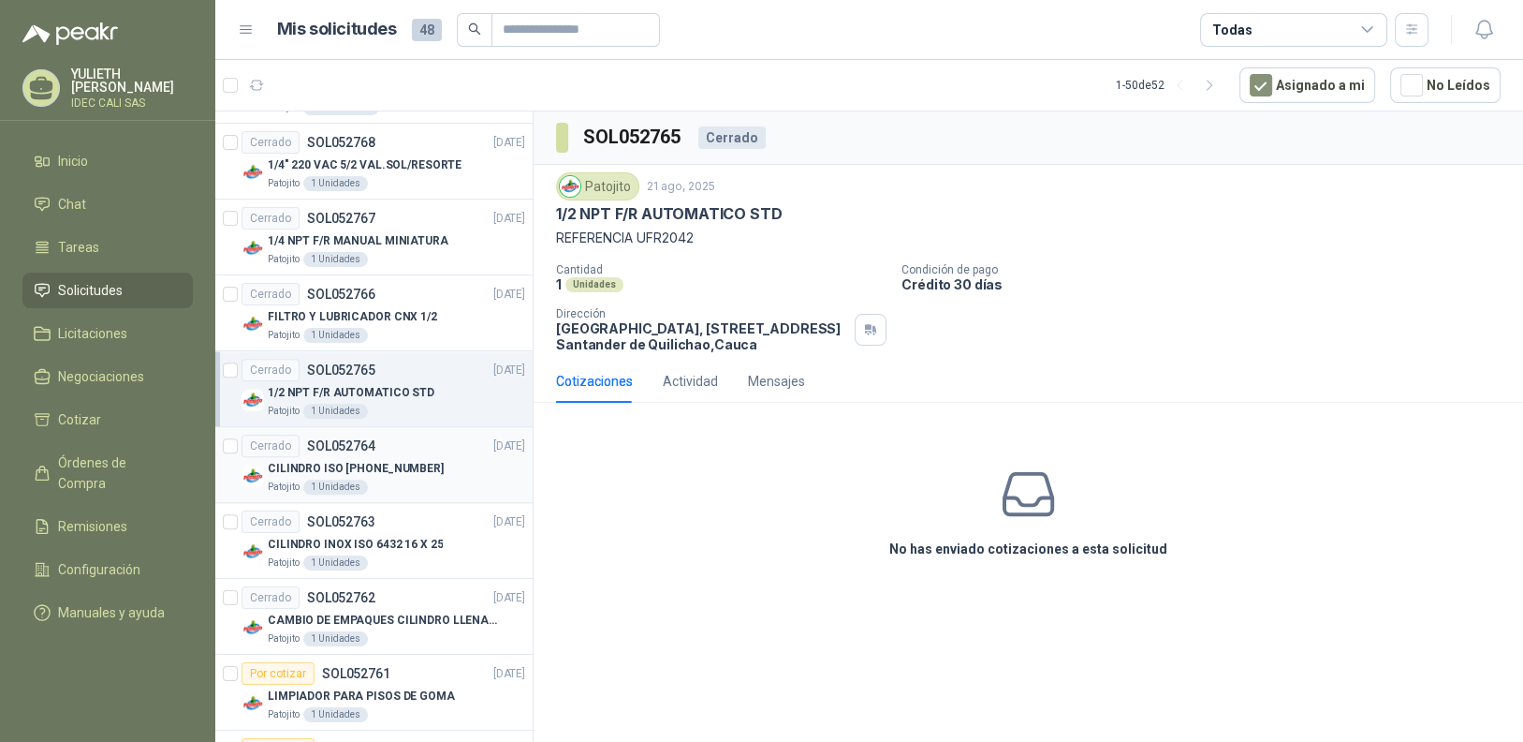
click at [403, 434] on div "Cerrado SOL052764 21/08/25" at bounding box center [384, 445] width 284 height 22
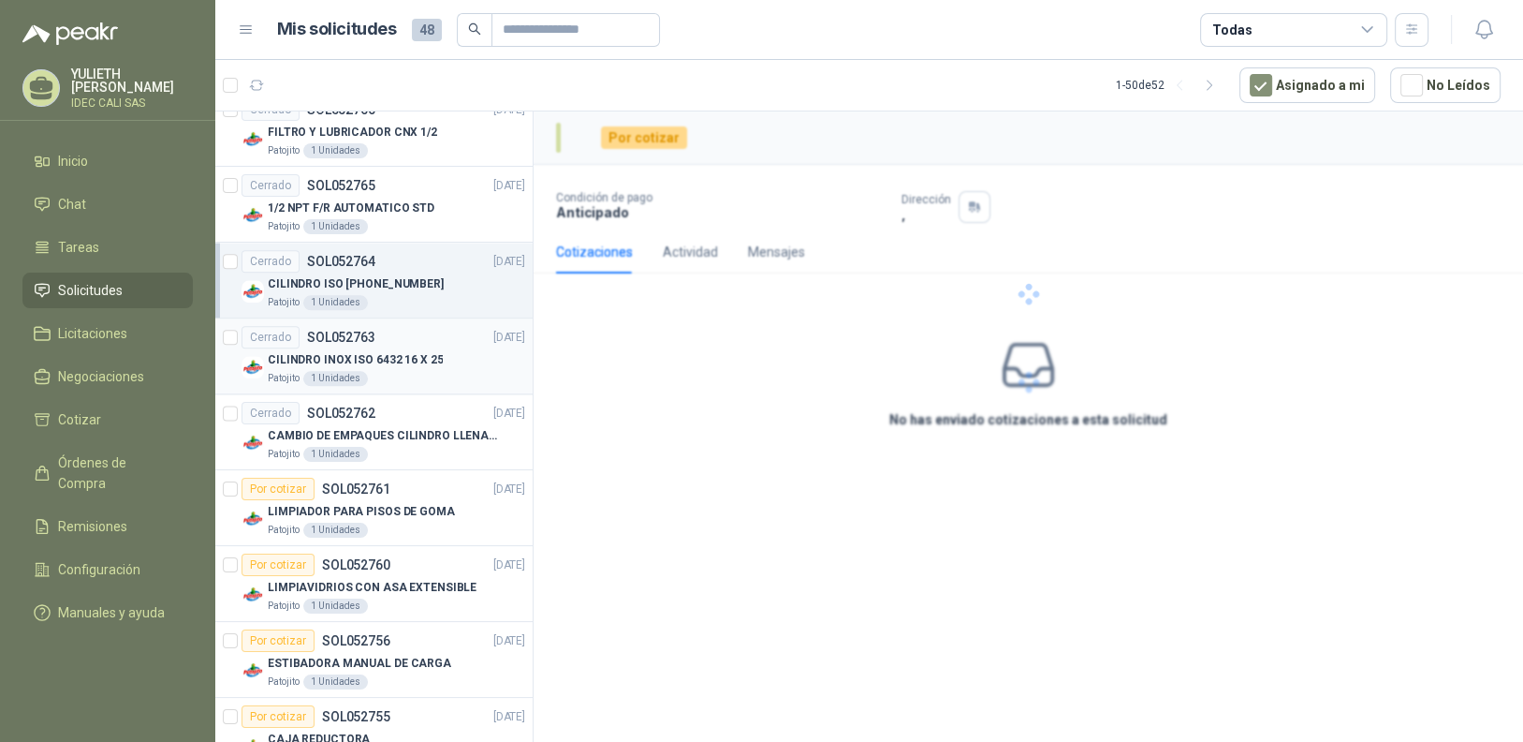
scroll to position [2621, 0]
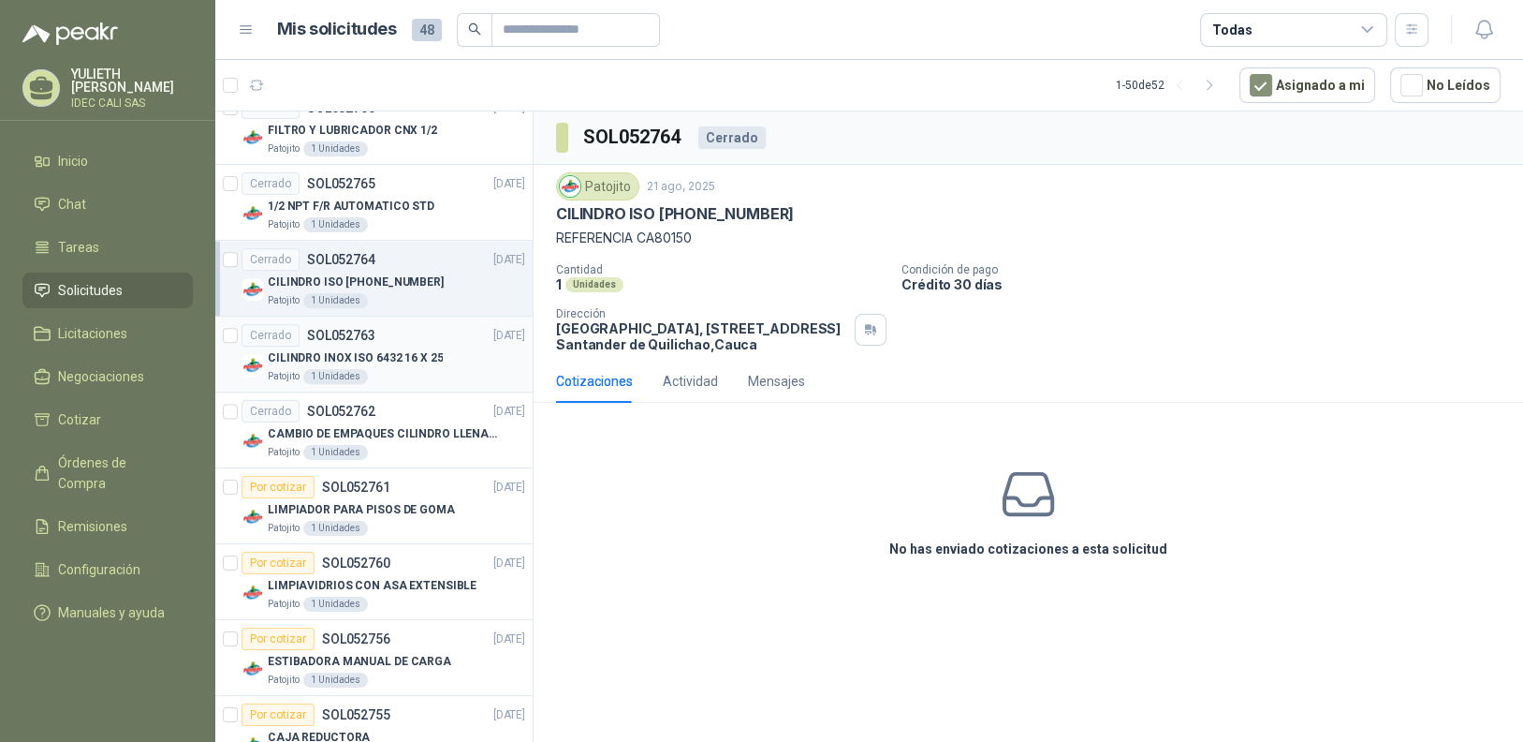
click at [402, 350] on p "CILINDRO INOX ISO 6432 16 X 25" at bounding box center [355, 358] width 175 height 18
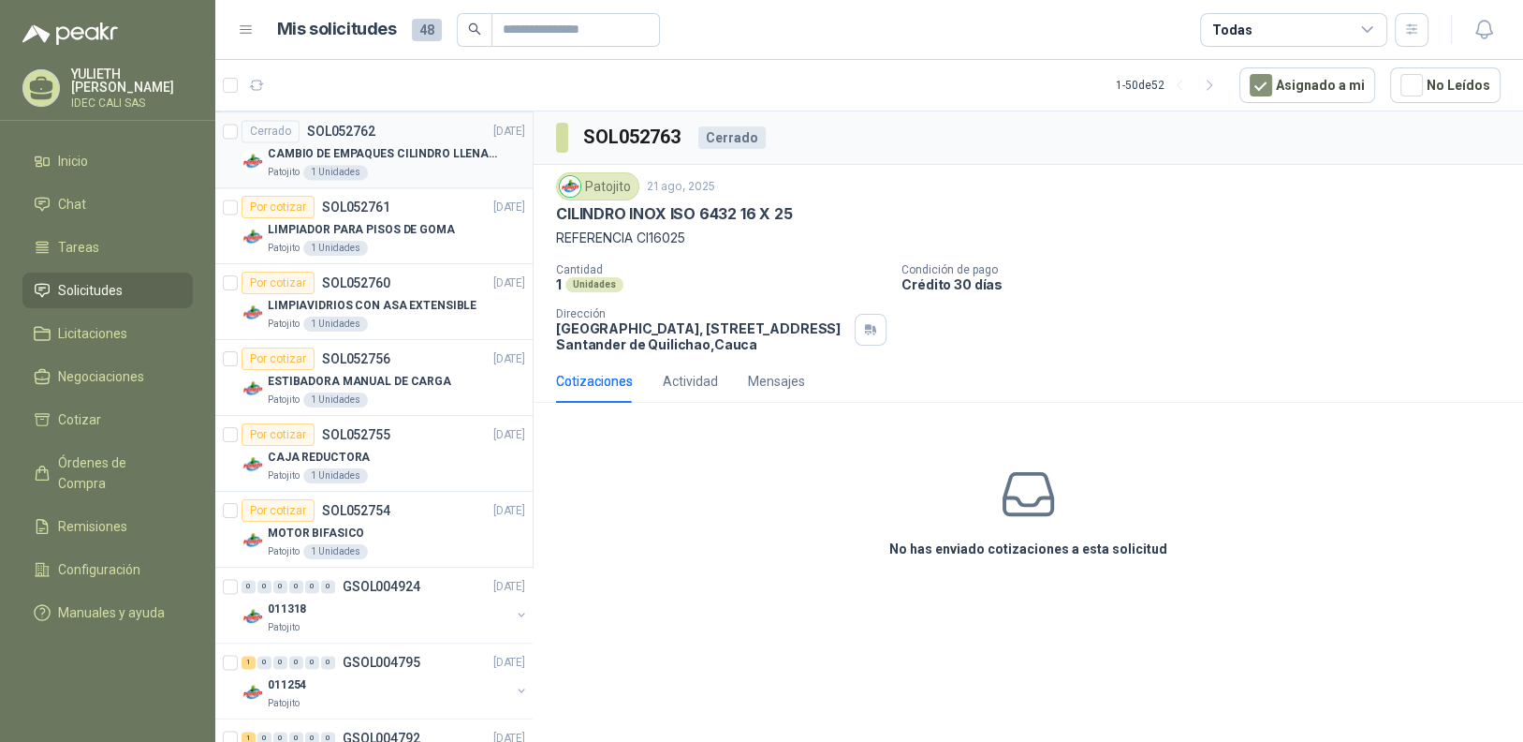
scroll to position [2902, 0]
click at [392, 143] on p "CAMBIO DE EMPAQUES CILINDRO LLENADORA MANUALNUAL" at bounding box center [384, 152] width 233 height 18
click at [399, 219] on p "LIMPIADOR PARA PISOS DE GOMA" at bounding box center [361, 228] width 187 height 18
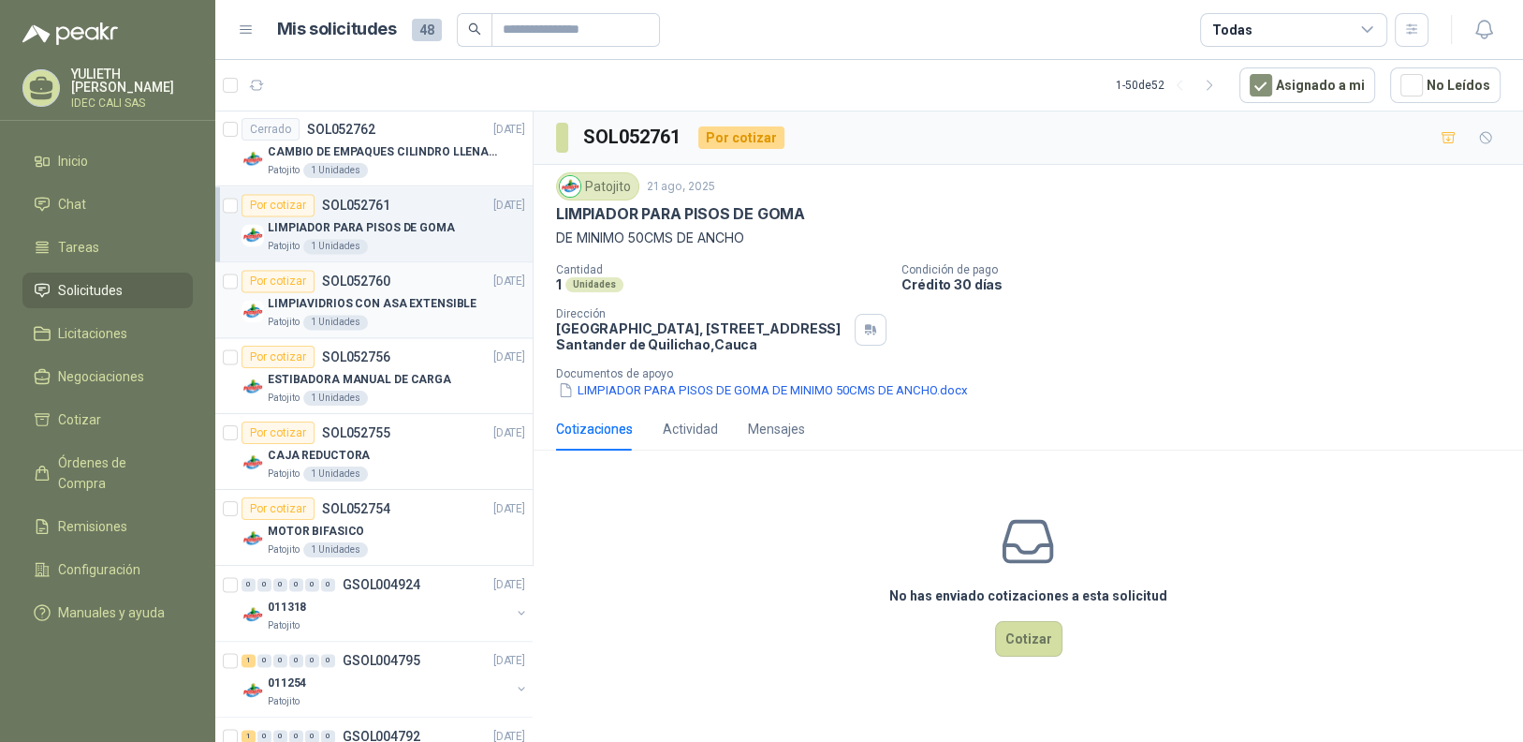
click at [404, 295] on p "LIMPIAVIDRIOS CON ASA EXTENSIBLE" at bounding box center [372, 304] width 209 height 18
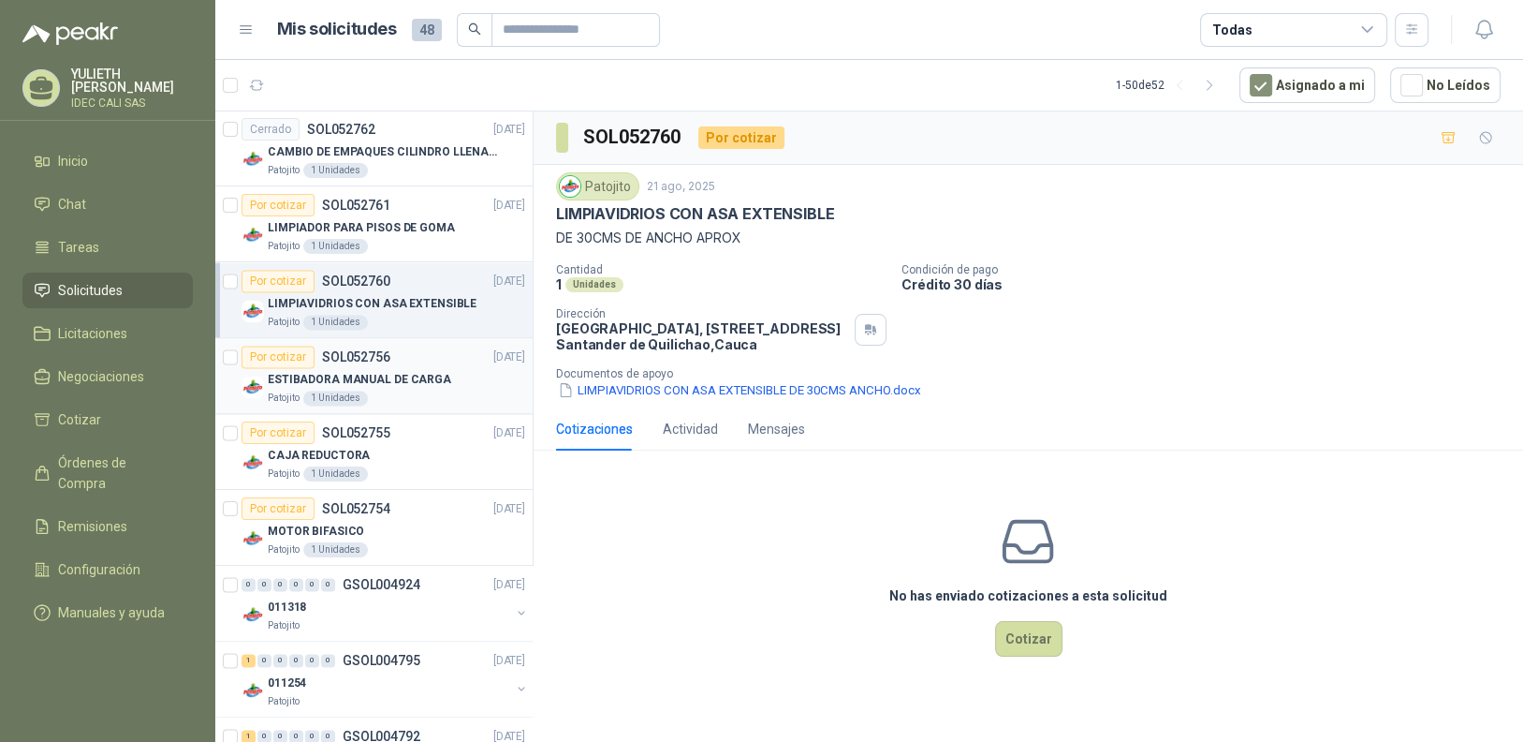
click at [408, 372] on p "ESTIBADORA MANUAL DE CARGA" at bounding box center [360, 380] width 184 height 18
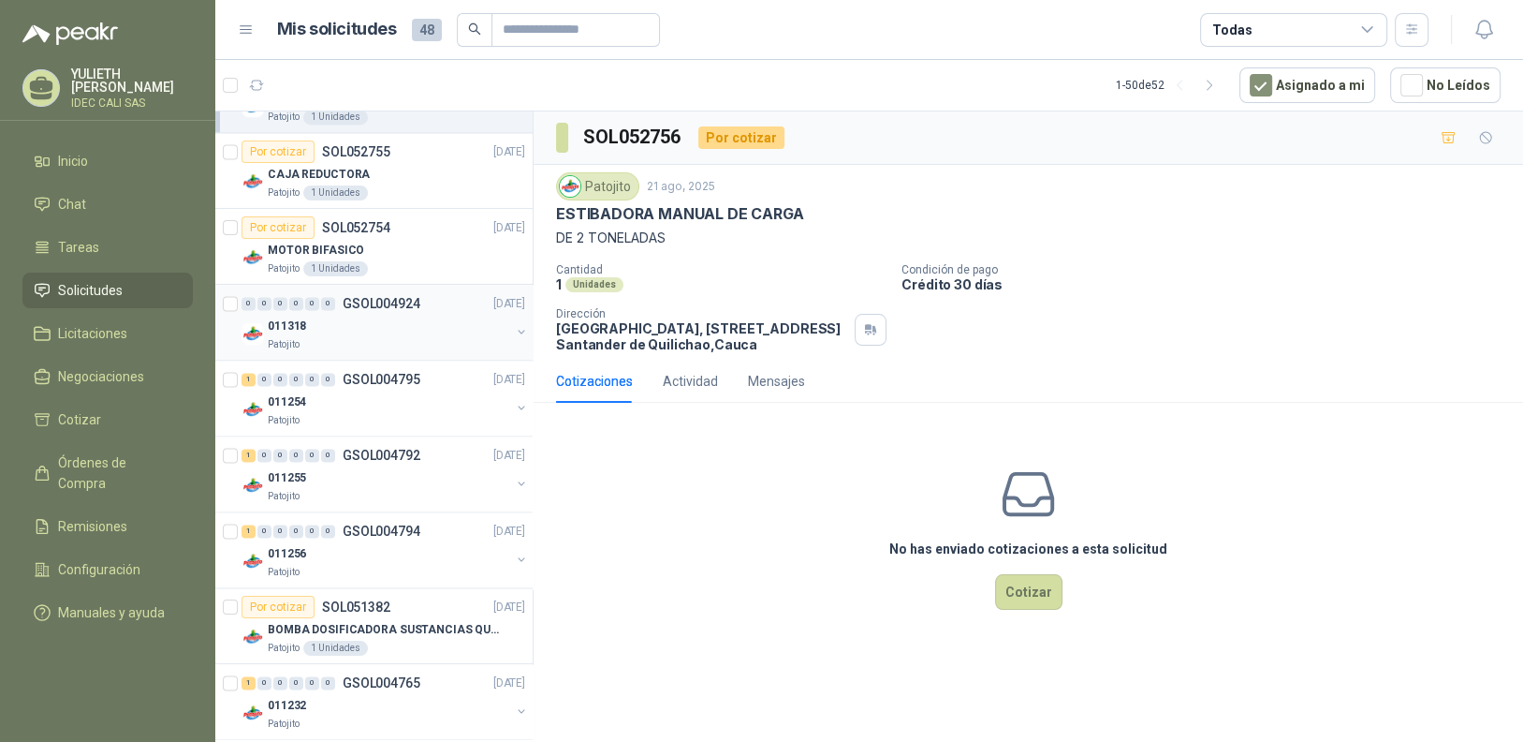
scroll to position [3090, 0]
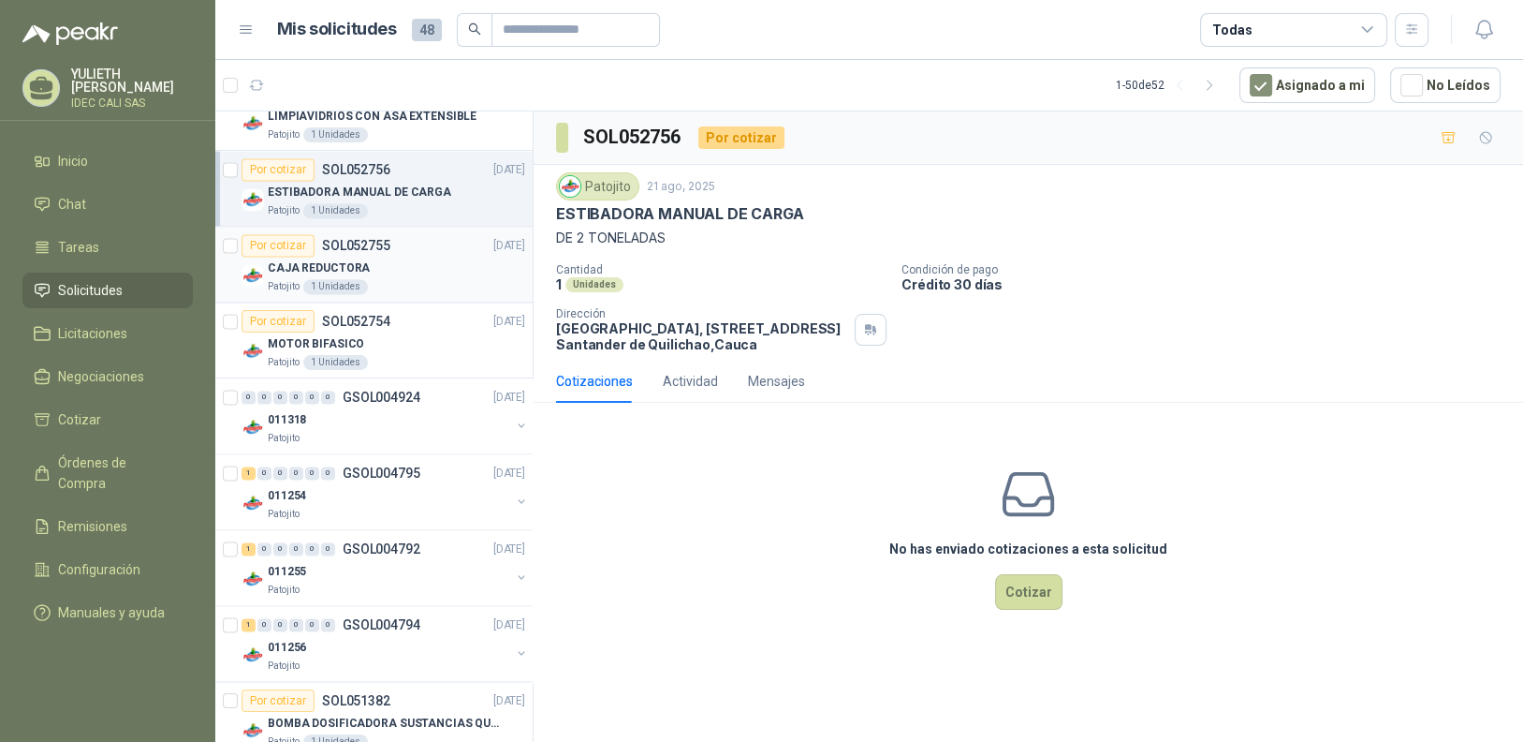
click at [389, 257] on div "CAJA REDUCTORA" at bounding box center [396, 268] width 257 height 22
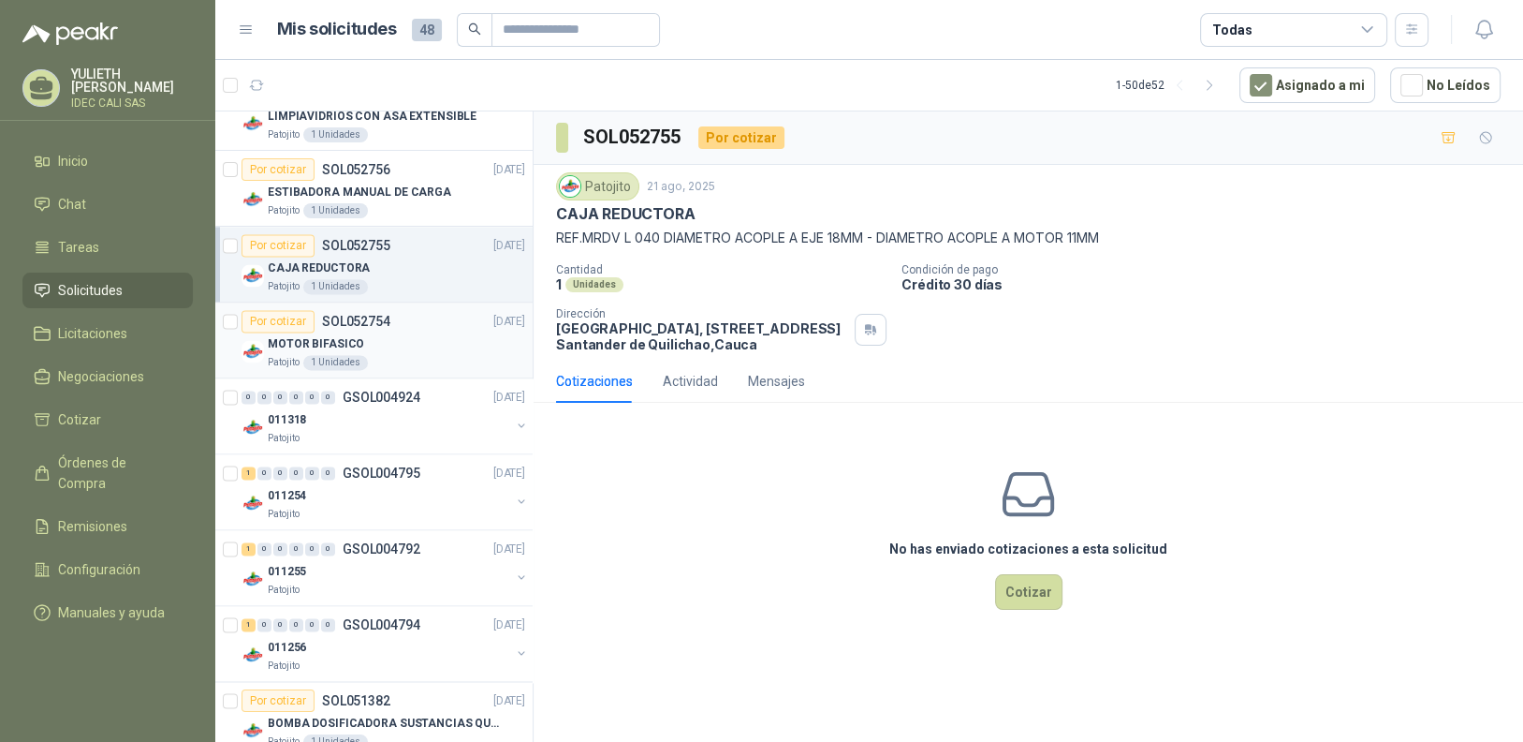
click at [396, 318] on div "Por cotizar SOL052754 21/08/25" at bounding box center [384, 321] width 284 height 22
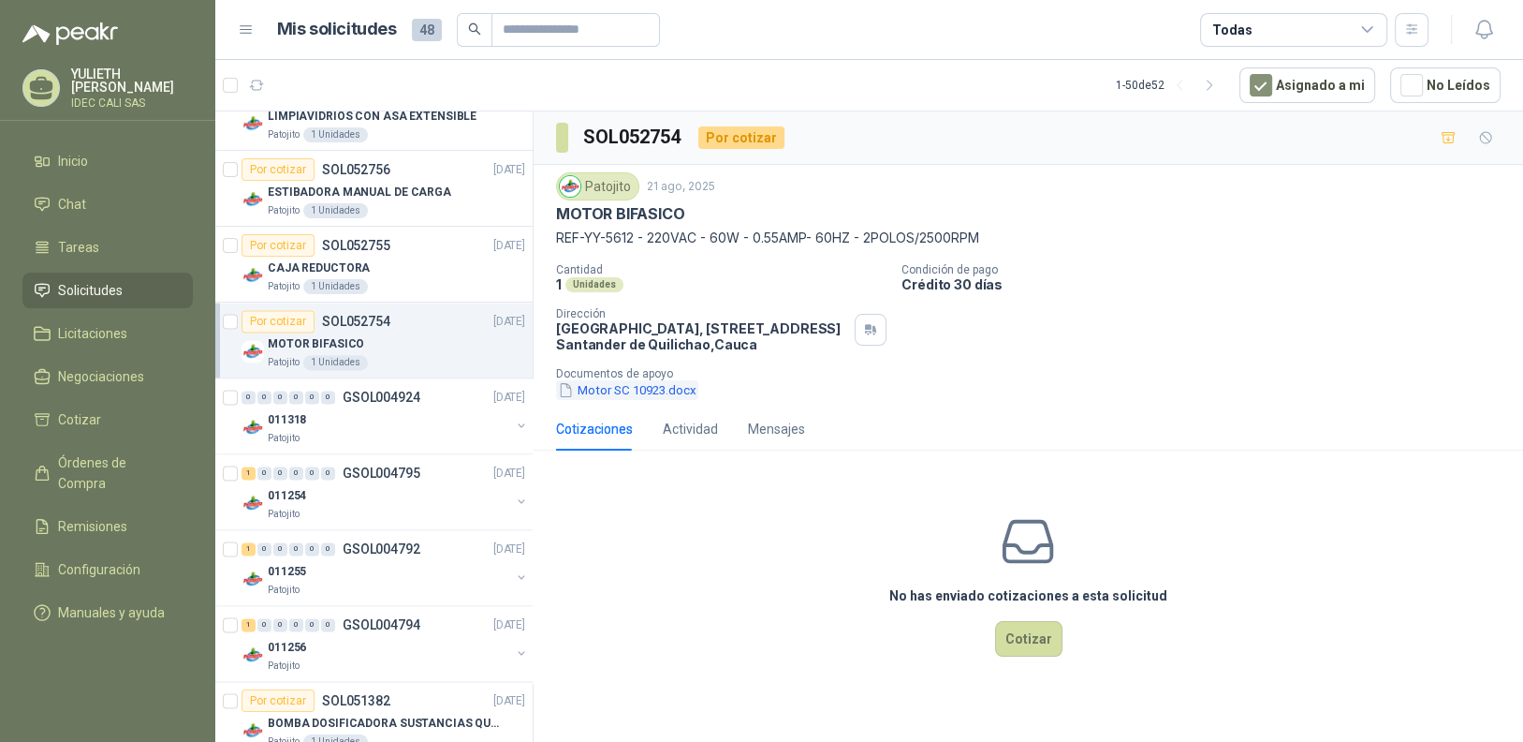
click at [644, 389] on button "Motor SC 10923.docx" at bounding box center [627, 390] width 142 height 20
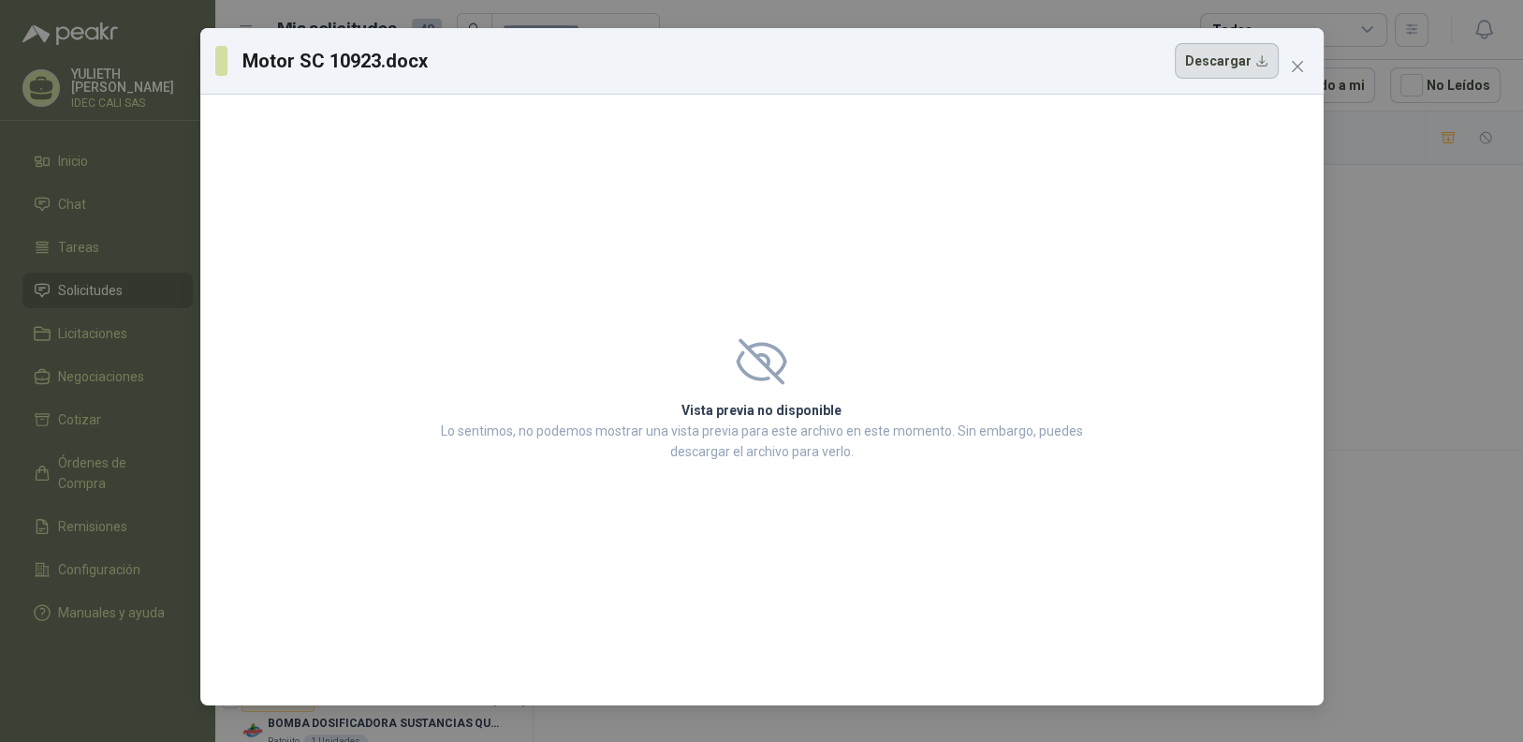
click at [1236, 56] on button "Descargar" at bounding box center [1227, 61] width 104 height 36
click at [1294, 78] on button "Close" at bounding box center [1298, 66] width 30 height 30
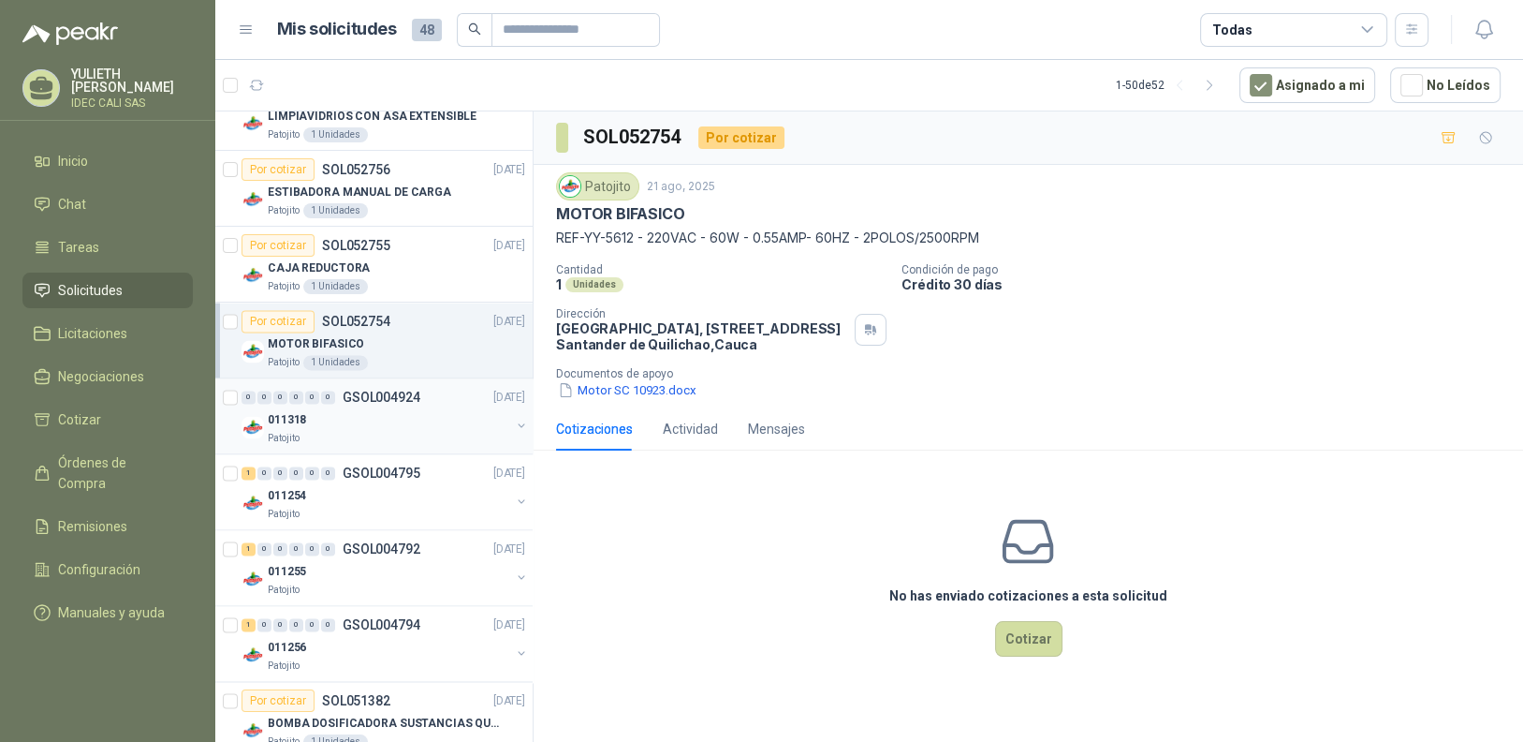
click at [385, 408] on div "011318" at bounding box center [389, 419] width 242 height 22
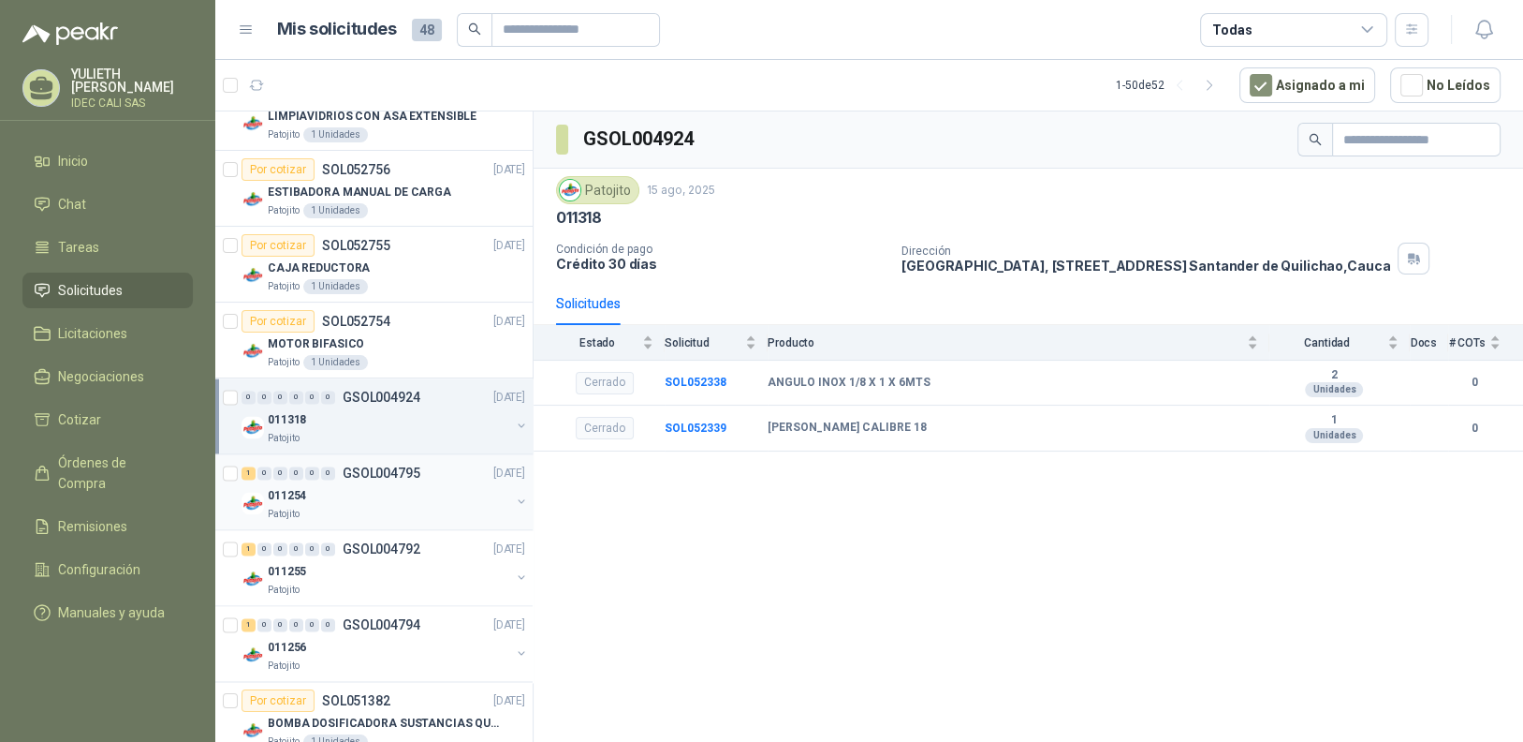
click at [386, 492] on div "011254" at bounding box center [389, 495] width 242 height 22
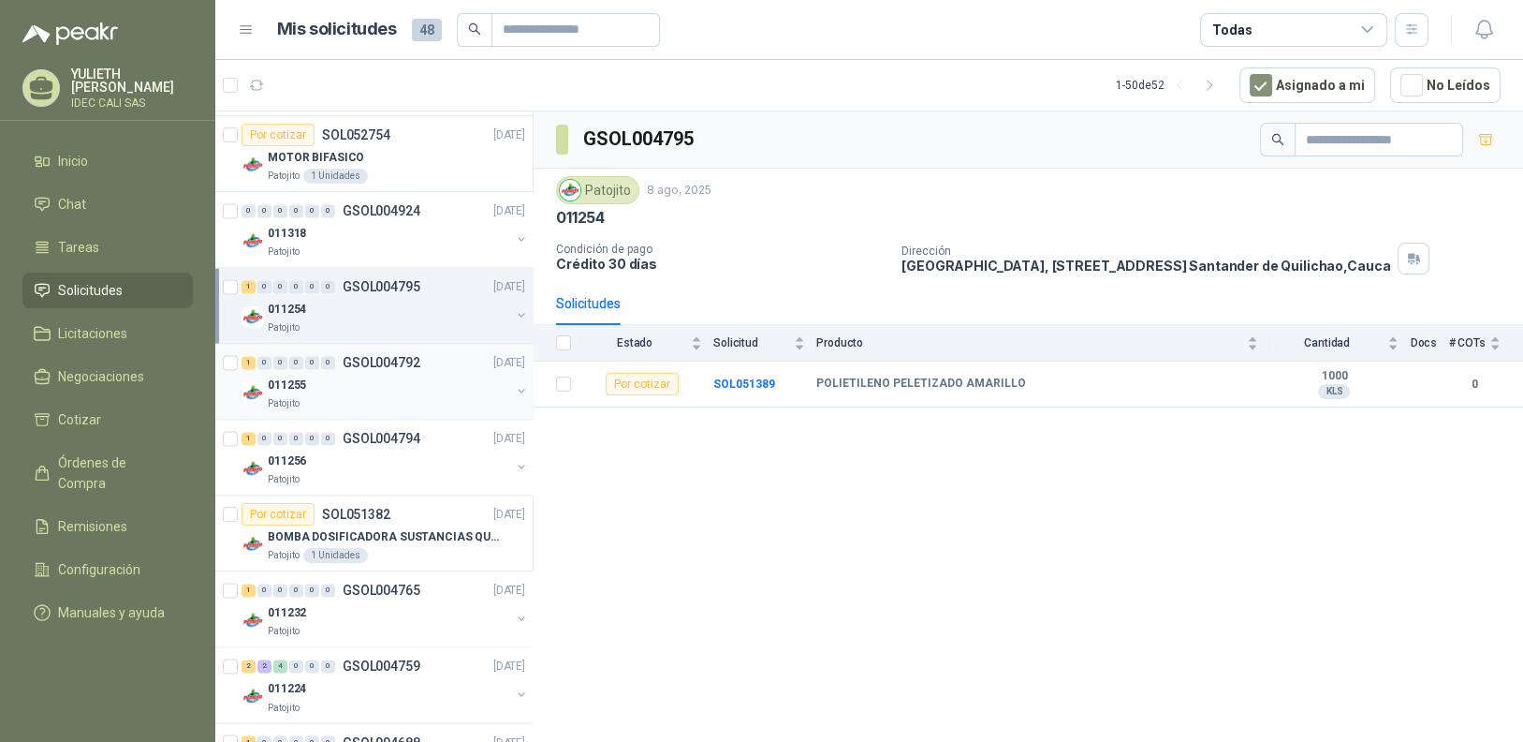
click at [377, 374] on div "011255" at bounding box center [389, 385] width 242 height 22
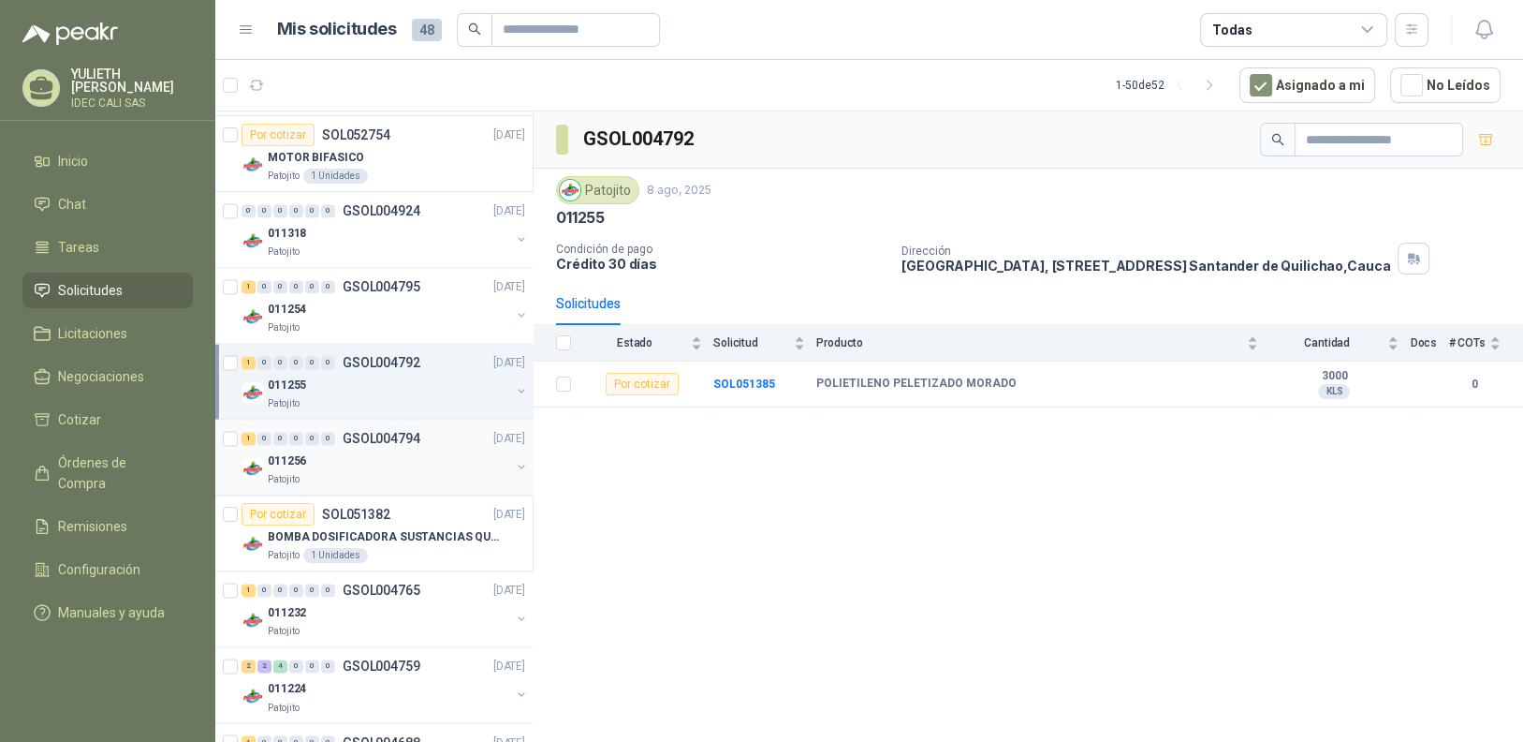
click at [398, 472] on div "Patojito" at bounding box center [389, 479] width 242 height 15
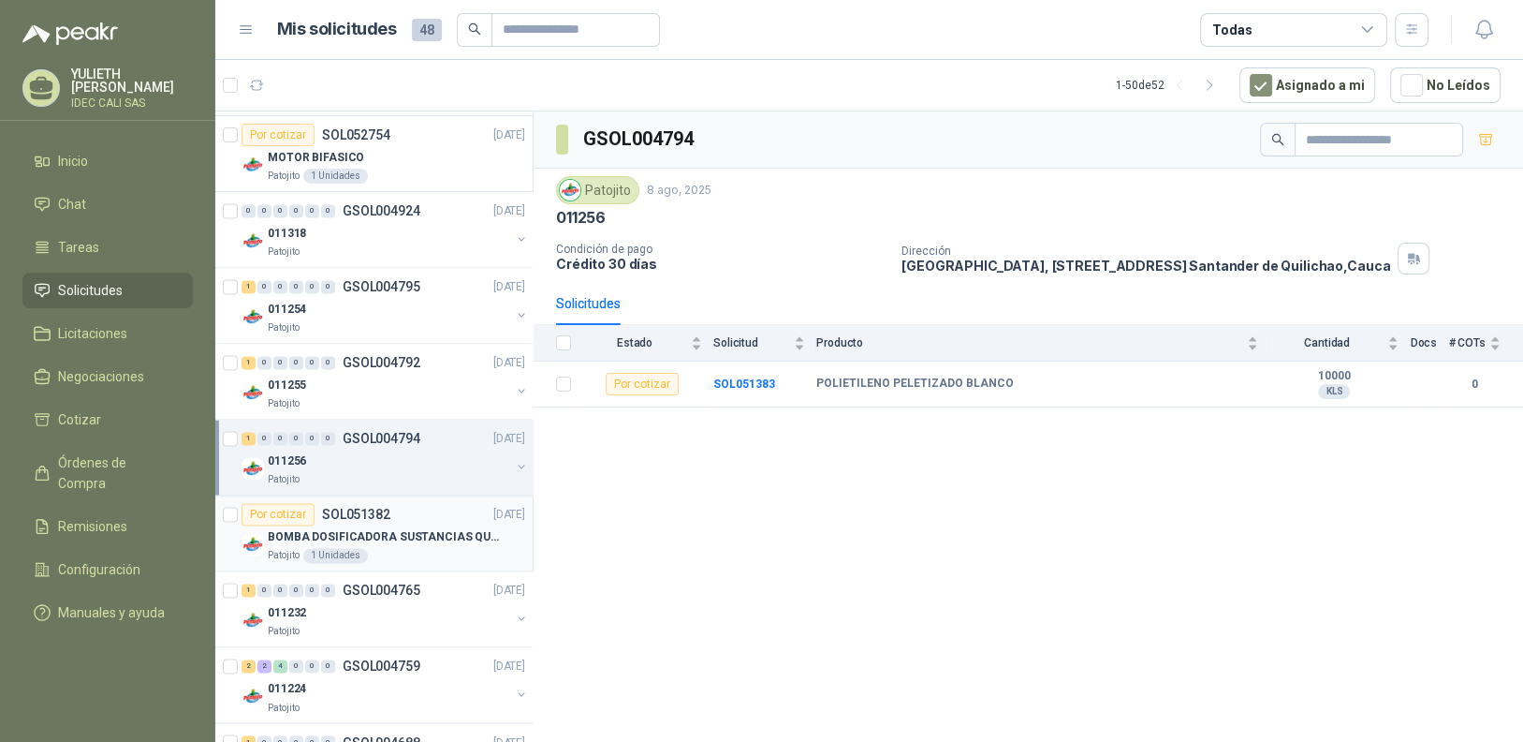
click at [353, 557] on article "Por cotizar SOL051382 08/08/25 BOMBA DOSIFICADORA SUSTANCIAS QUIMICAS Patojito …" at bounding box center [373, 533] width 317 height 76
click at [346, 536] on div "BOMBA DOSIFICADORA SUSTANCIAS QUIMICAS" at bounding box center [396, 536] width 257 height 22
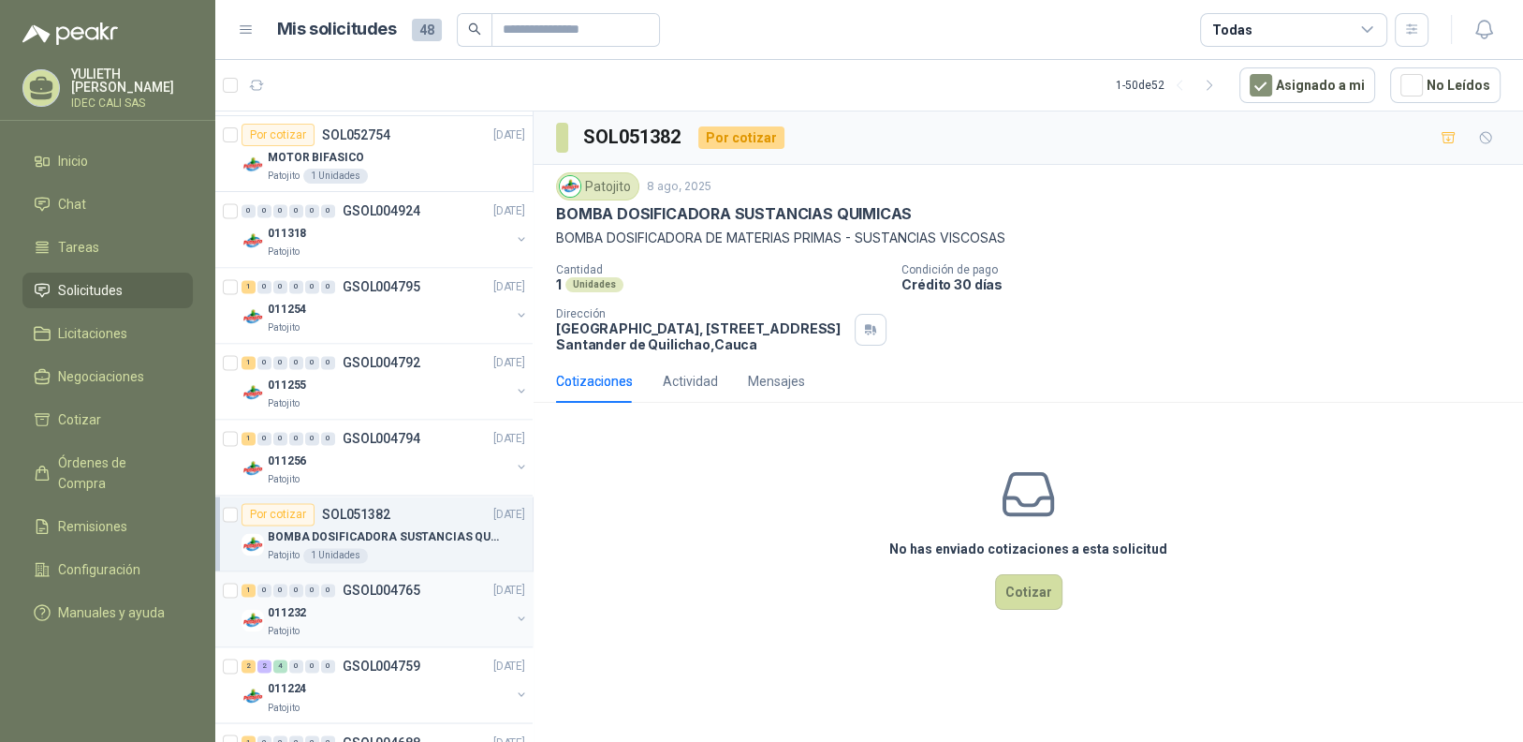
click at [372, 601] on div "011232" at bounding box center [389, 612] width 242 height 22
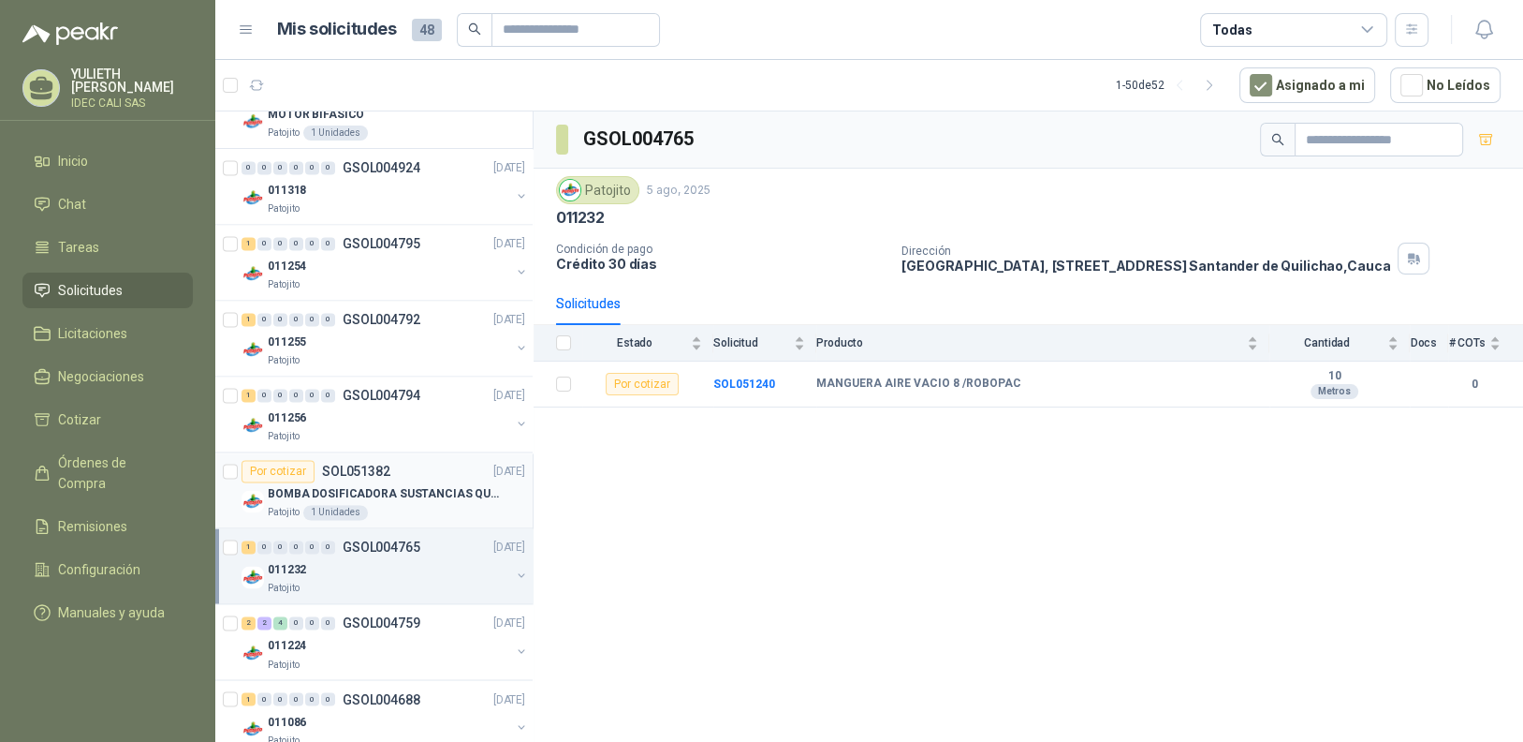
scroll to position [3342, 0]
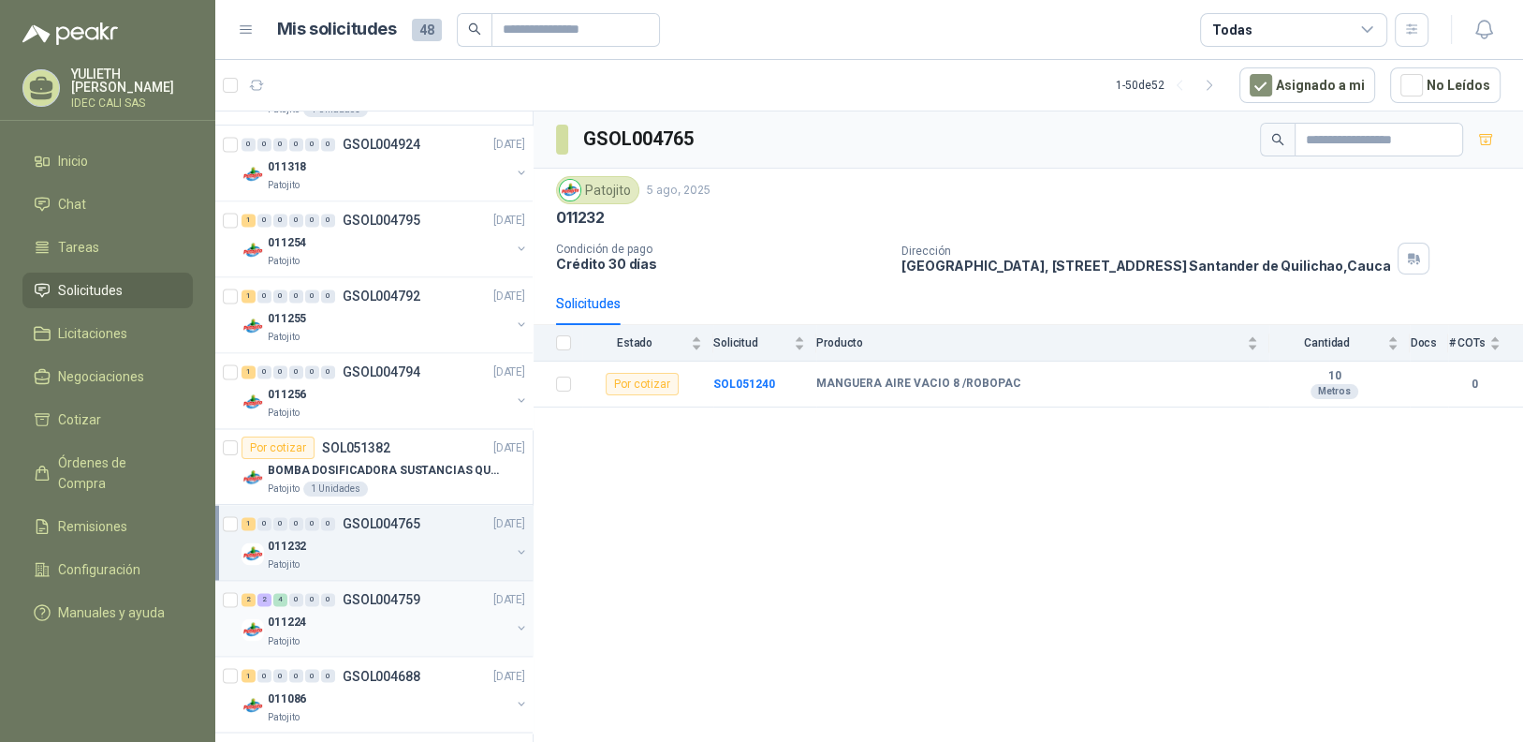
click at [388, 633] on div "Patojito" at bounding box center [389, 640] width 242 height 15
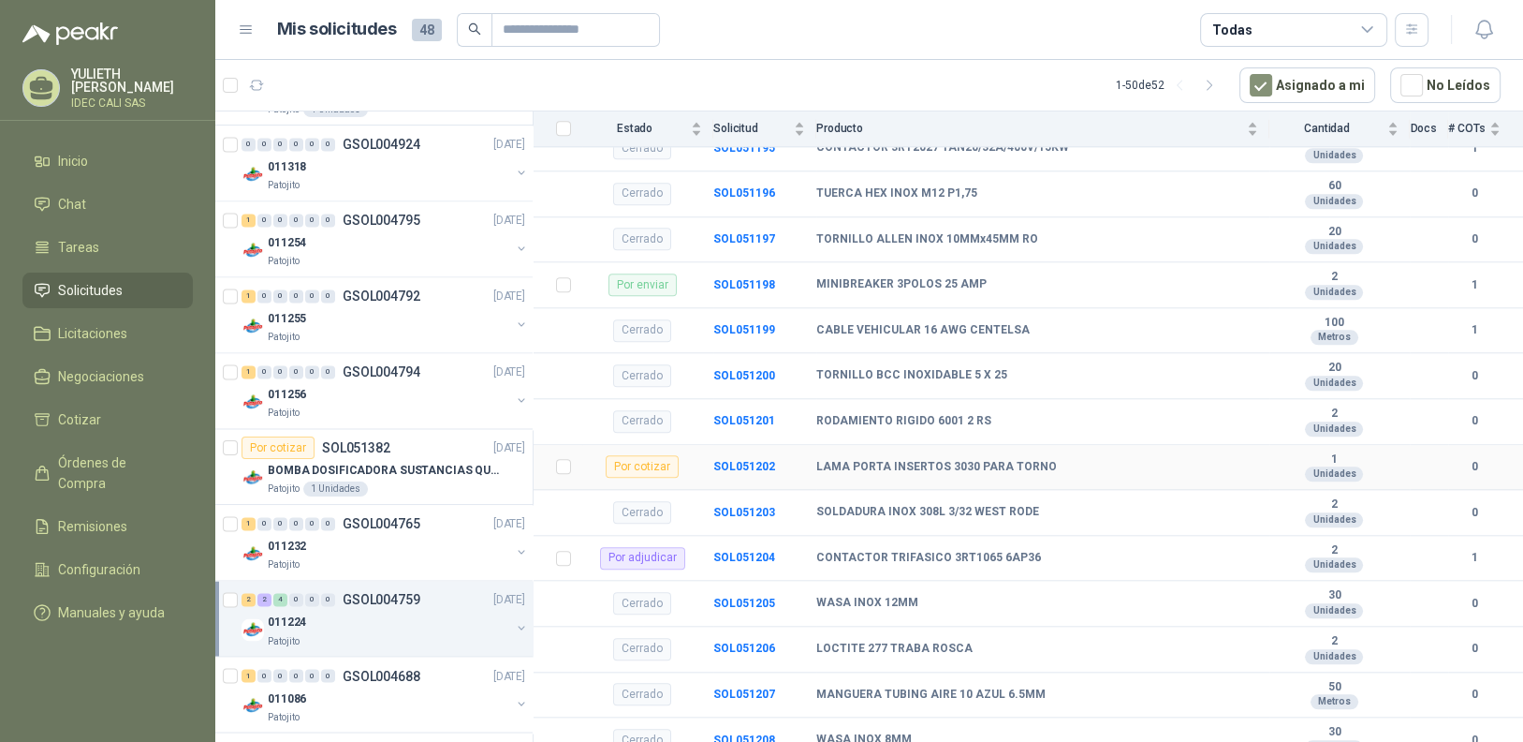
scroll to position [2033, 0]
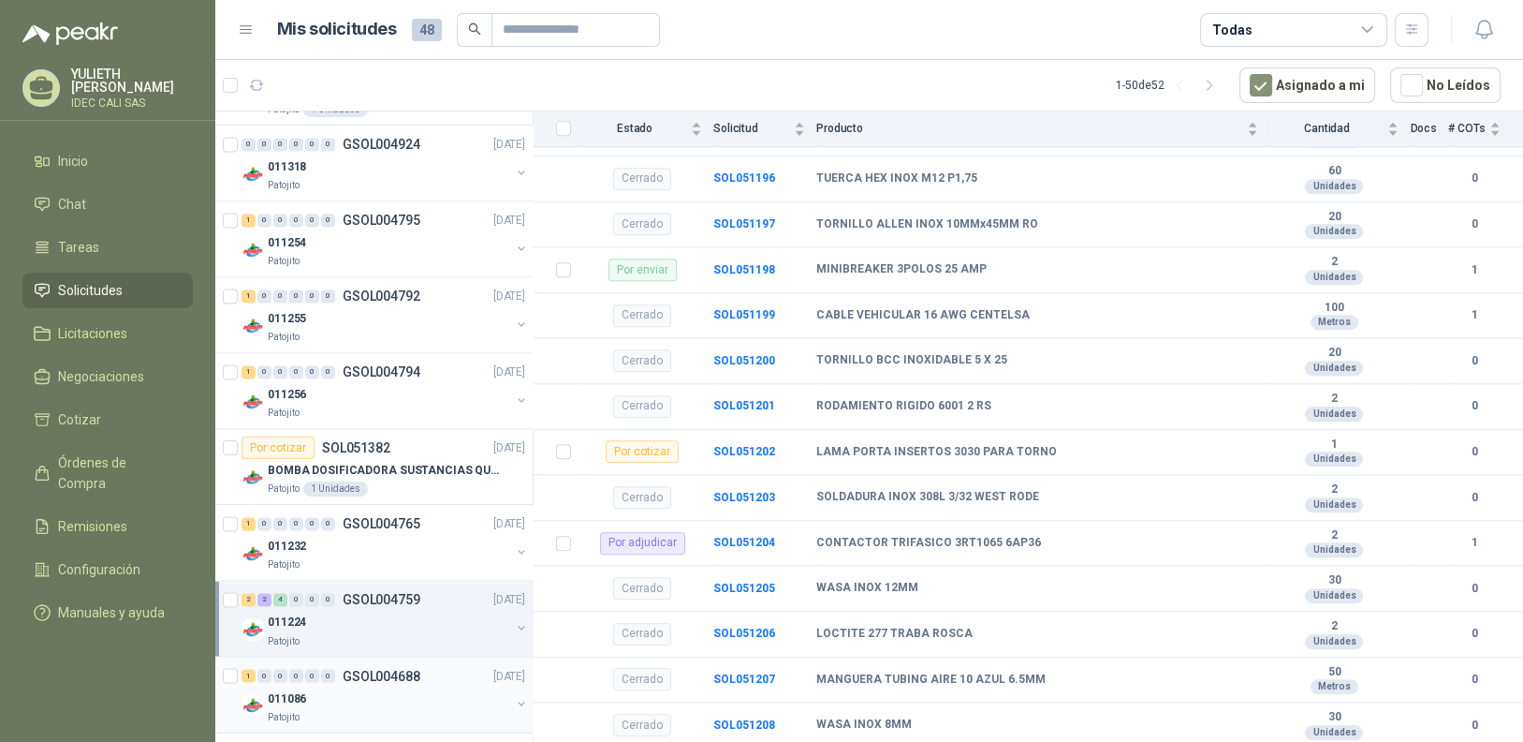
click at [350, 709] on div "Patojito" at bounding box center [389, 716] width 242 height 15
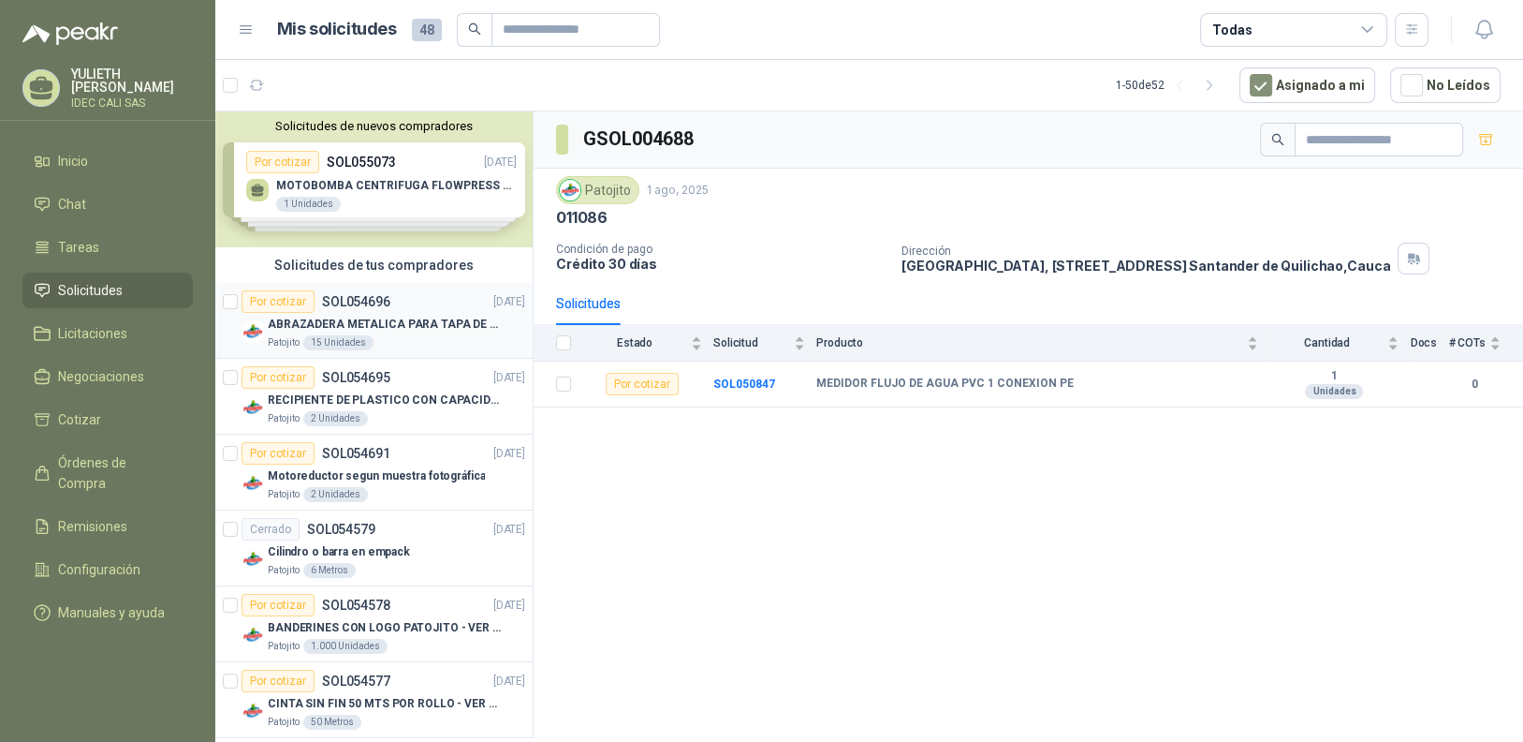
click at [373, 317] on p "ABRAZADERA METALICA PARA TAPA DE TAMBOR DE PLASTICO DE 50 LT" at bounding box center [384, 325] width 233 height 18
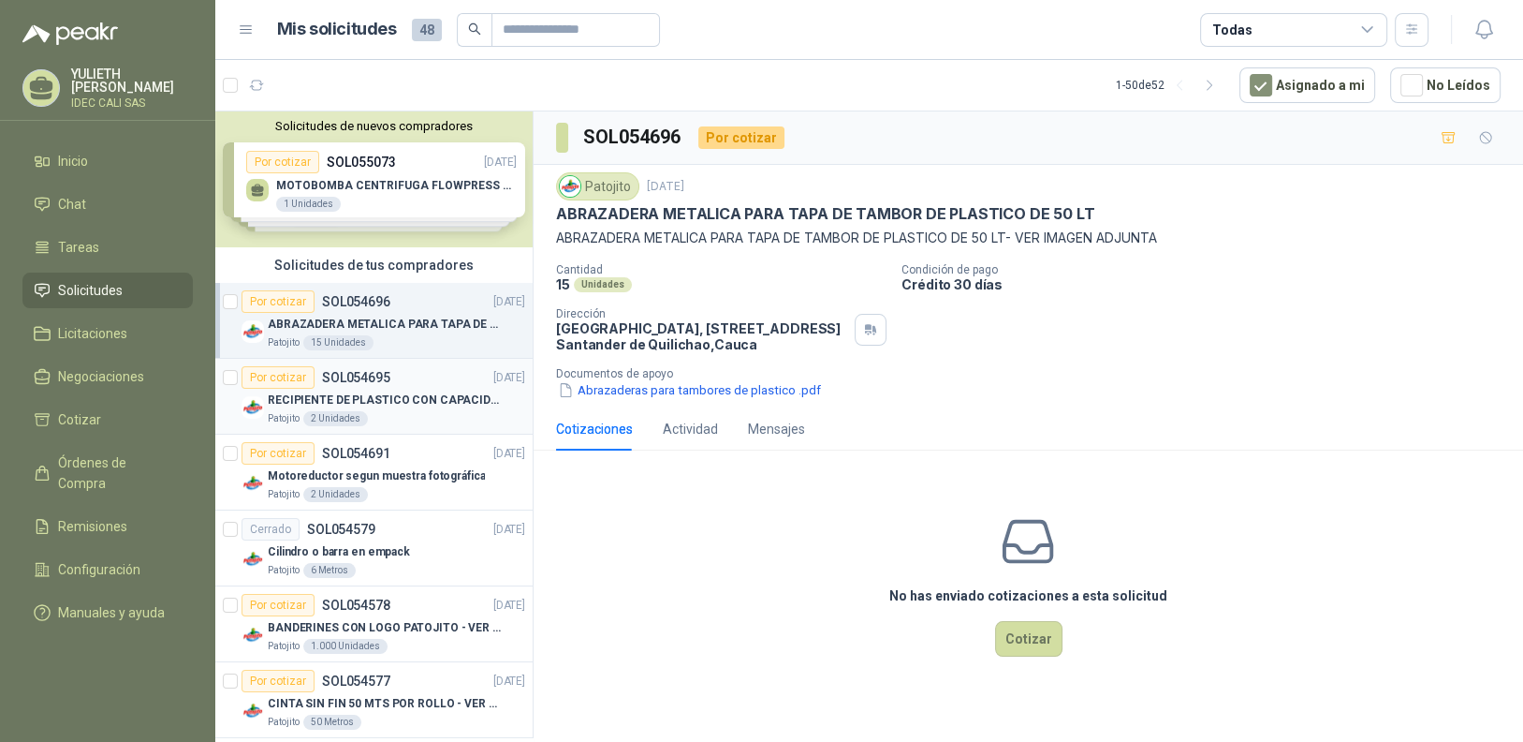
click at [397, 417] on div "Patojito 2 Unidades" at bounding box center [396, 418] width 257 height 15
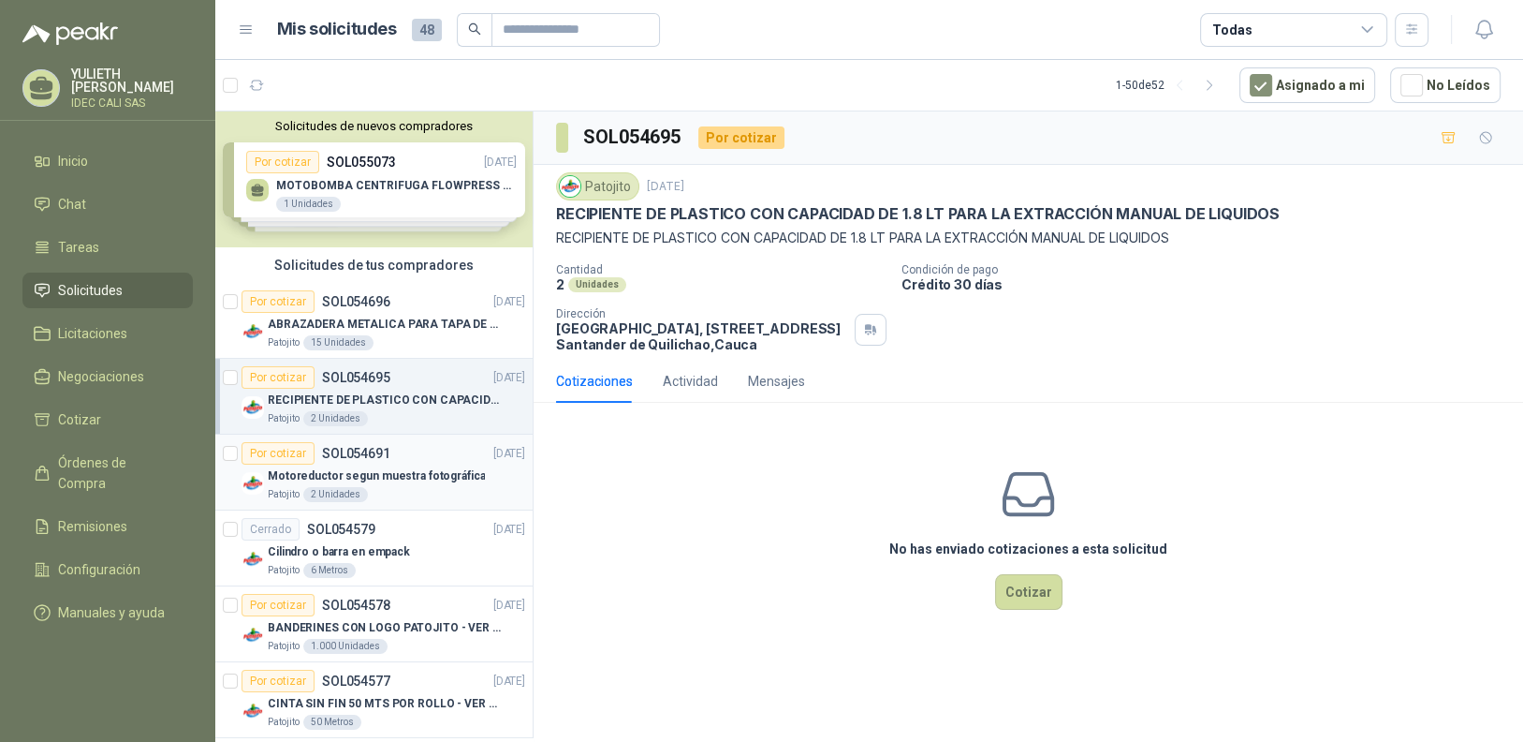
click at [388, 490] on div "Patojito 2 Unidades" at bounding box center [396, 494] width 257 height 15
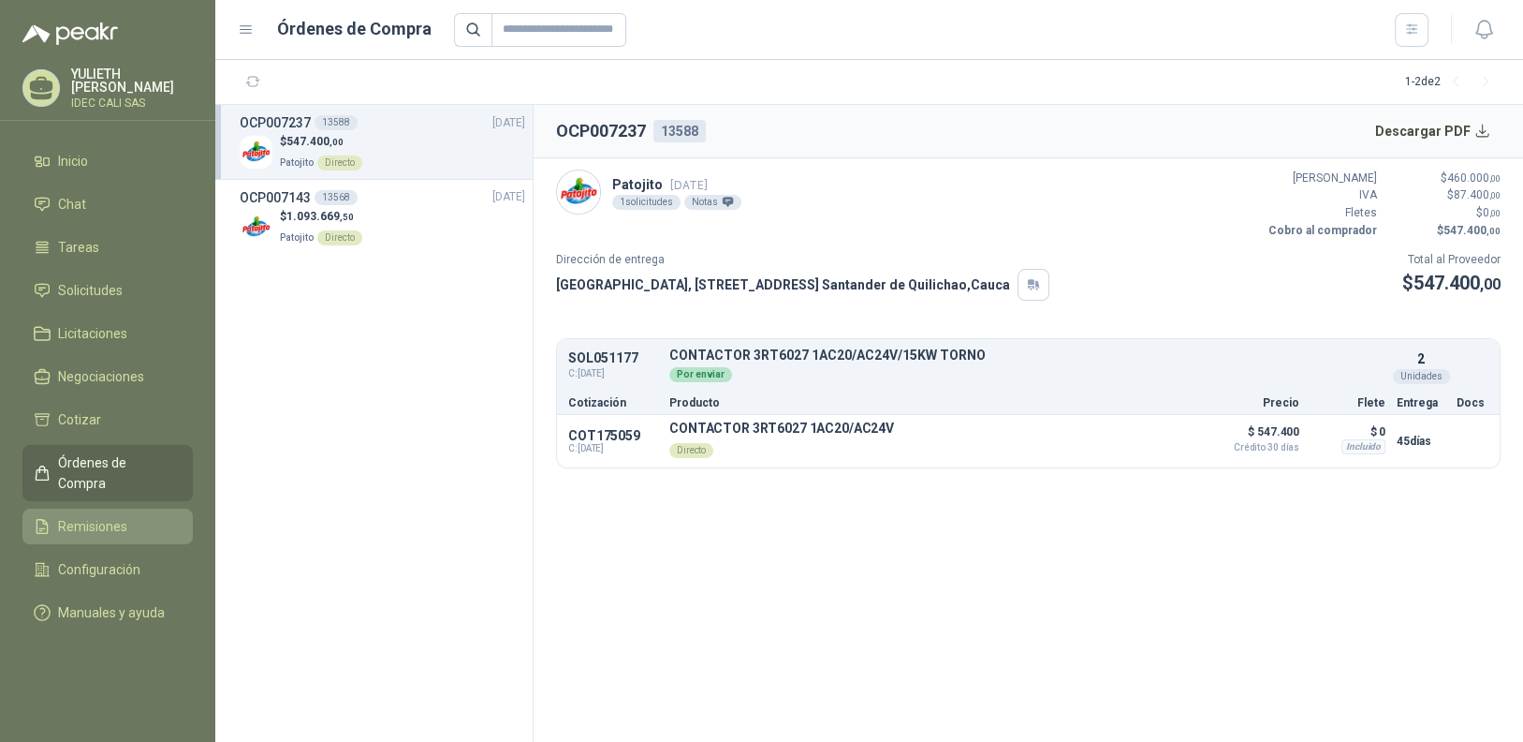
click at [105, 508] on link "Remisiones" at bounding box center [107, 526] width 170 height 36
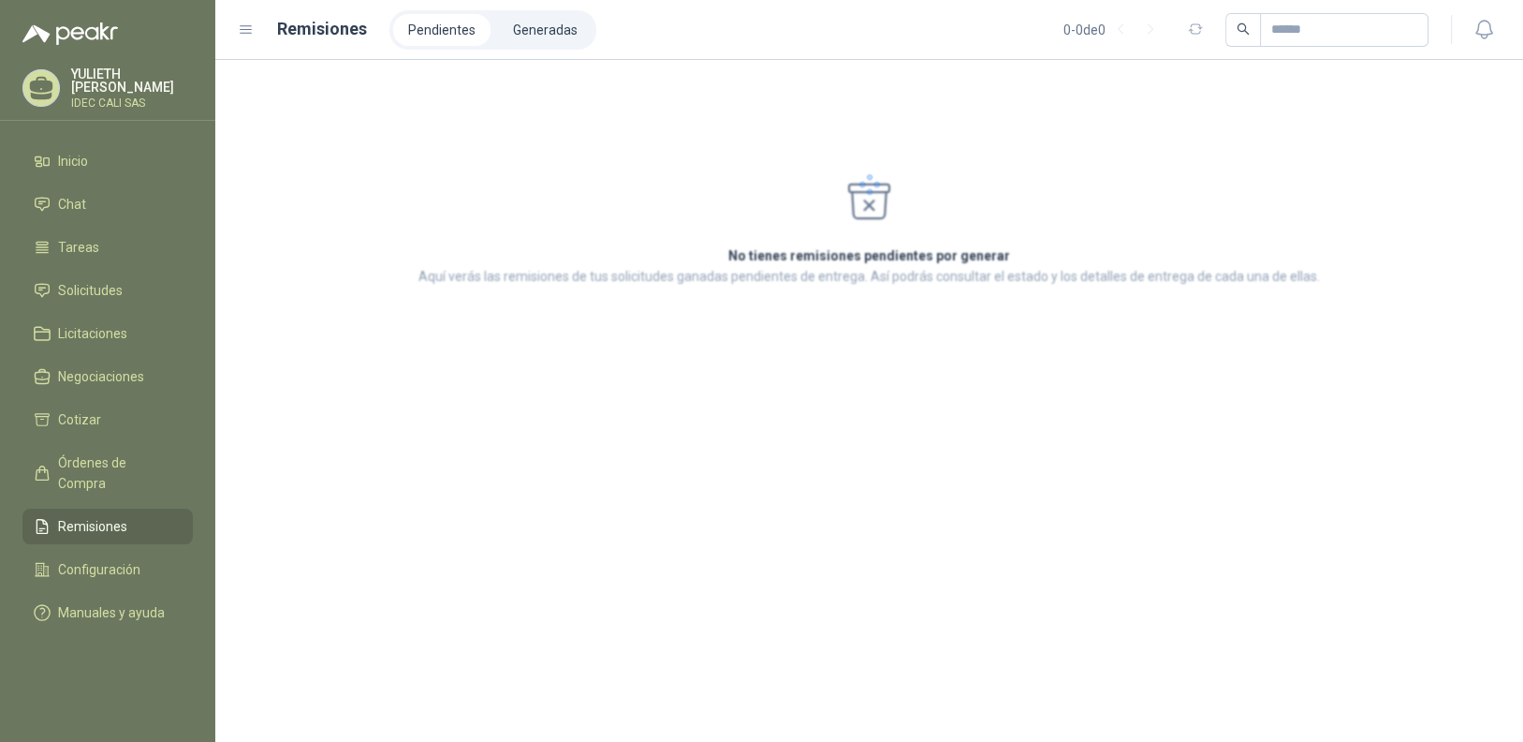
click at [105, 516] on span "Remisiones" at bounding box center [92, 526] width 69 height 21
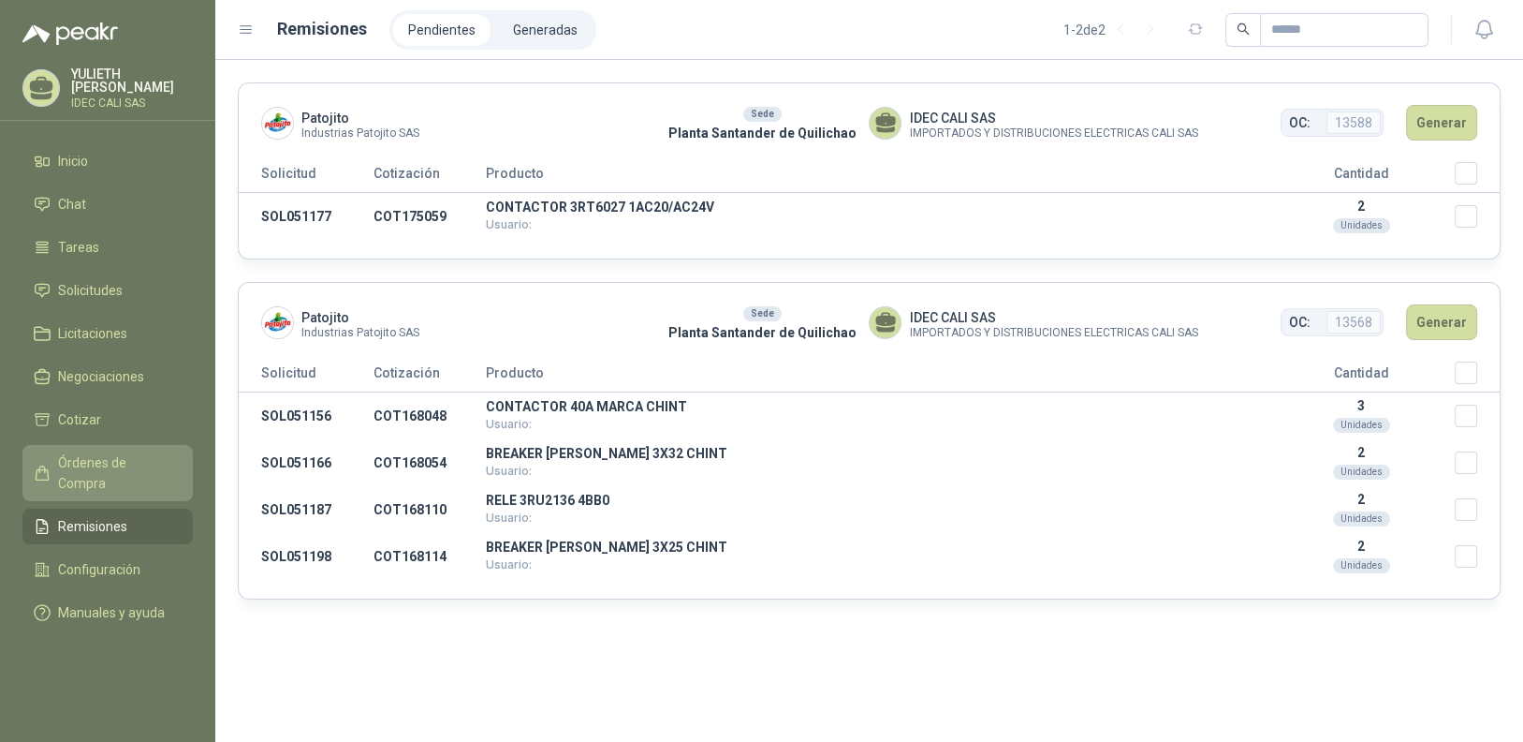
click at [113, 453] on span "Órdenes de Compra" at bounding box center [116, 472] width 117 height 41
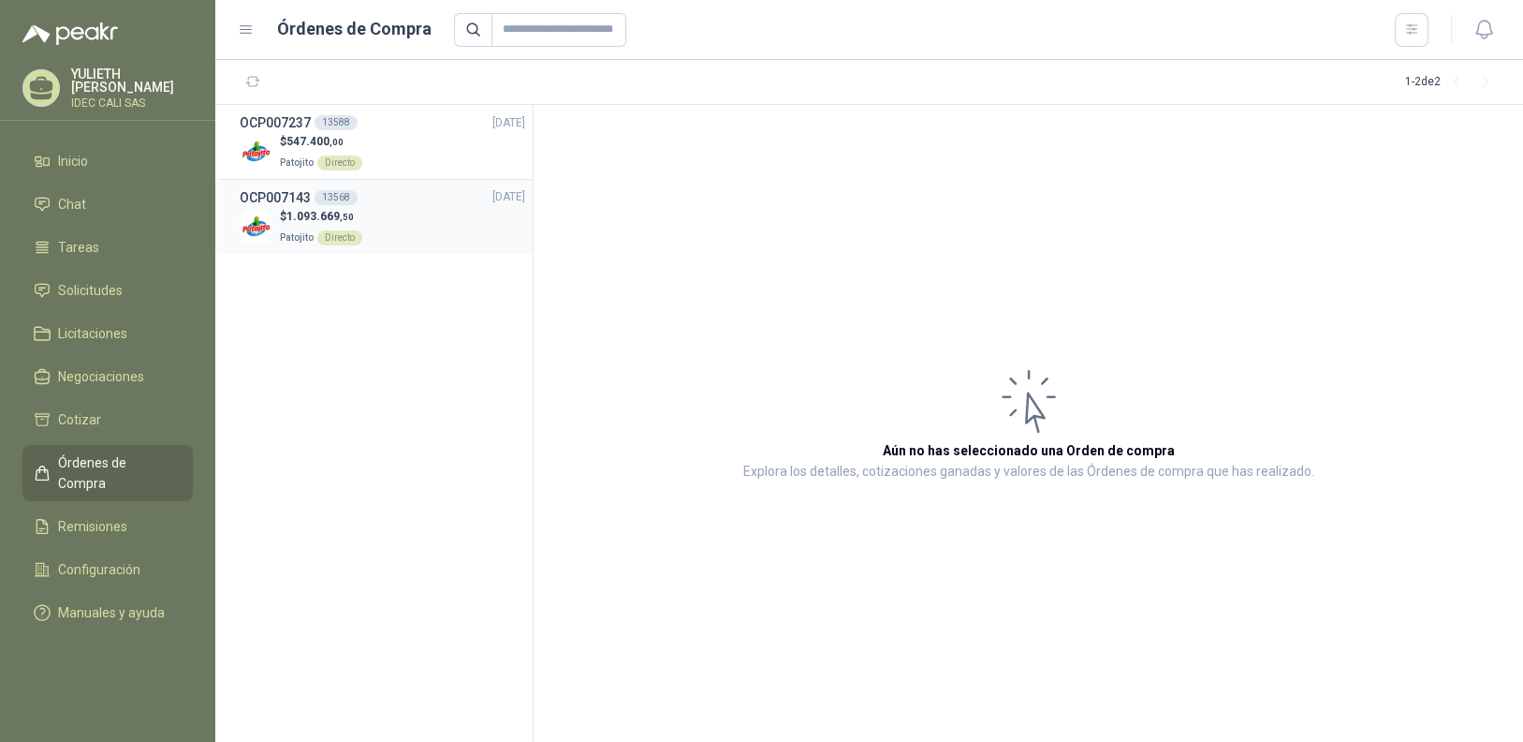
click at [375, 208] on div "$ 1.093.669 ,50 Patojito Directo" at bounding box center [383, 227] width 286 height 38
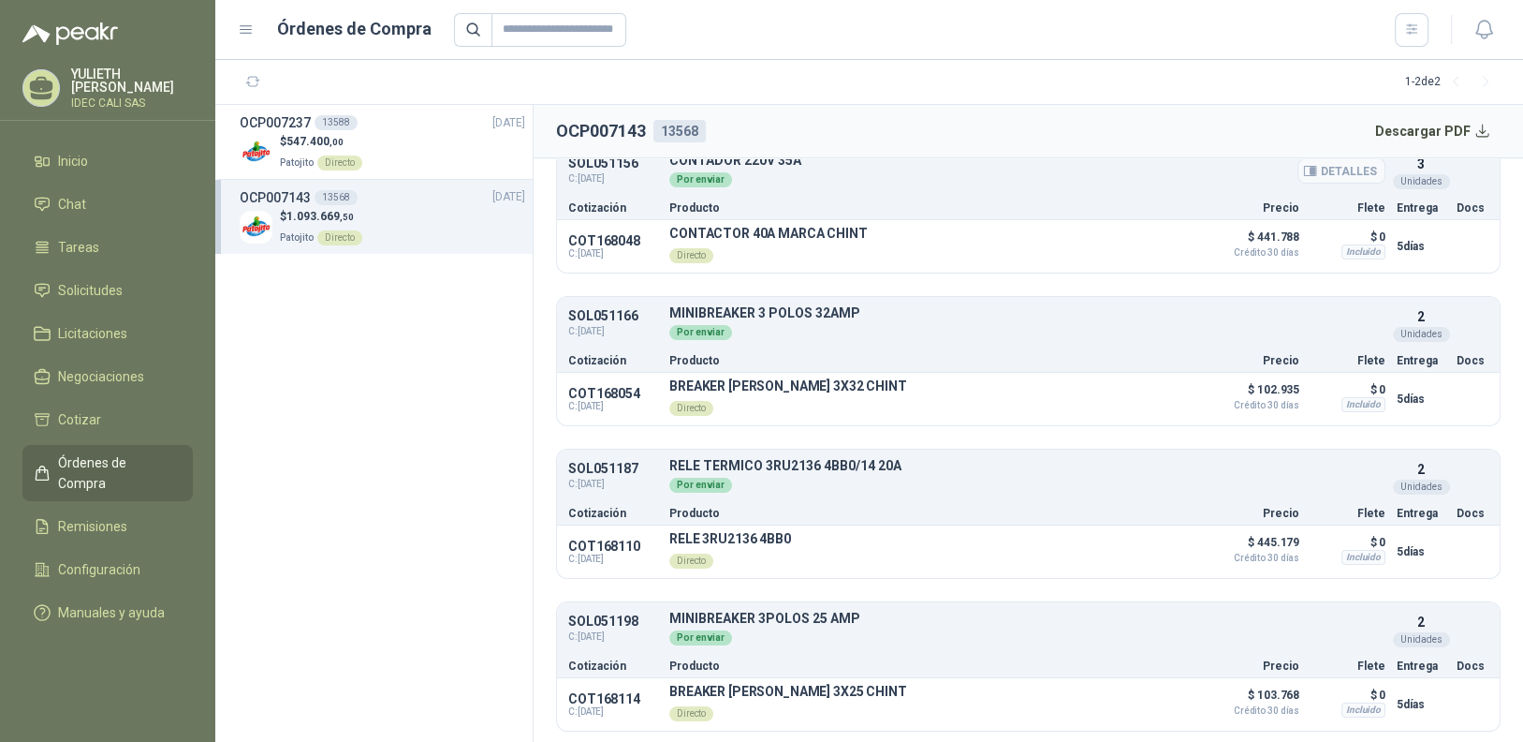
scroll to position [102, 0]
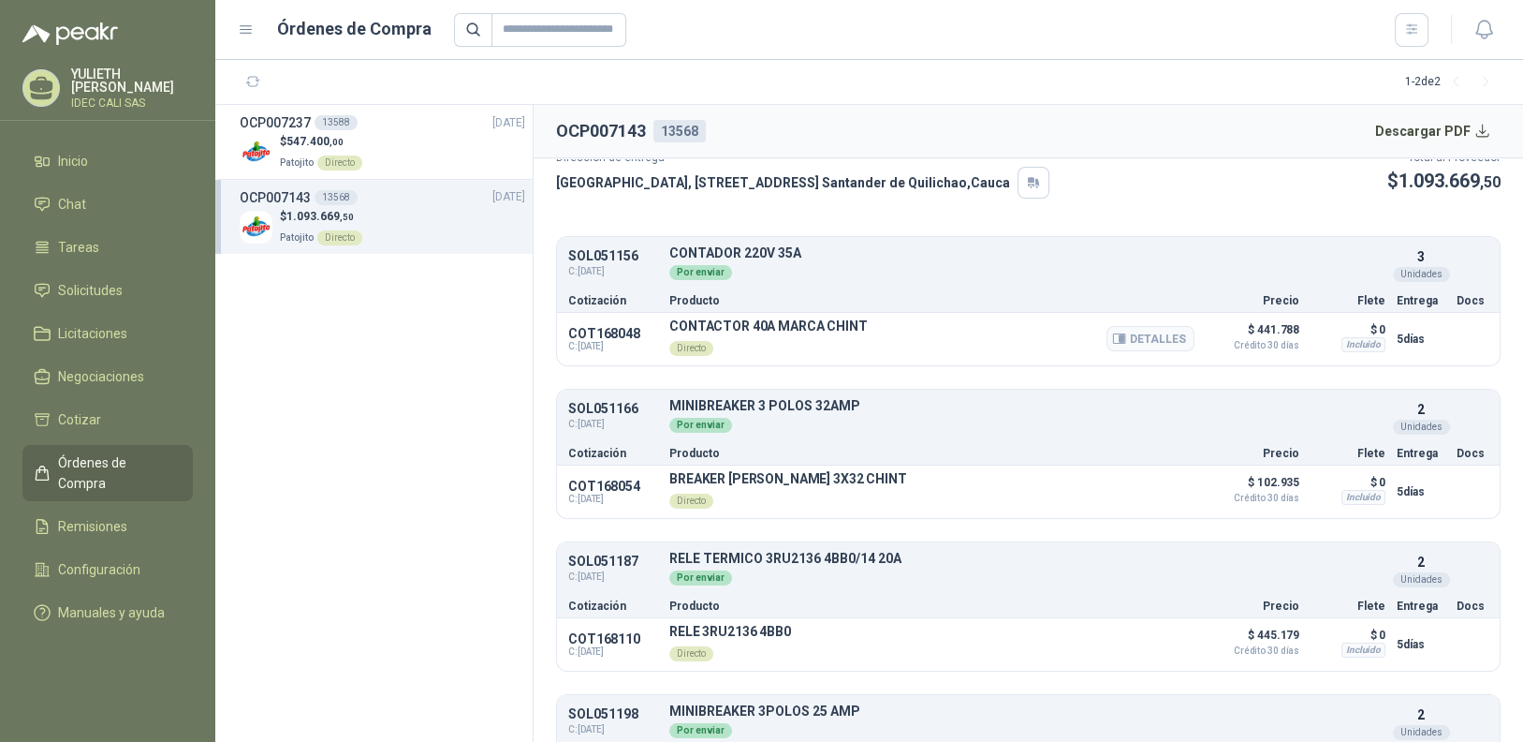
drag, startPoint x: 688, startPoint y: 335, endPoint x: 689, endPoint y: 348, distance: 13.1
click at [688, 345] on p "Directo" at bounding box center [768, 346] width 198 height 26
click at [1044, 406] on p "MINIBREAKER 3 POLOS 32AMP" at bounding box center [1027, 406] width 716 height 14
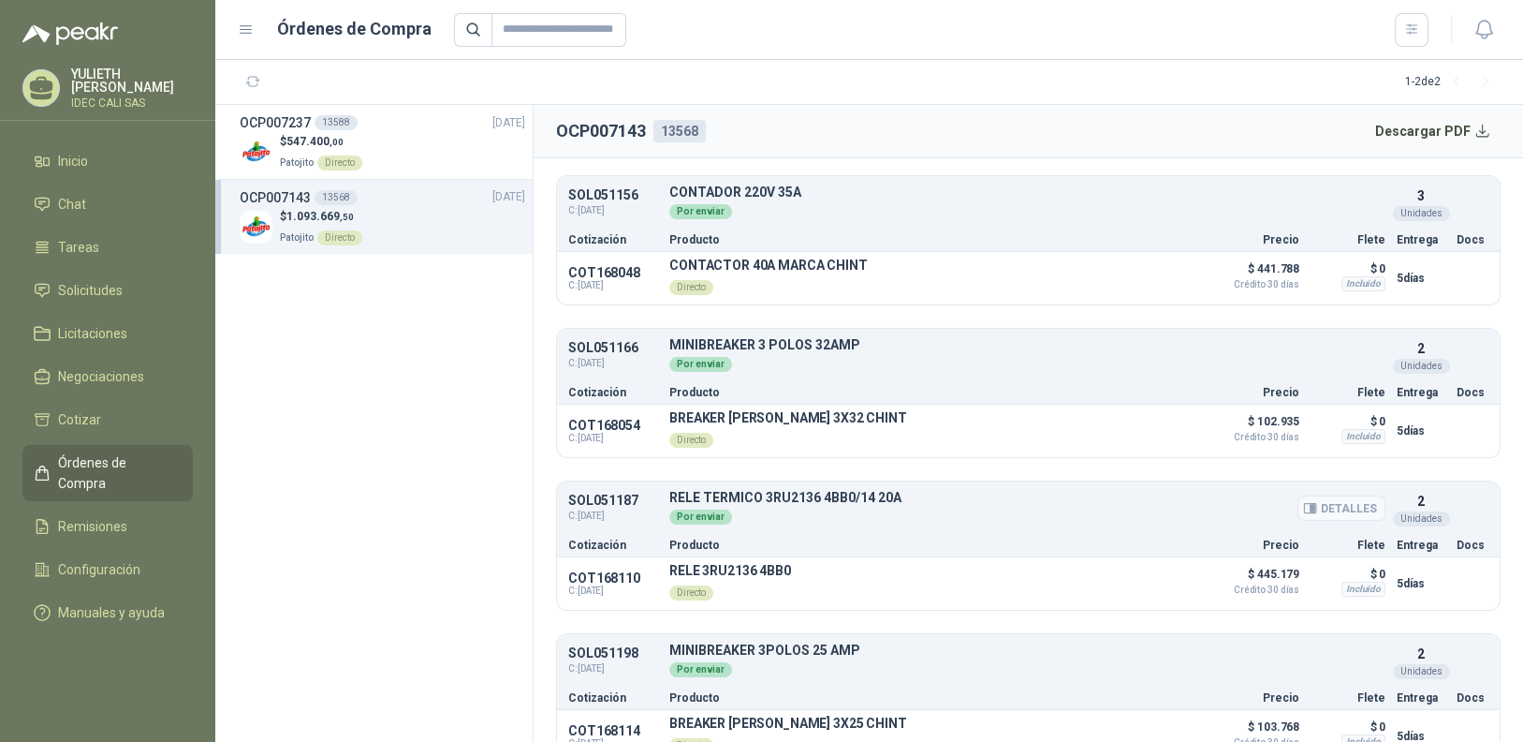
scroll to position [196, 0]
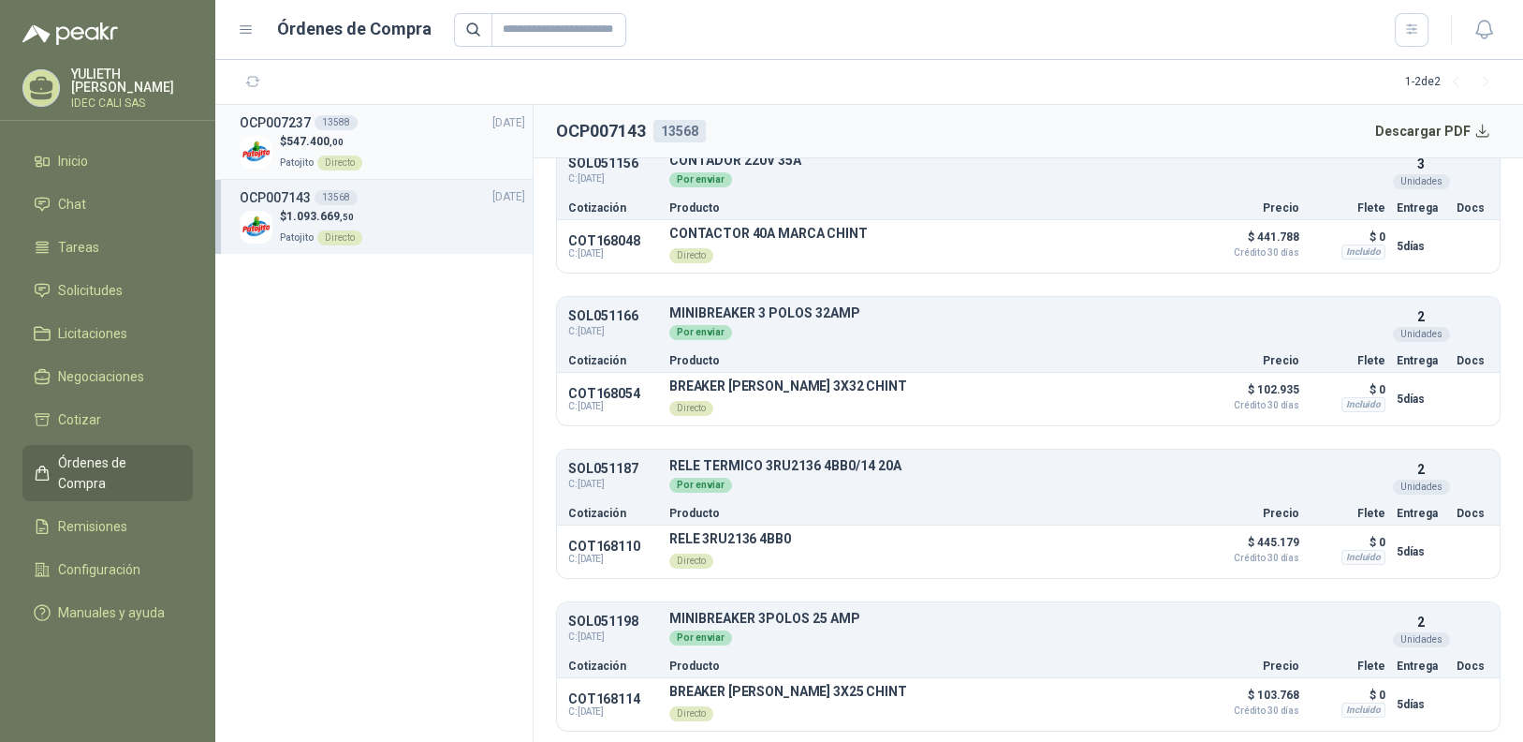
click at [382, 154] on div "$ 547.400 ,00 Patojito Directo" at bounding box center [383, 152] width 286 height 38
